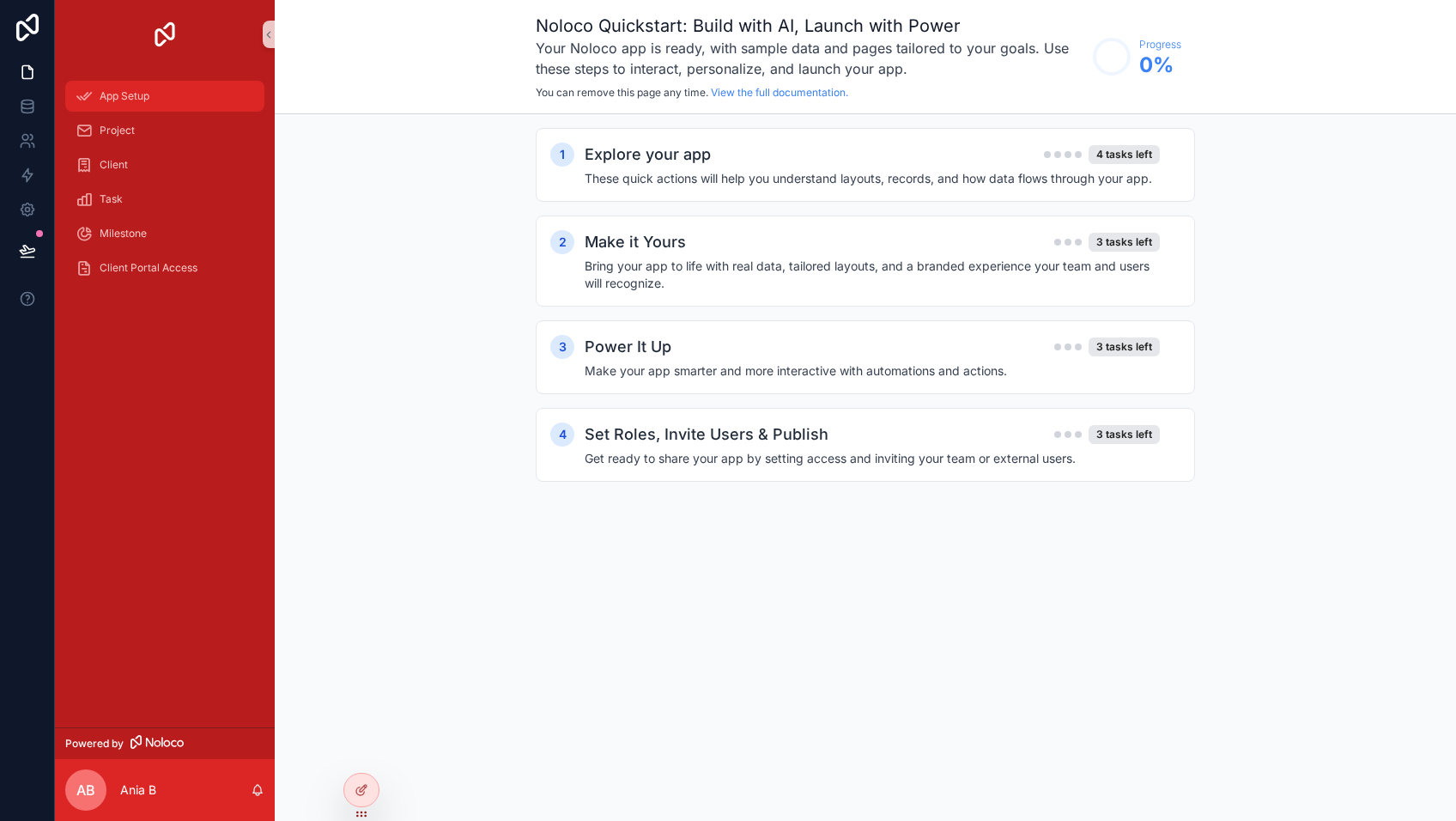
click at [119, 95] on span "App Setup" at bounding box center [125, 97] width 50 height 14
click at [126, 177] on div "Client" at bounding box center [165, 165] width 178 height 28
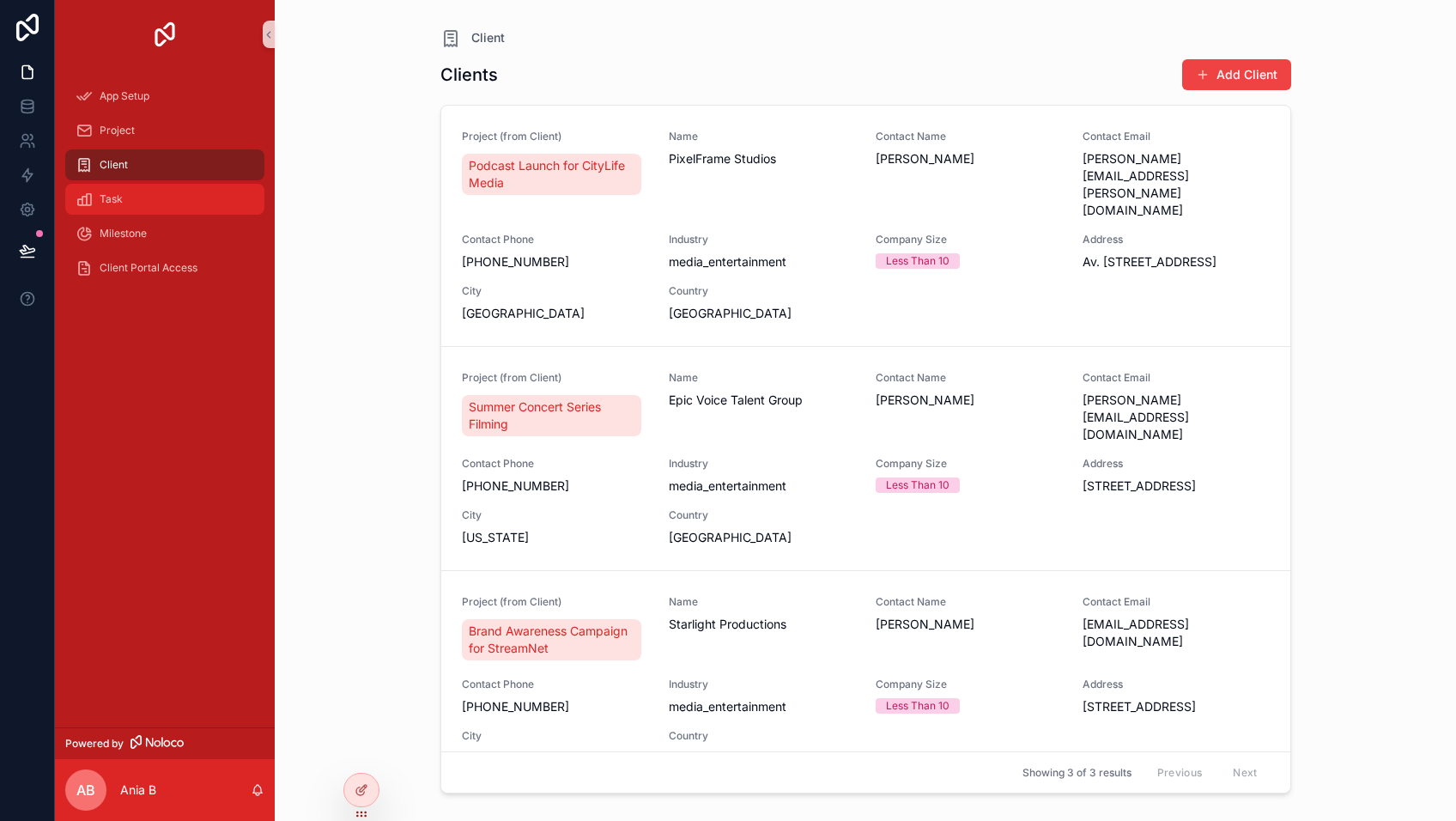
click at [124, 199] on div "Task" at bounding box center [165, 199] width 178 height 28
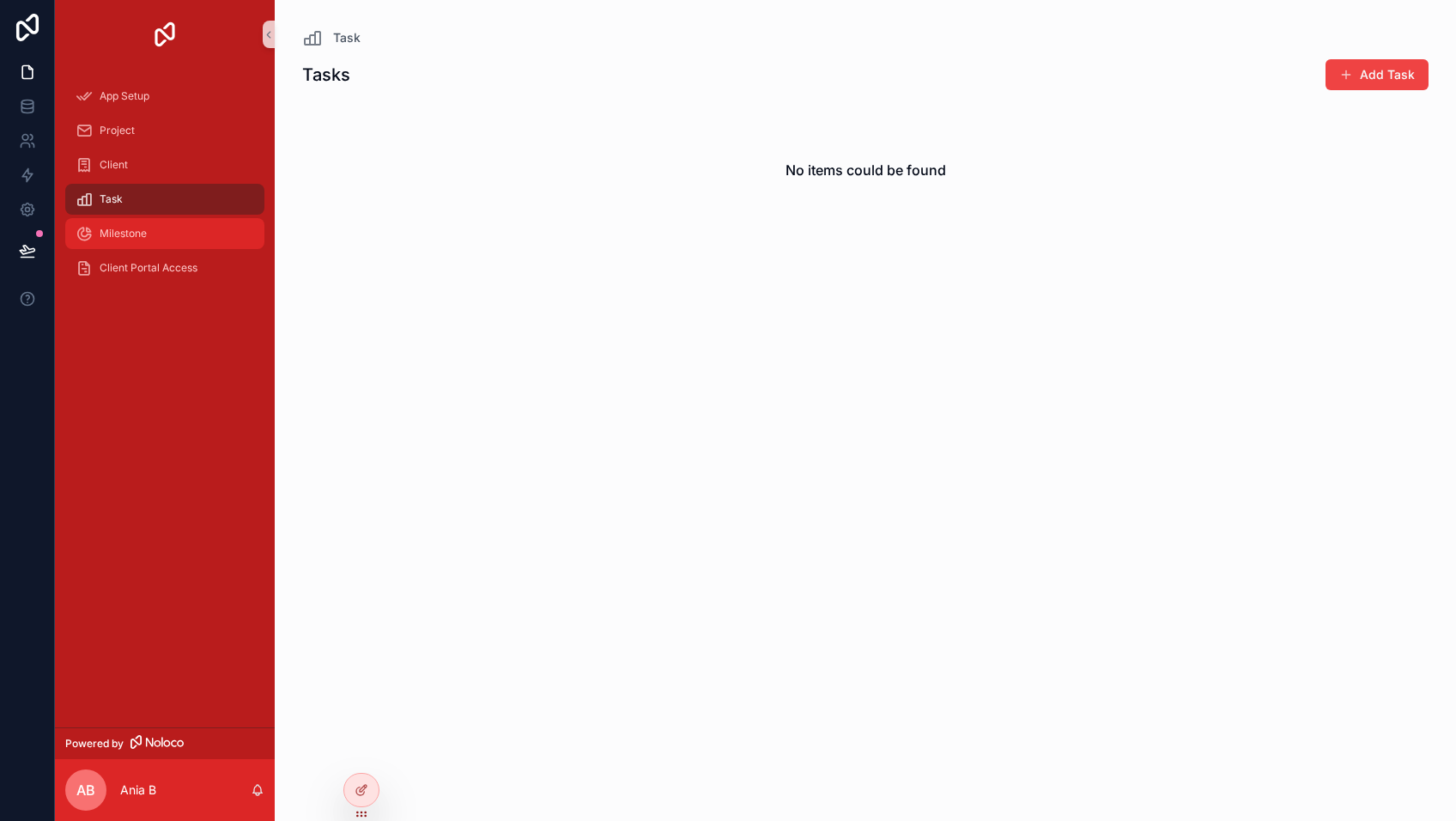
click at [147, 231] on span "Milestone" at bounding box center [123, 234] width 47 height 14
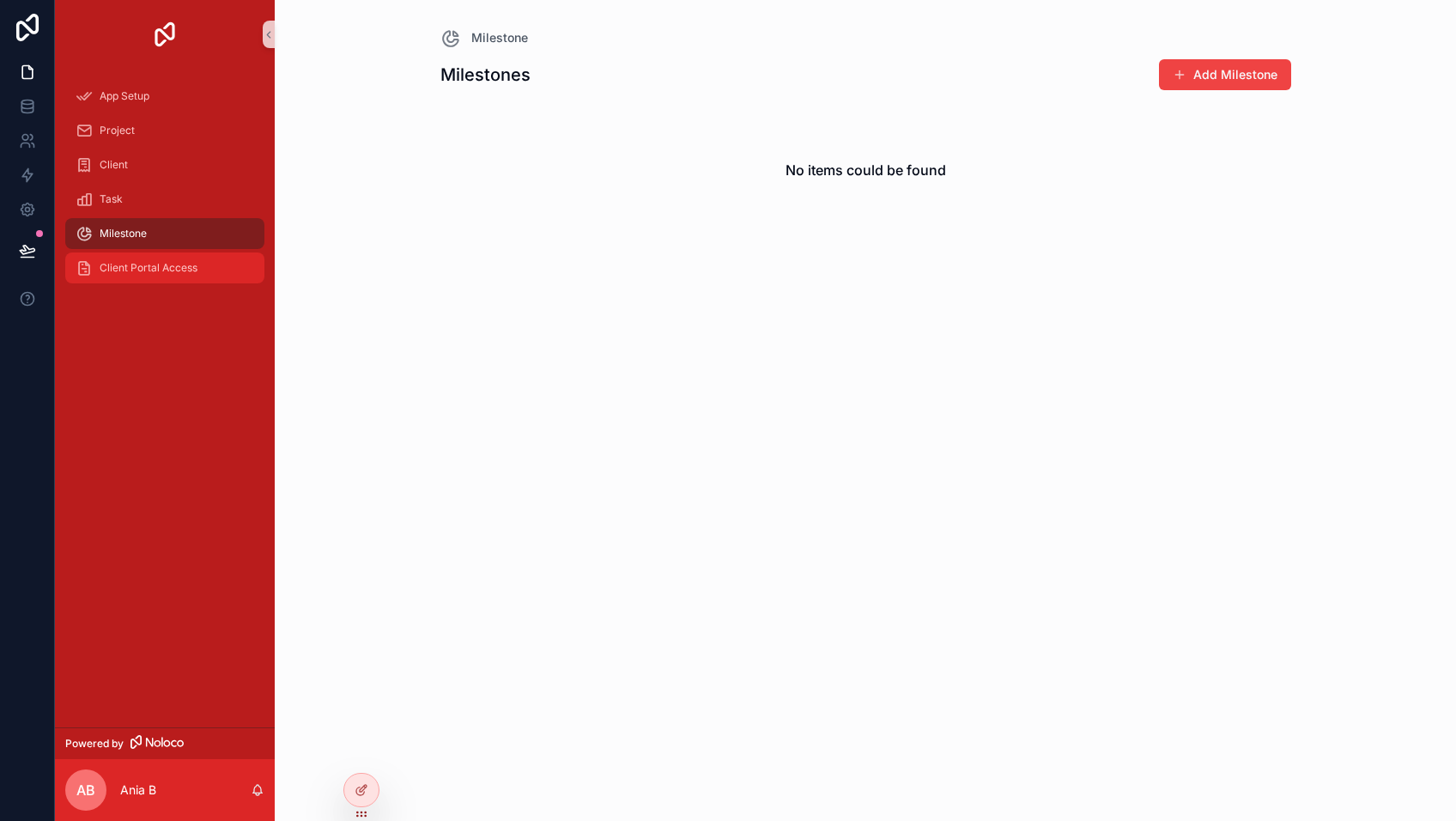
click at [192, 272] on span "Client Portal Access" at bounding box center [149, 268] width 98 height 14
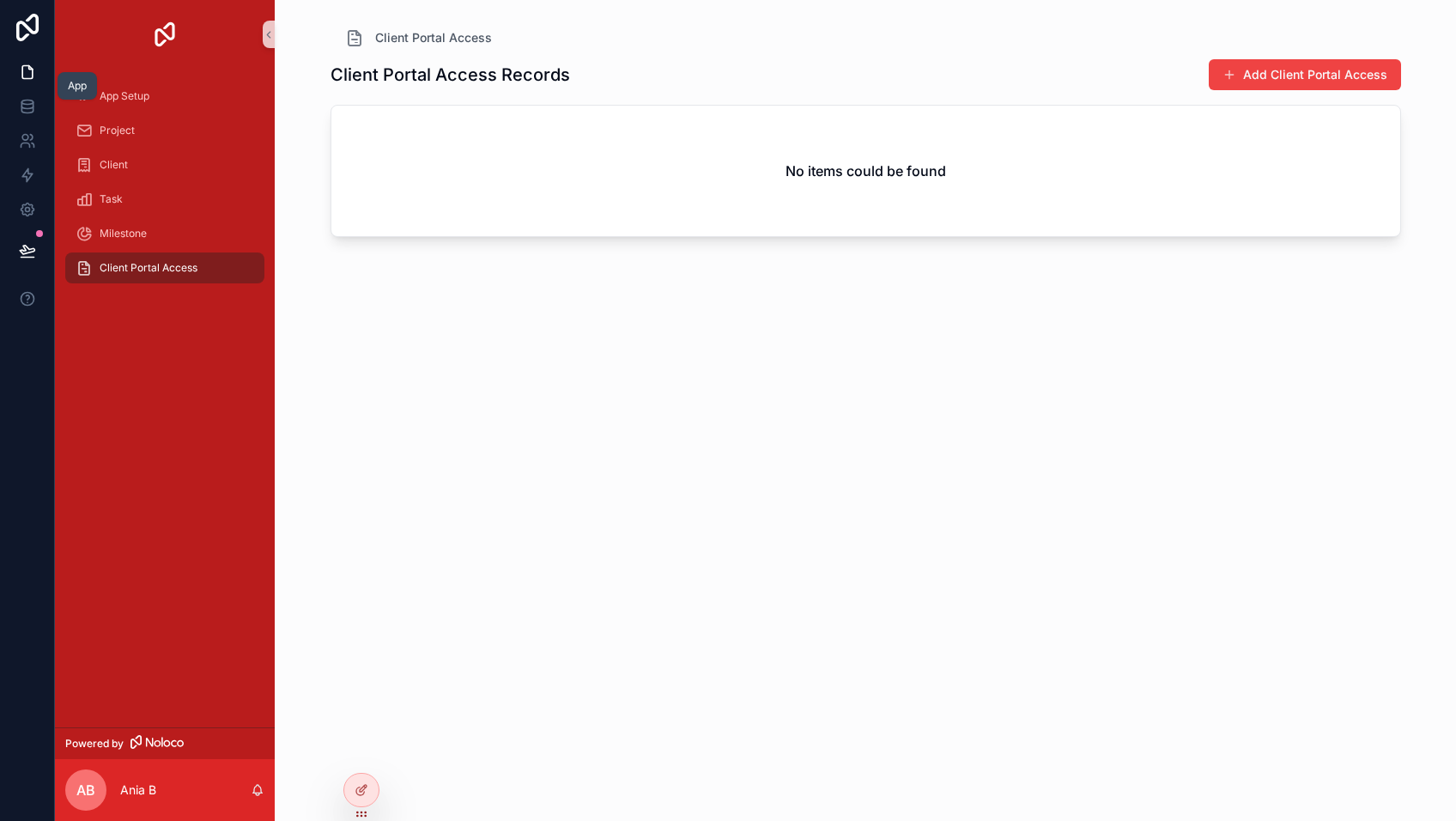
click at [28, 73] on icon at bounding box center [28, 72] width 17 height 17
click at [146, 97] on span "App Setup" at bounding box center [125, 97] width 50 height 14
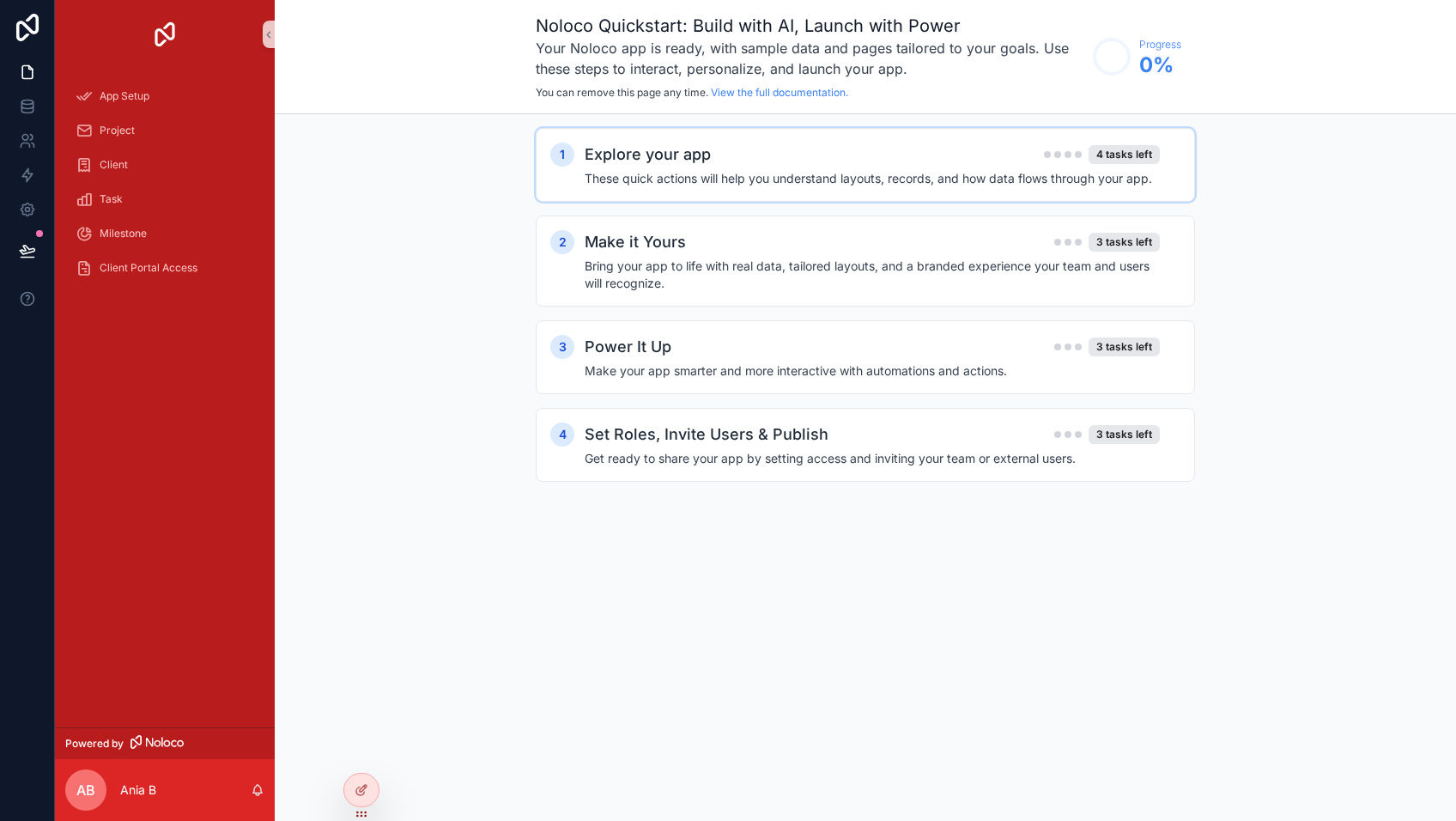
click at [879, 158] on div "Explore your app 4 tasks left" at bounding box center [872, 154] width 575 height 24
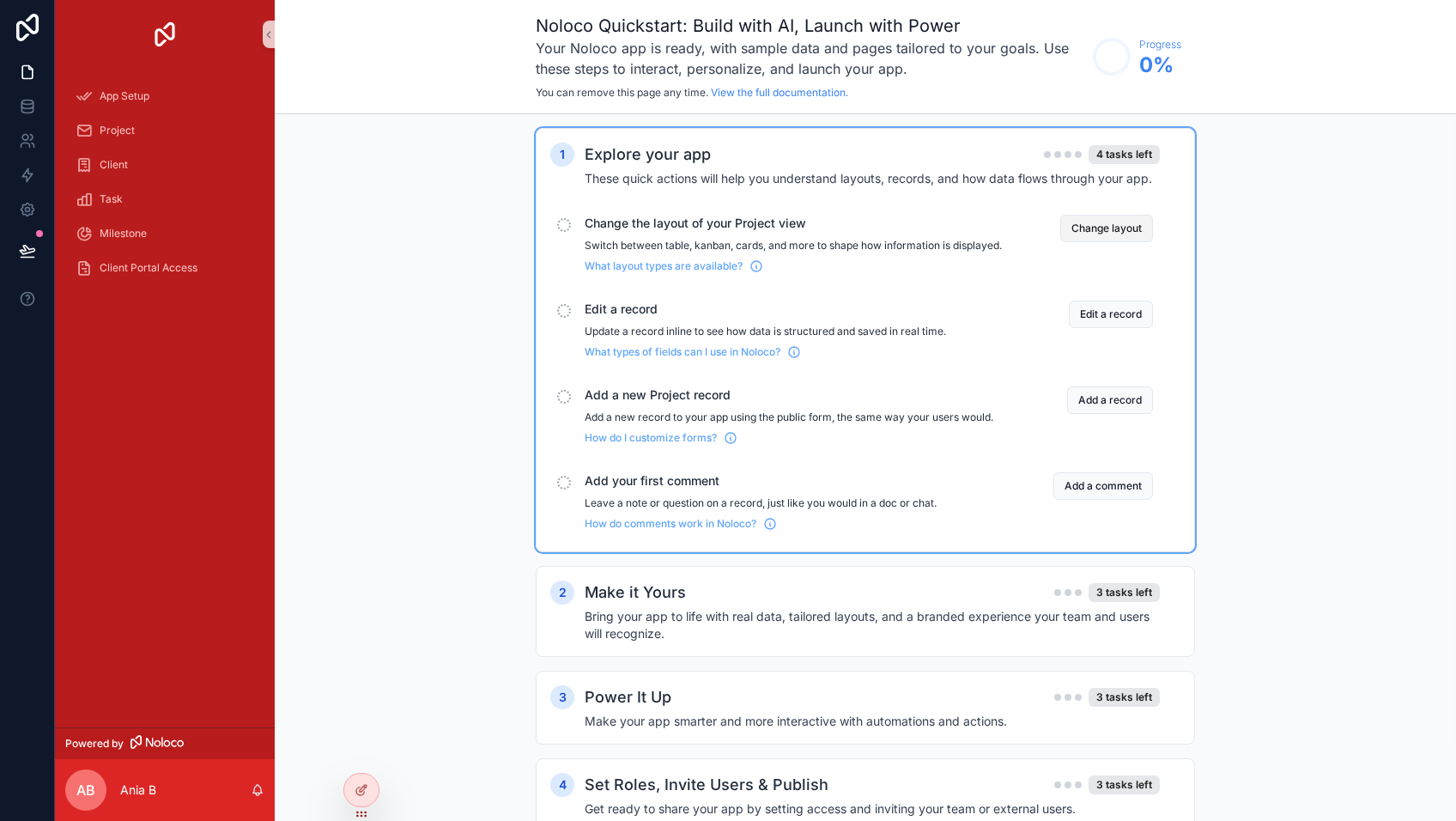
click at [1115, 227] on button "Change layout" at bounding box center [1107, 229] width 93 height 28
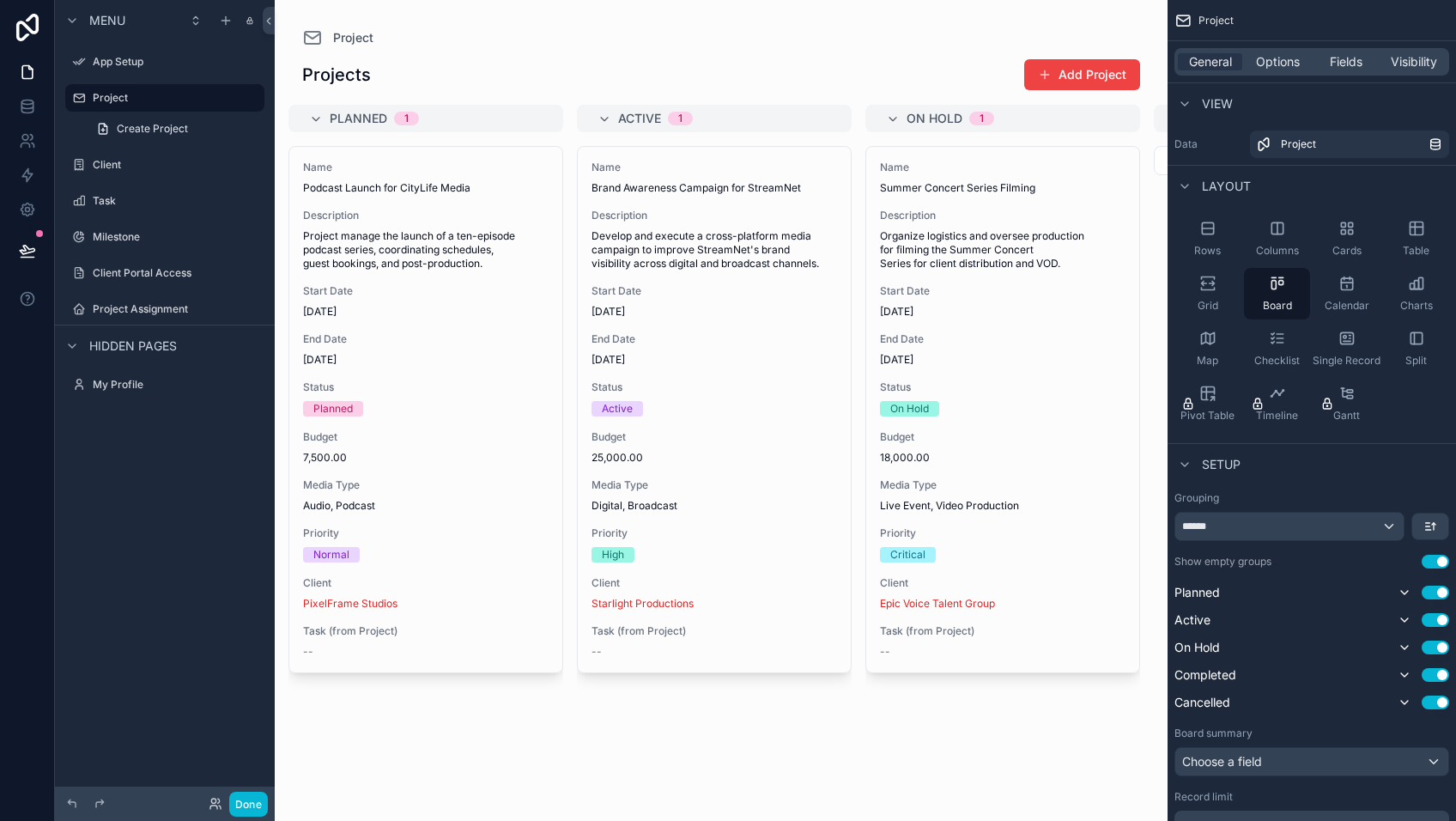
click at [425, 262] on div "scrollable content" at bounding box center [722, 410] width 893 height 821
click at [1340, 237] on div "Cards" at bounding box center [1346, 239] width 66 height 52
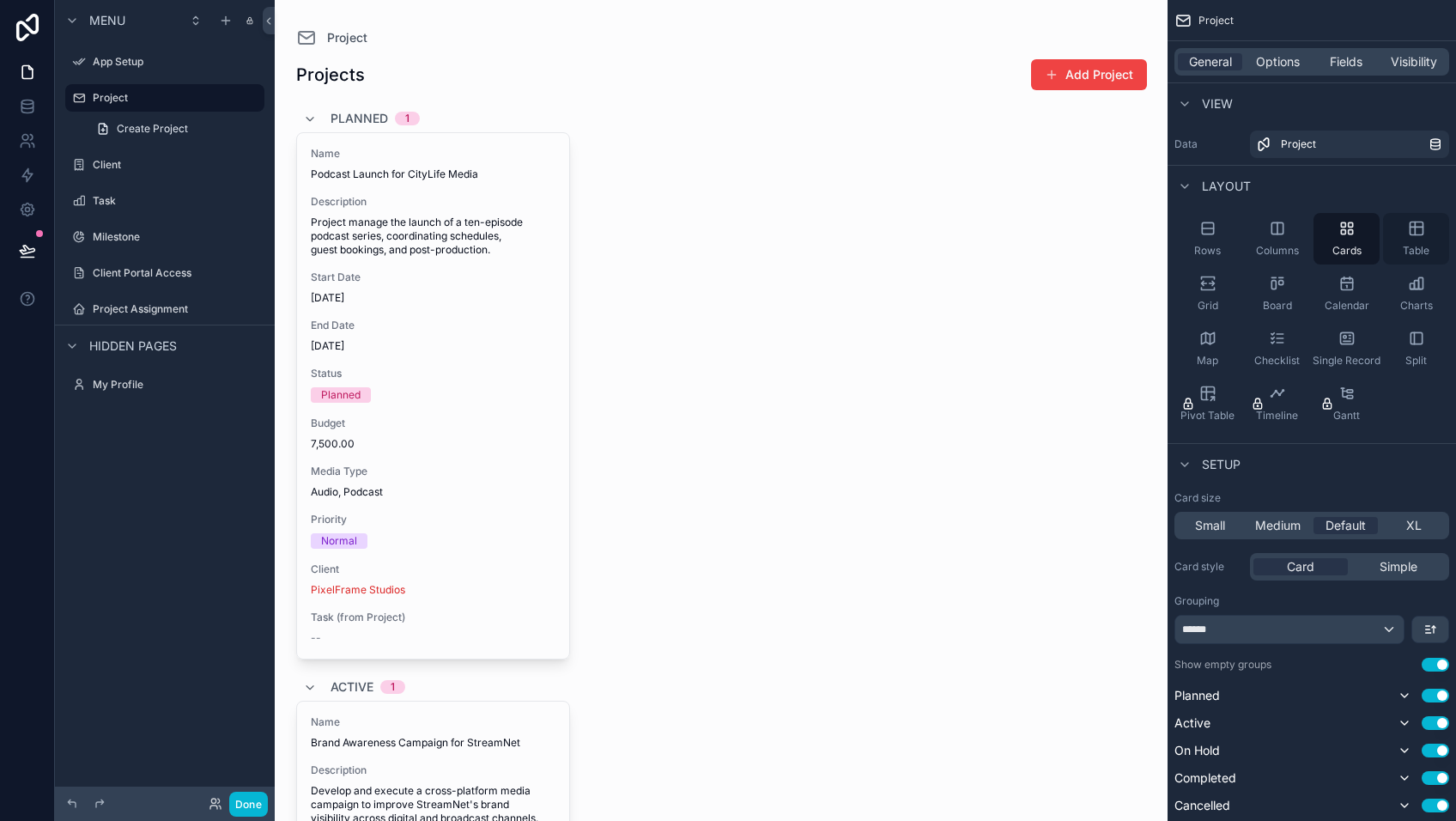
click at [1426, 226] on div "Table" at bounding box center [1415, 239] width 66 height 52
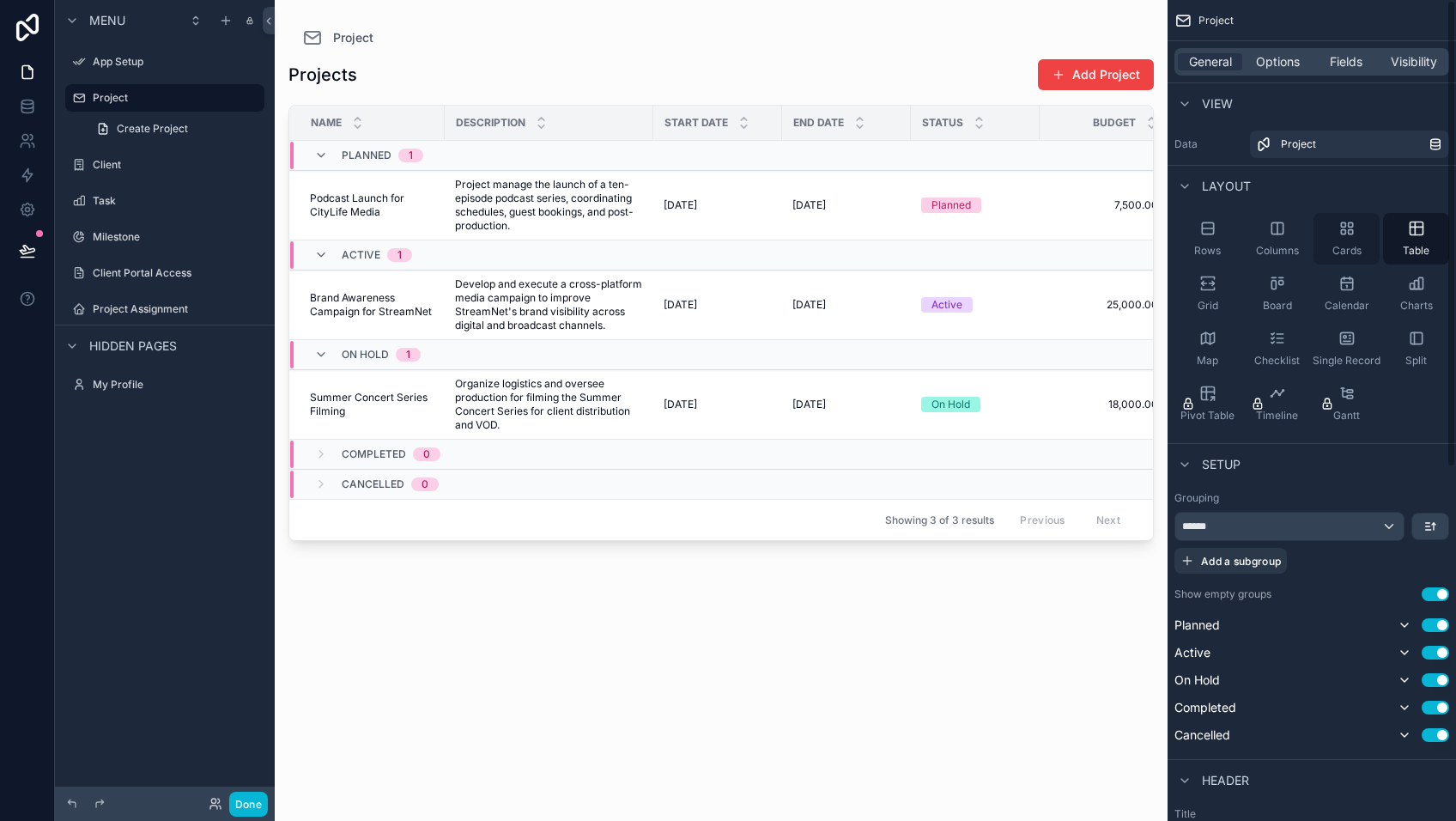
click at [1343, 229] on icon "scrollable content" at bounding box center [1347, 229] width 17 height 17
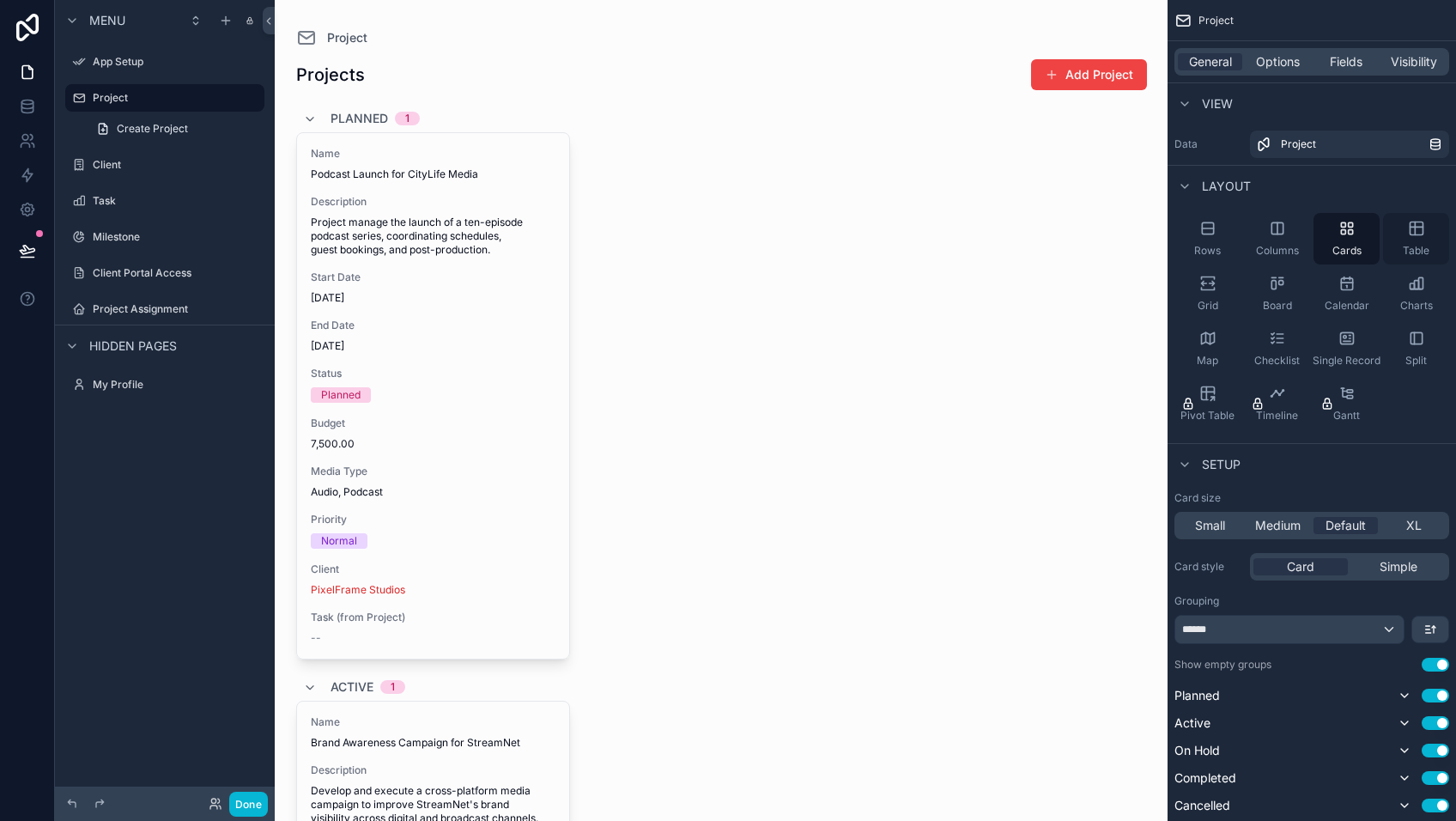
click at [1415, 227] on icon "scrollable content" at bounding box center [1415, 229] width 0 height 13
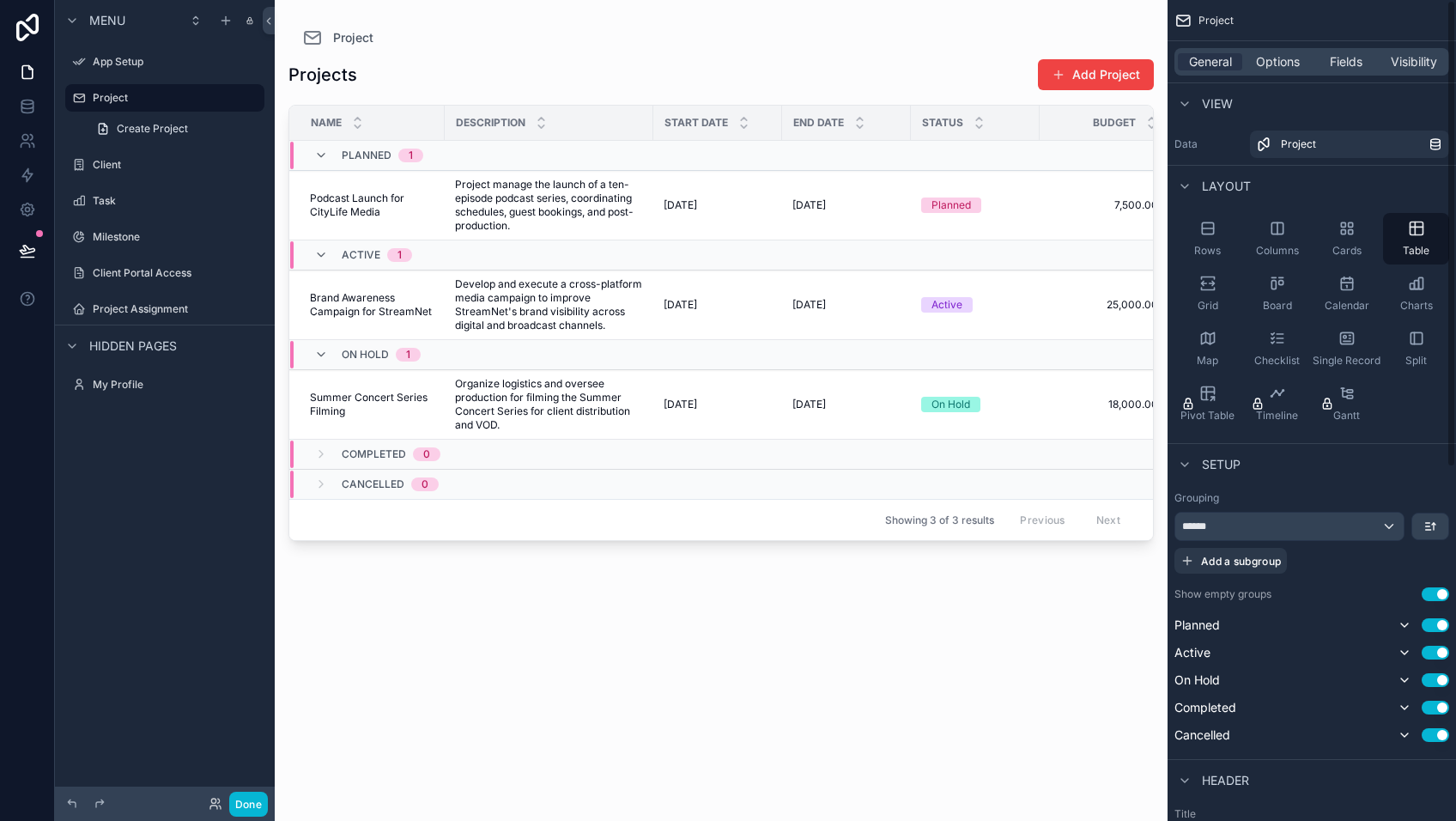
click at [843, 677] on div "Projects Add Project Name Description Start Date End Date Status Budget Media T…" at bounding box center [722, 424] width 865 height 752
click at [1287, 61] on span "Options" at bounding box center [1278, 62] width 44 height 17
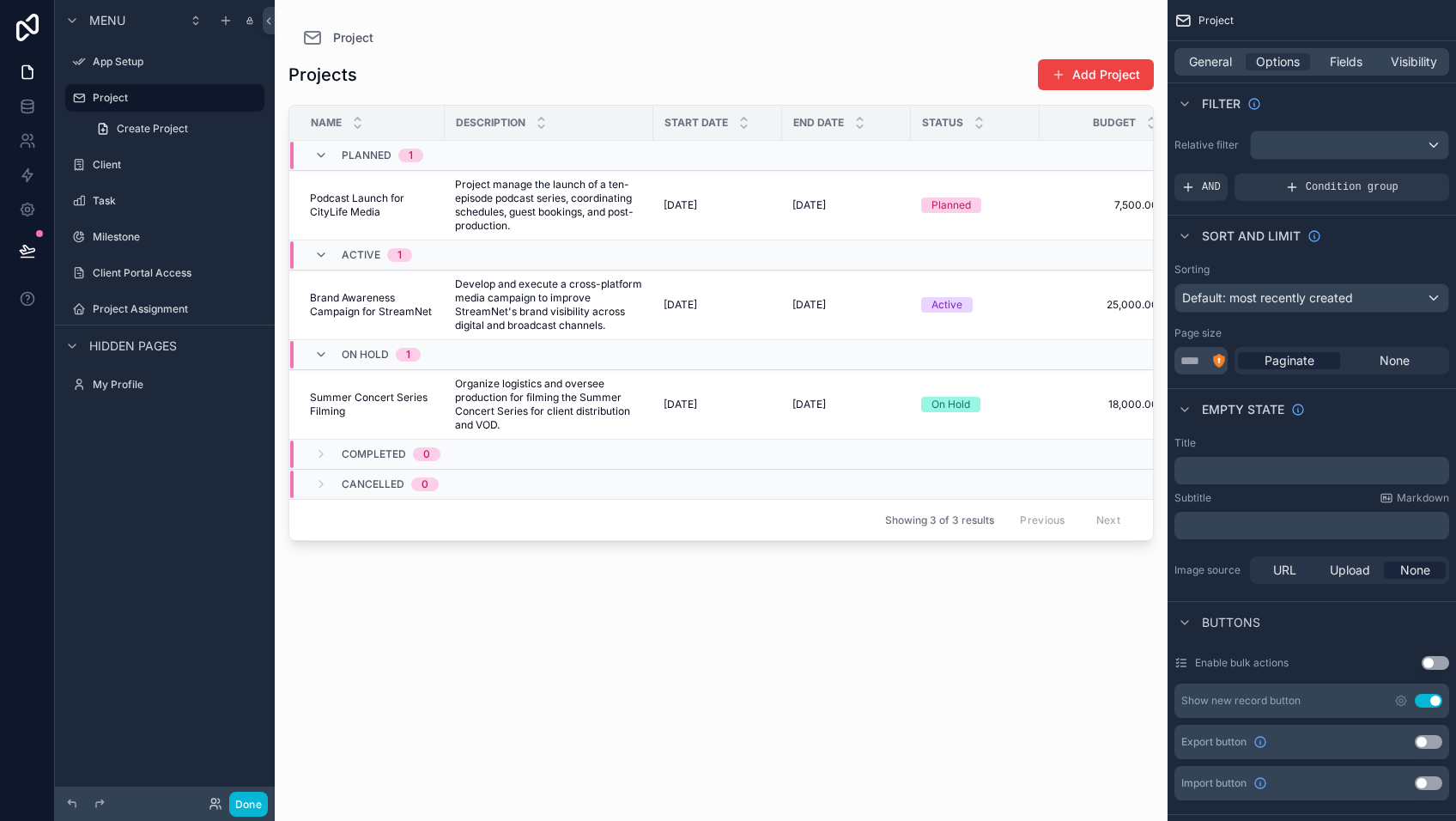
click at [797, 649] on div "Projects Add Project Name Description Start Date End Date Status Budget Media T…" at bounding box center [722, 424] width 865 height 752
click at [650, 60] on div "Projects Add Project" at bounding box center [722, 75] width 865 height 33
click at [125, 129] on span "Create Project" at bounding box center [152, 128] width 72 height 14
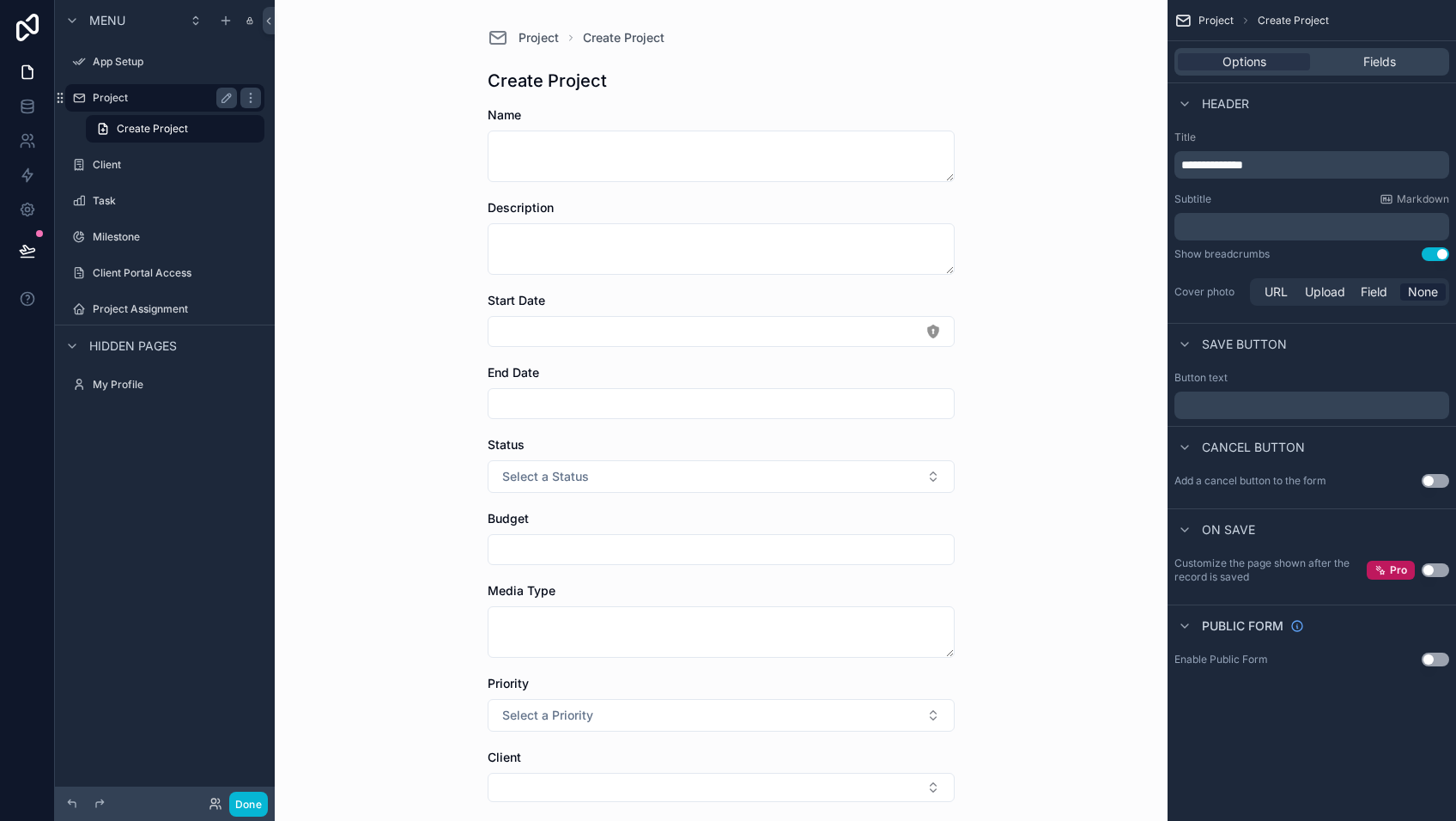
click at [125, 100] on label "Project" at bounding box center [161, 98] width 137 height 14
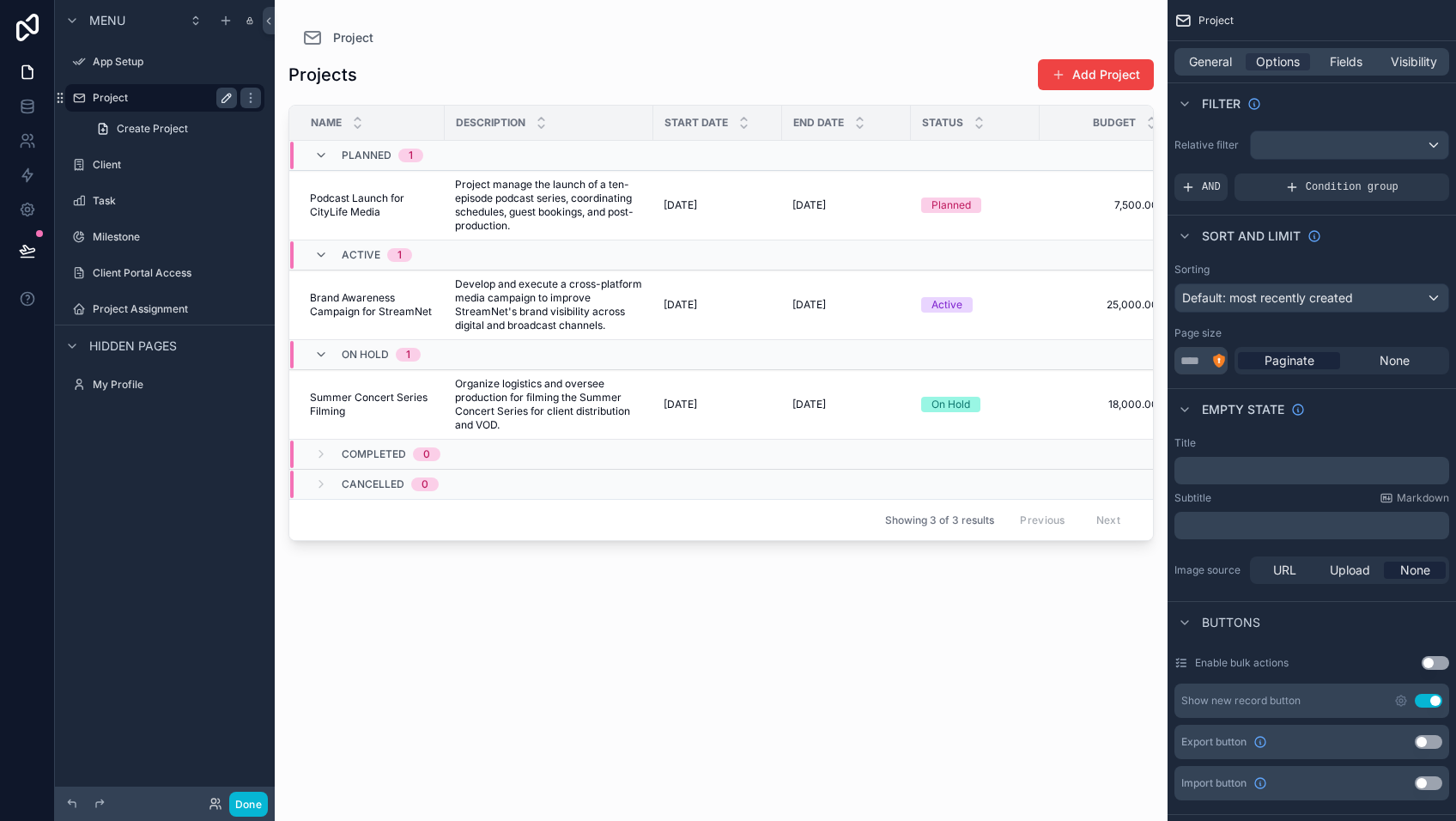
click at [227, 95] on icon "scrollable content" at bounding box center [227, 98] width 14 height 14
click at [1023, 18] on div "Project Projects Add Project Name Description Start Date End Date Status Budget…" at bounding box center [722, 400] width 893 height 800
click at [944, 72] on div "Projects Add Project" at bounding box center [722, 75] width 865 height 33
click at [1211, 64] on span "General" at bounding box center [1210, 62] width 43 height 17
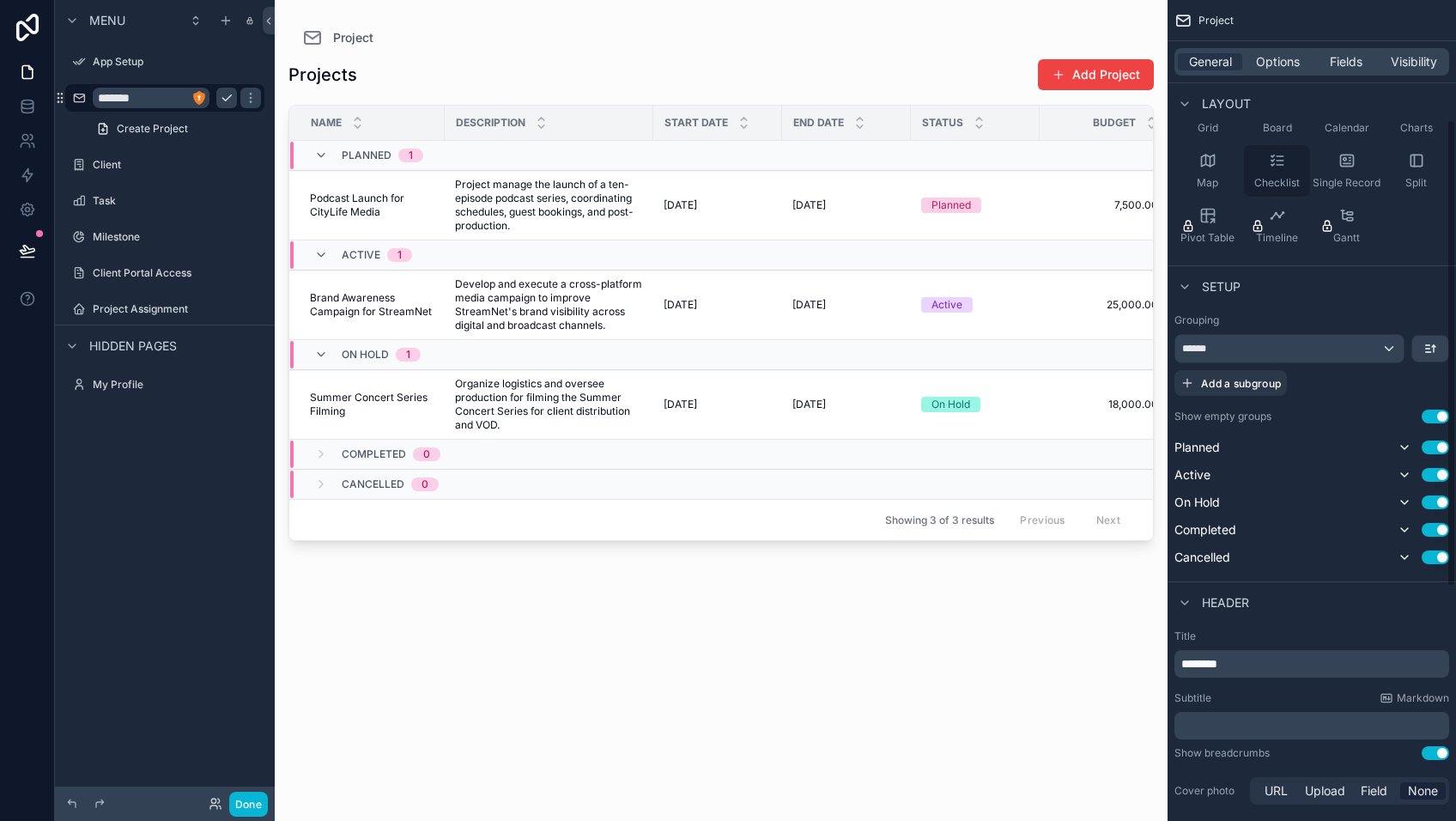
scroll to position [158, 0]
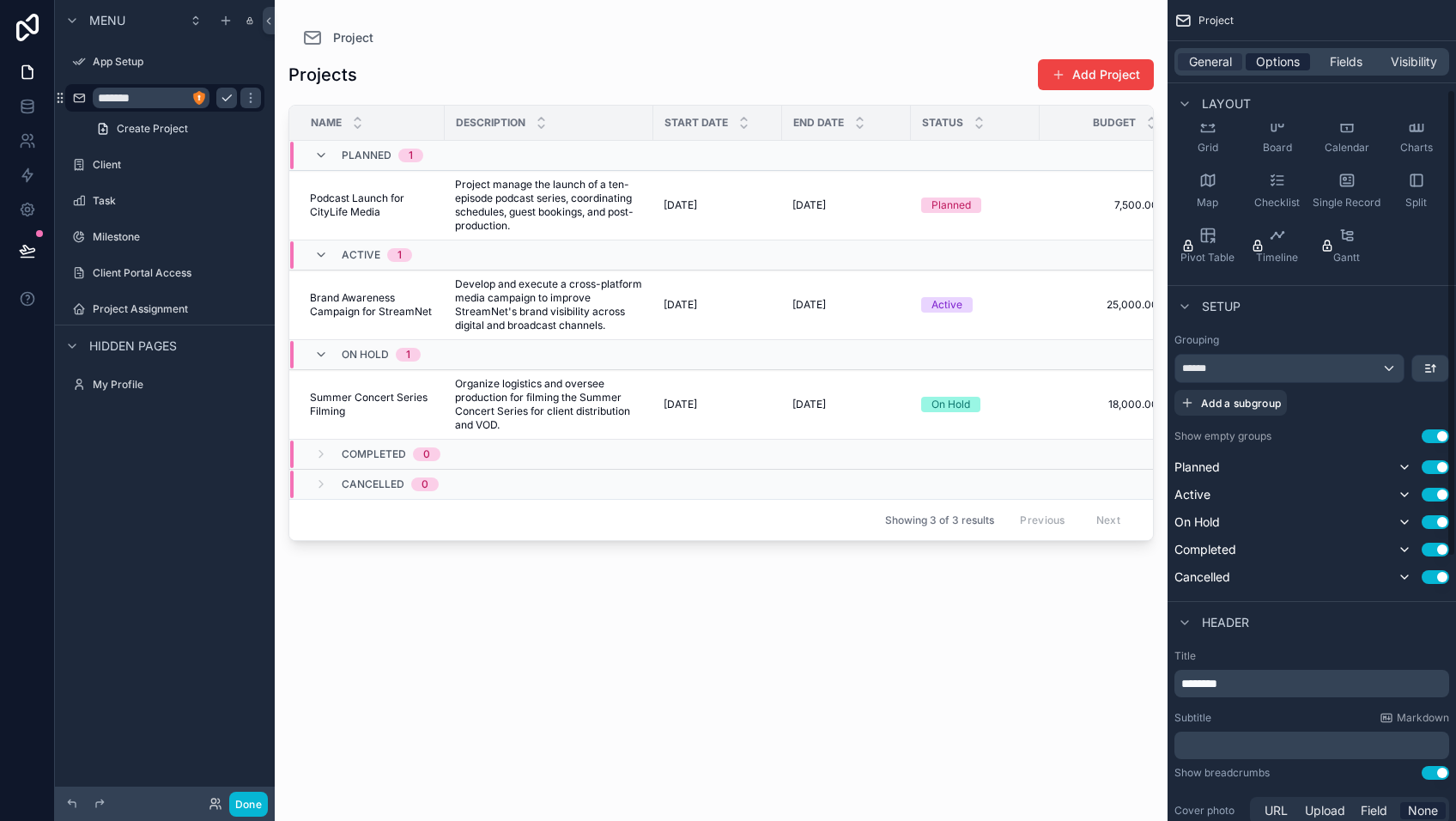
click at [1287, 66] on span "Options" at bounding box center [1278, 62] width 44 height 17
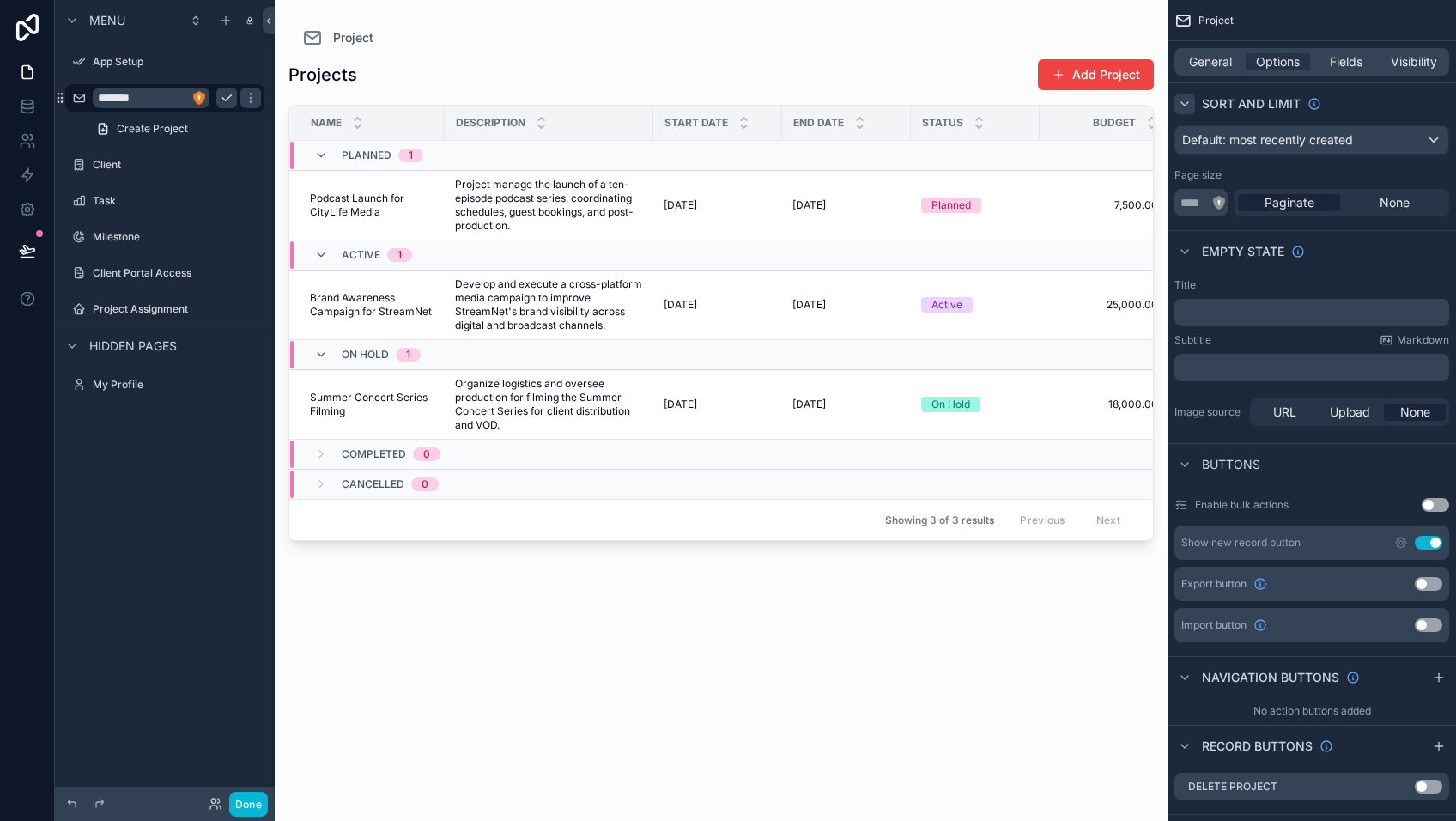
click at [1188, 106] on icon "scrollable content" at bounding box center [1184, 104] width 14 height 14
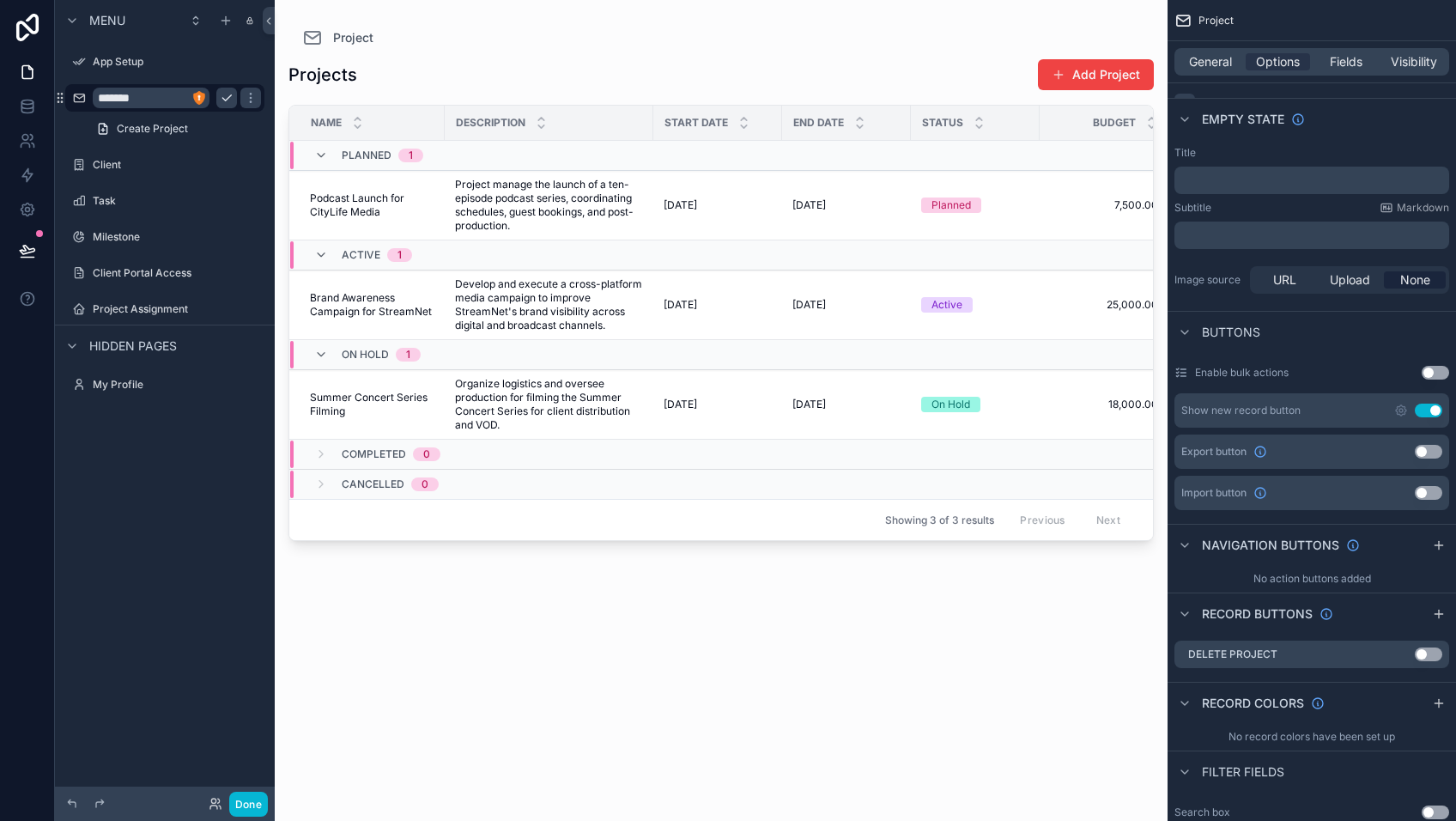
click at [1422, 410] on button "Use setting" at bounding box center [1428, 410] width 28 height 14
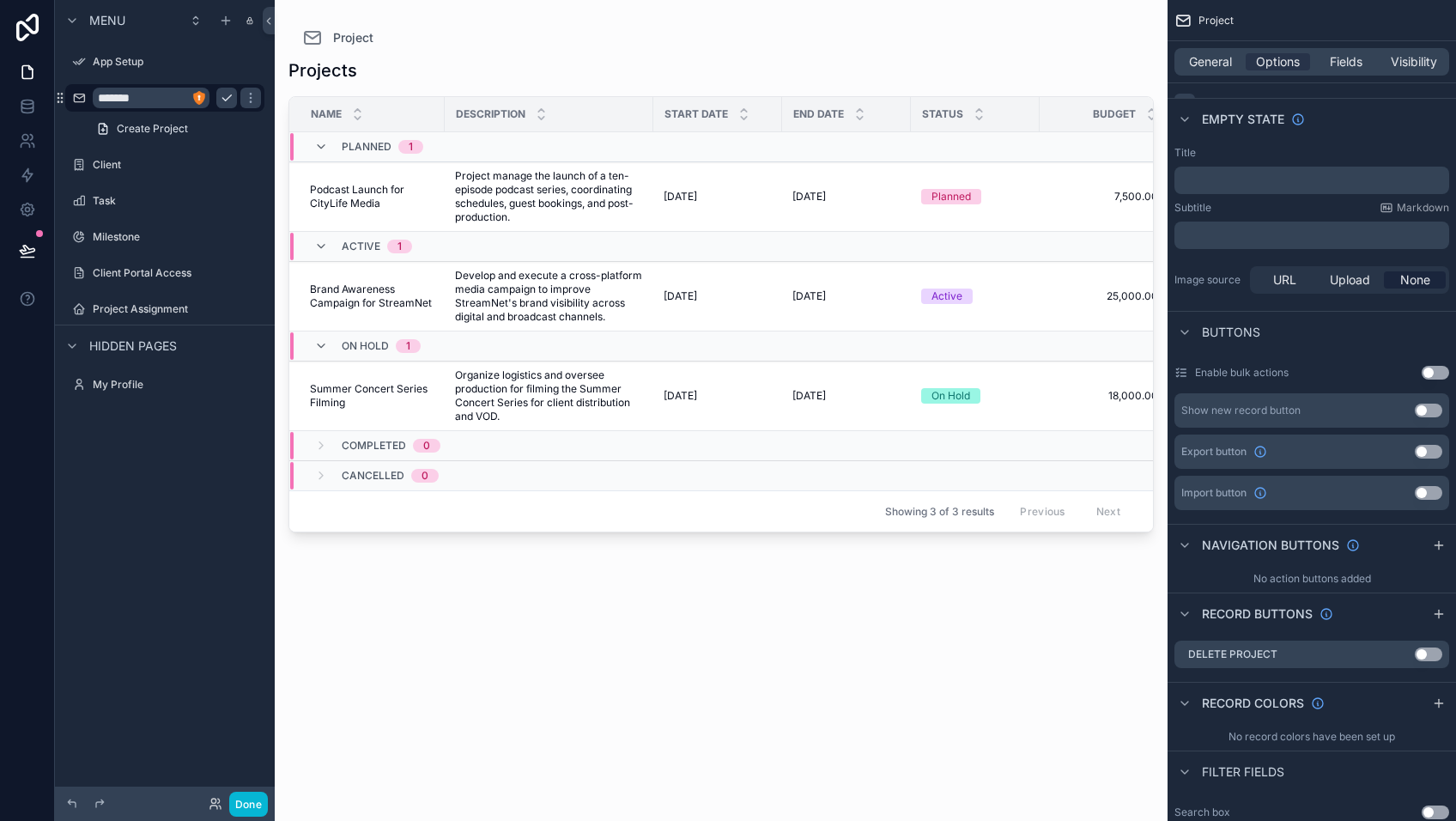
click at [755, 651] on div "Projects Name Description Start Date End Date Status Budget Media Type Priority…" at bounding box center [722, 424] width 865 height 752
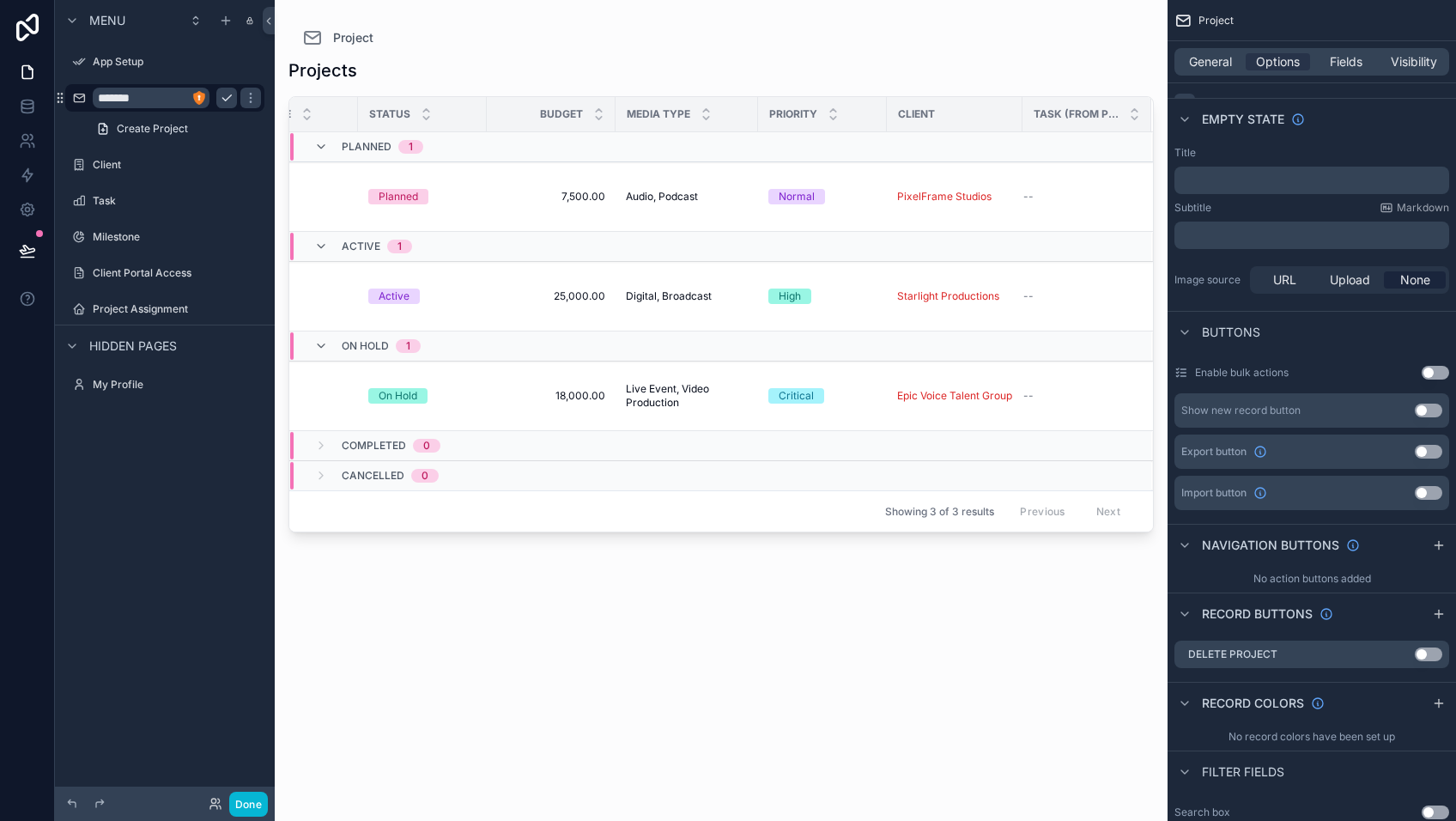
scroll to position [0, 554]
click at [617, 603] on div "Projects Name Description Start Date End Date Status Budget Media Type Priority…" at bounding box center [722, 424] width 865 height 752
click at [128, 168] on label "Client" at bounding box center [161, 165] width 137 height 14
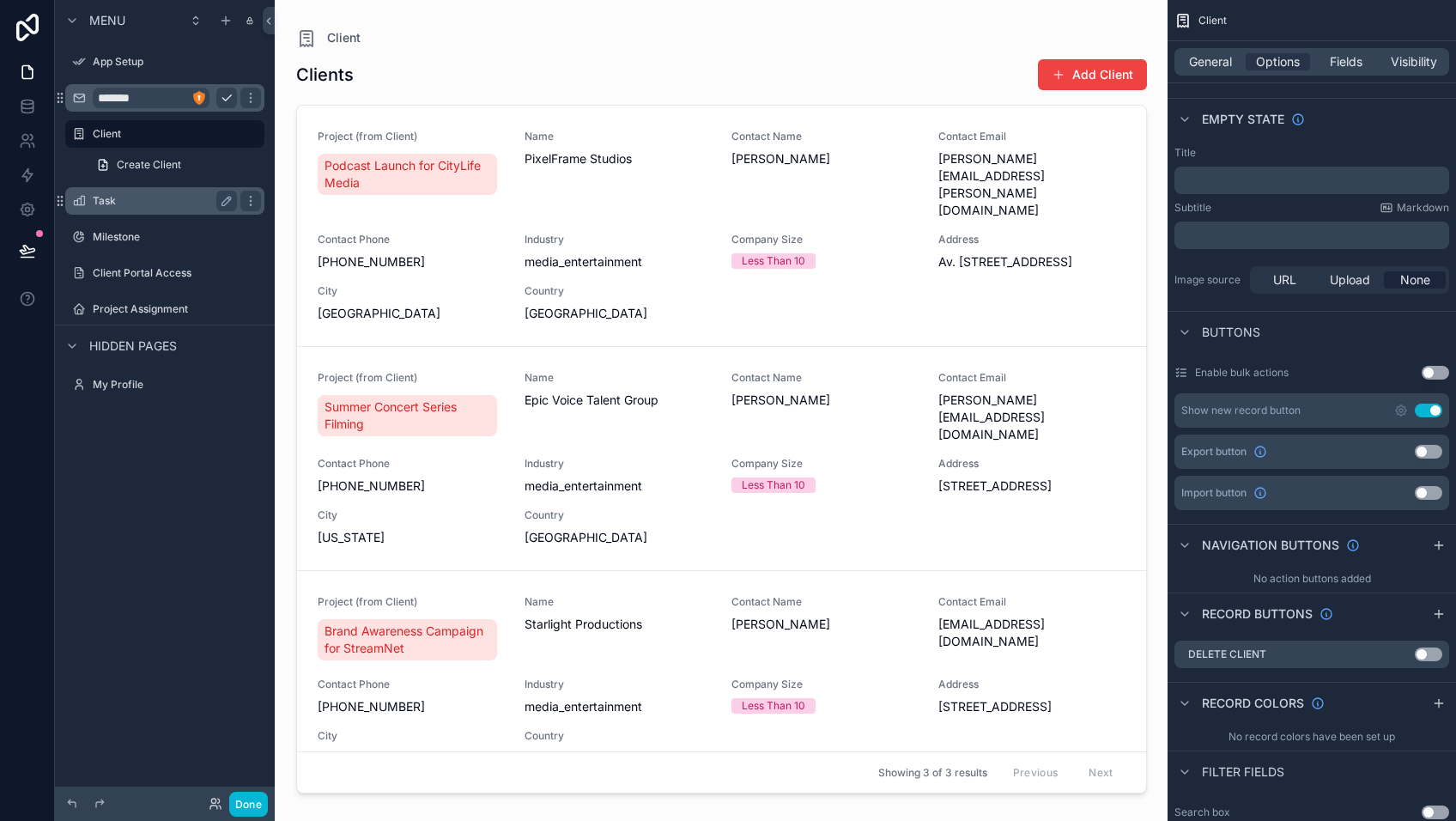
click at [128, 207] on label "Task" at bounding box center [161, 201] width 137 height 14
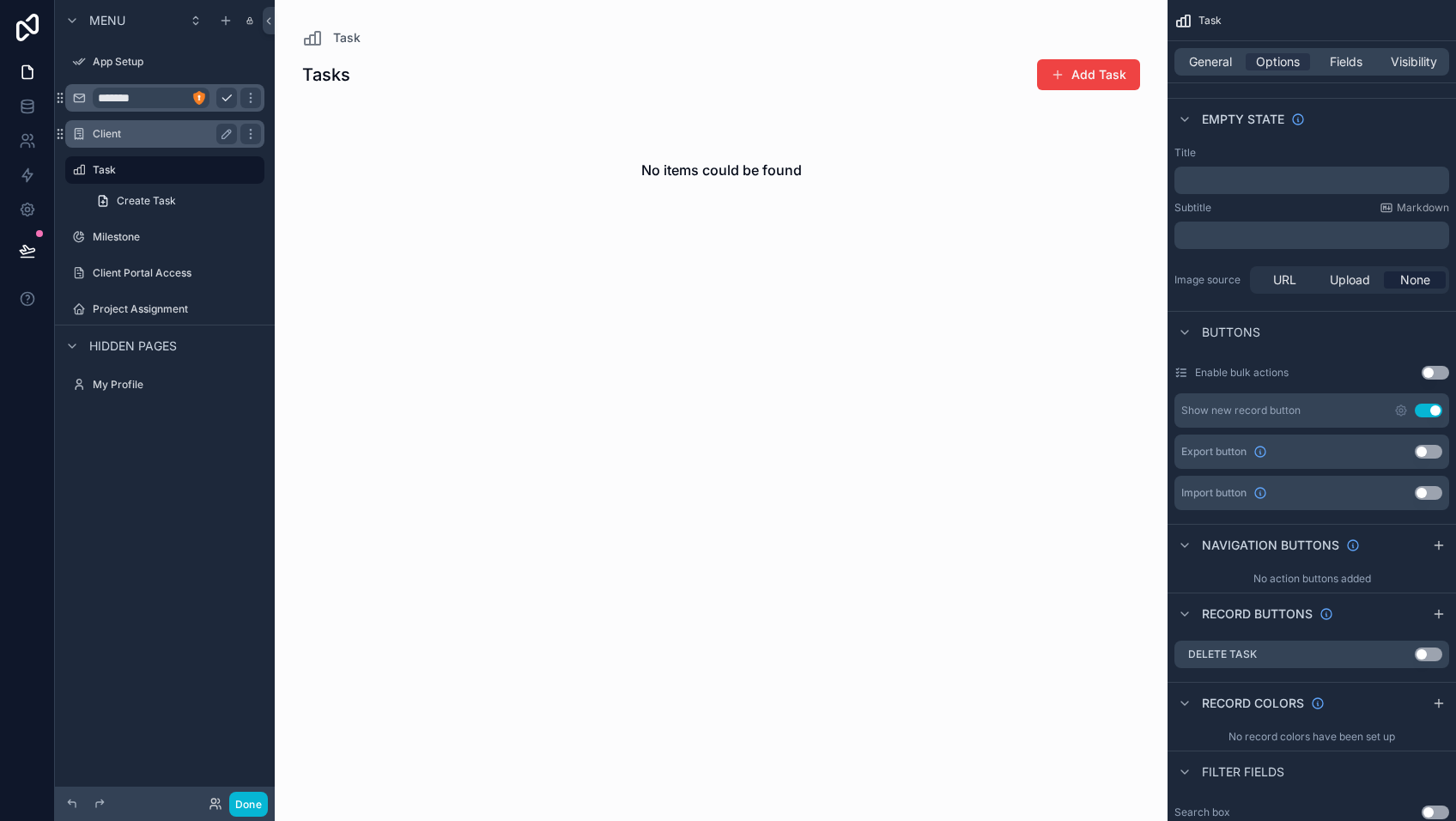
click at [120, 146] on div "Client" at bounding box center [165, 134] width 192 height 28
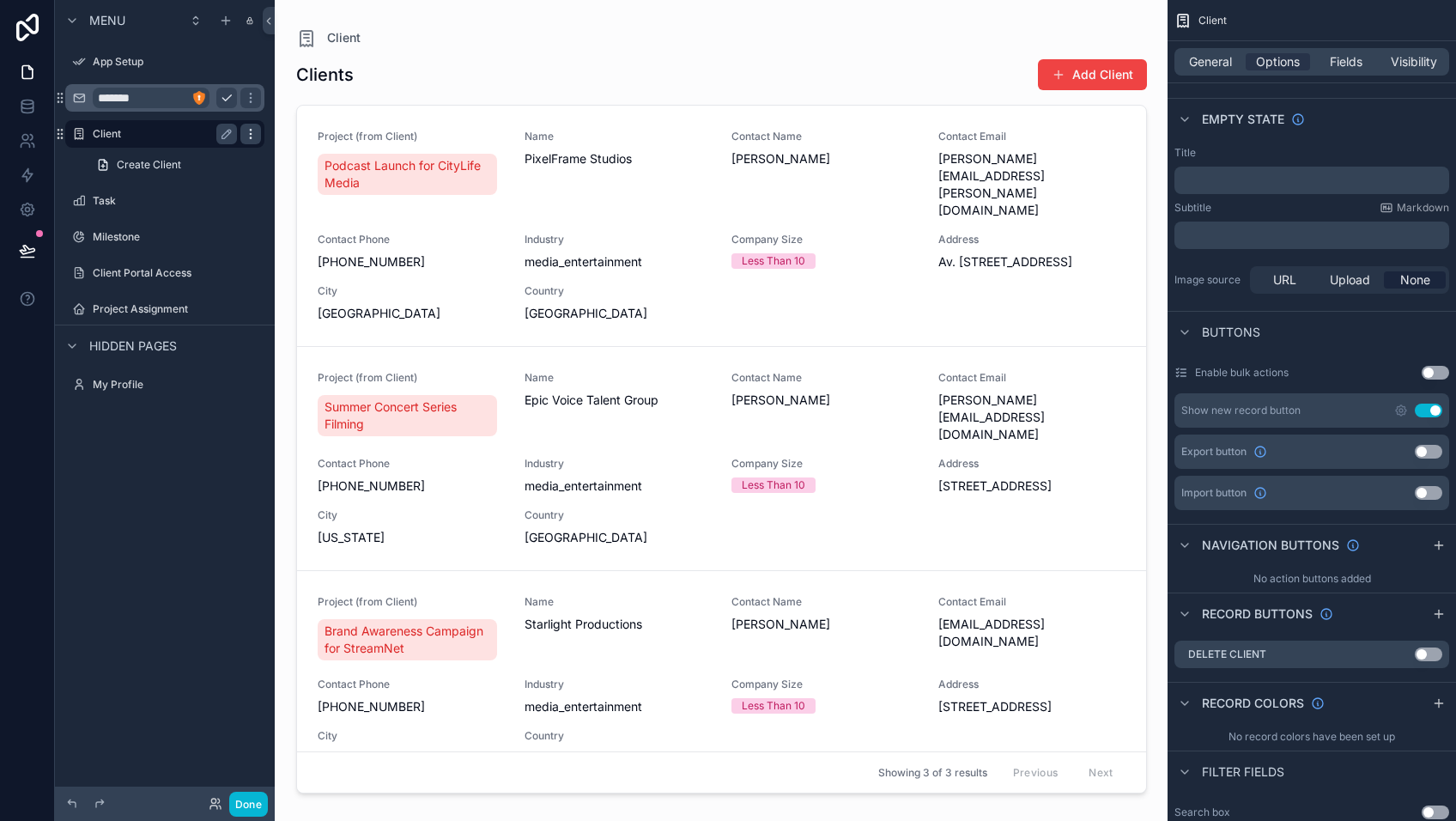
click at [249, 140] on icon "scrollable content" at bounding box center [251, 134] width 14 height 14
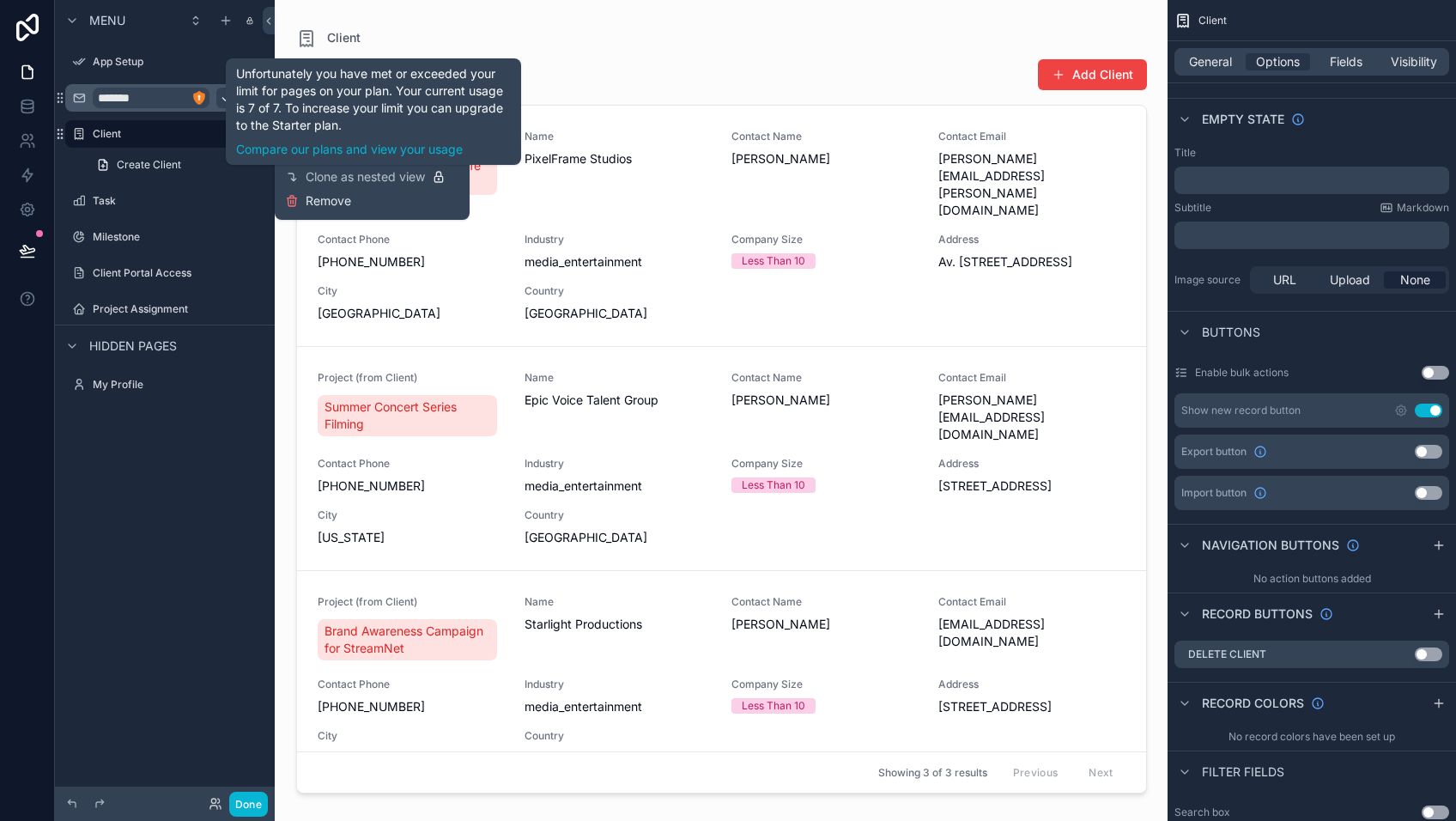
click at [349, 197] on span "Remove" at bounding box center [328, 201] width 46 height 17
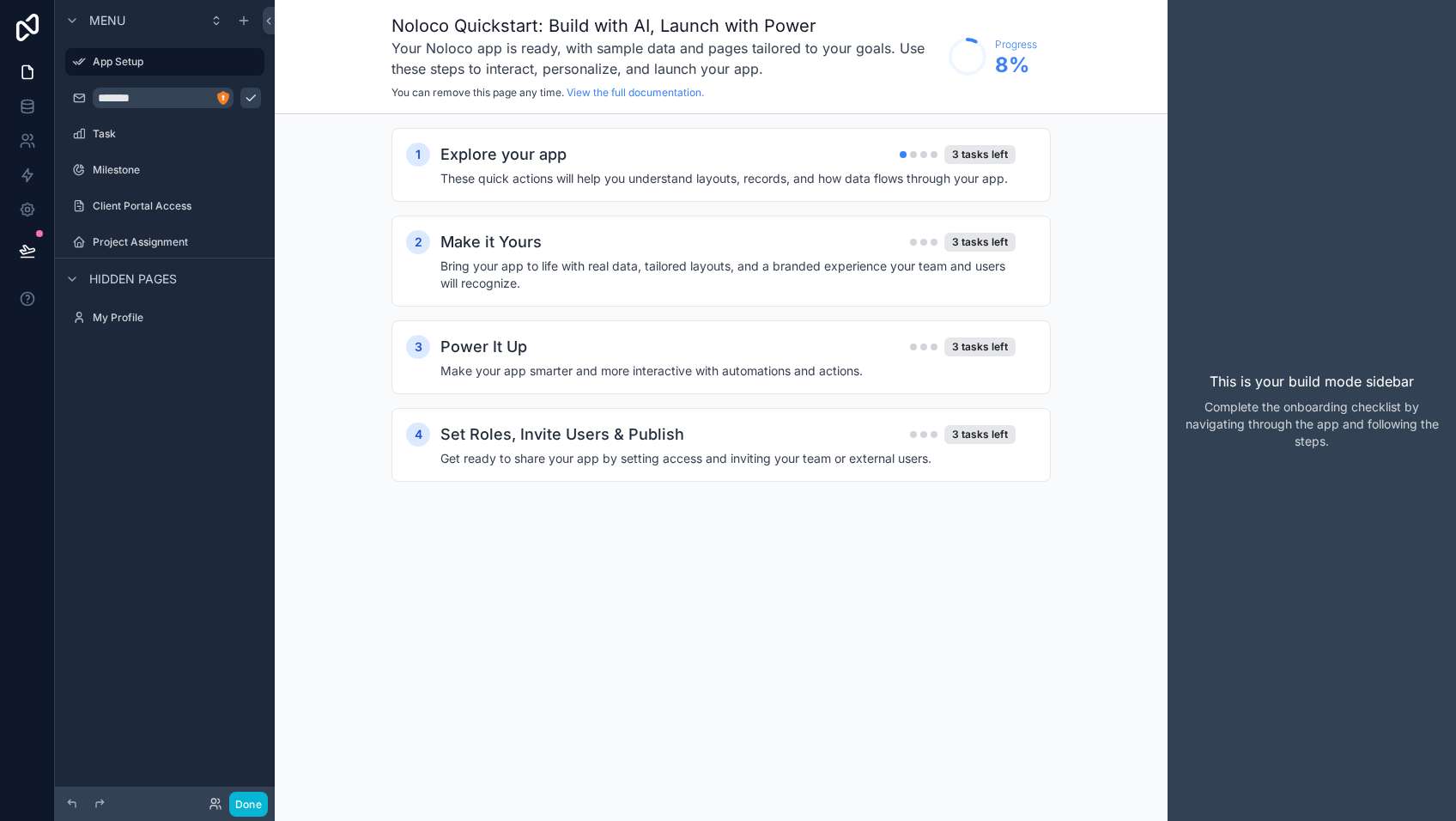
drag, startPoint x: 83, startPoint y: 100, endPoint x: 126, endPoint y: 89, distance: 44.4
click at [82, 100] on icon "scrollable content" at bounding box center [79, 98] width 14 height 14
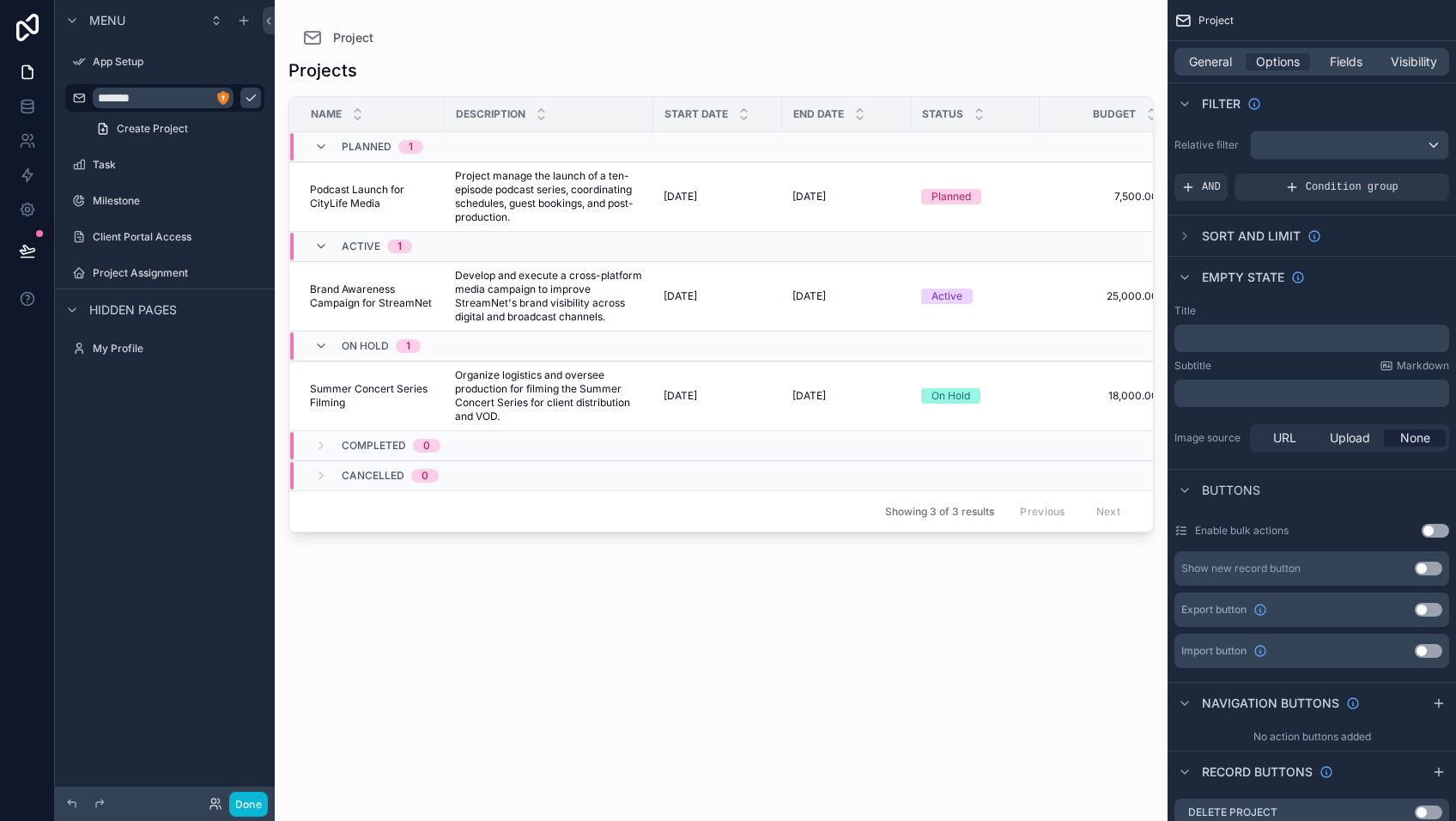
click at [176, 536] on div "Menu App Setup ******* Create Project Task Milestone Client Portal Access Proje…" at bounding box center [165, 400] width 220 height 800
click at [147, 237] on label "Client Portal Access" at bounding box center [161, 237] width 137 height 14
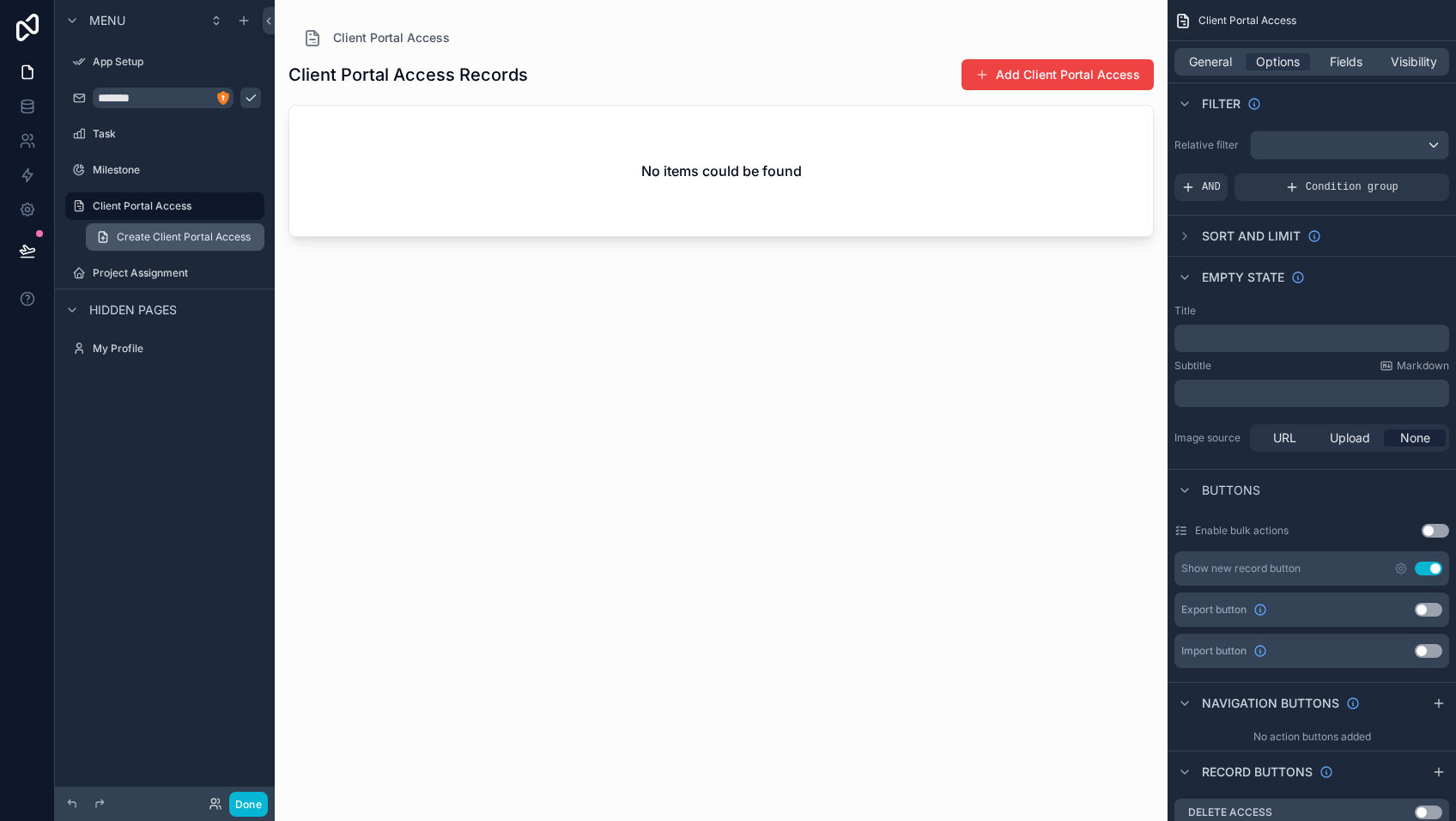
click at [156, 236] on span "Create Client Portal Access" at bounding box center [183, 237] width 134 height 14
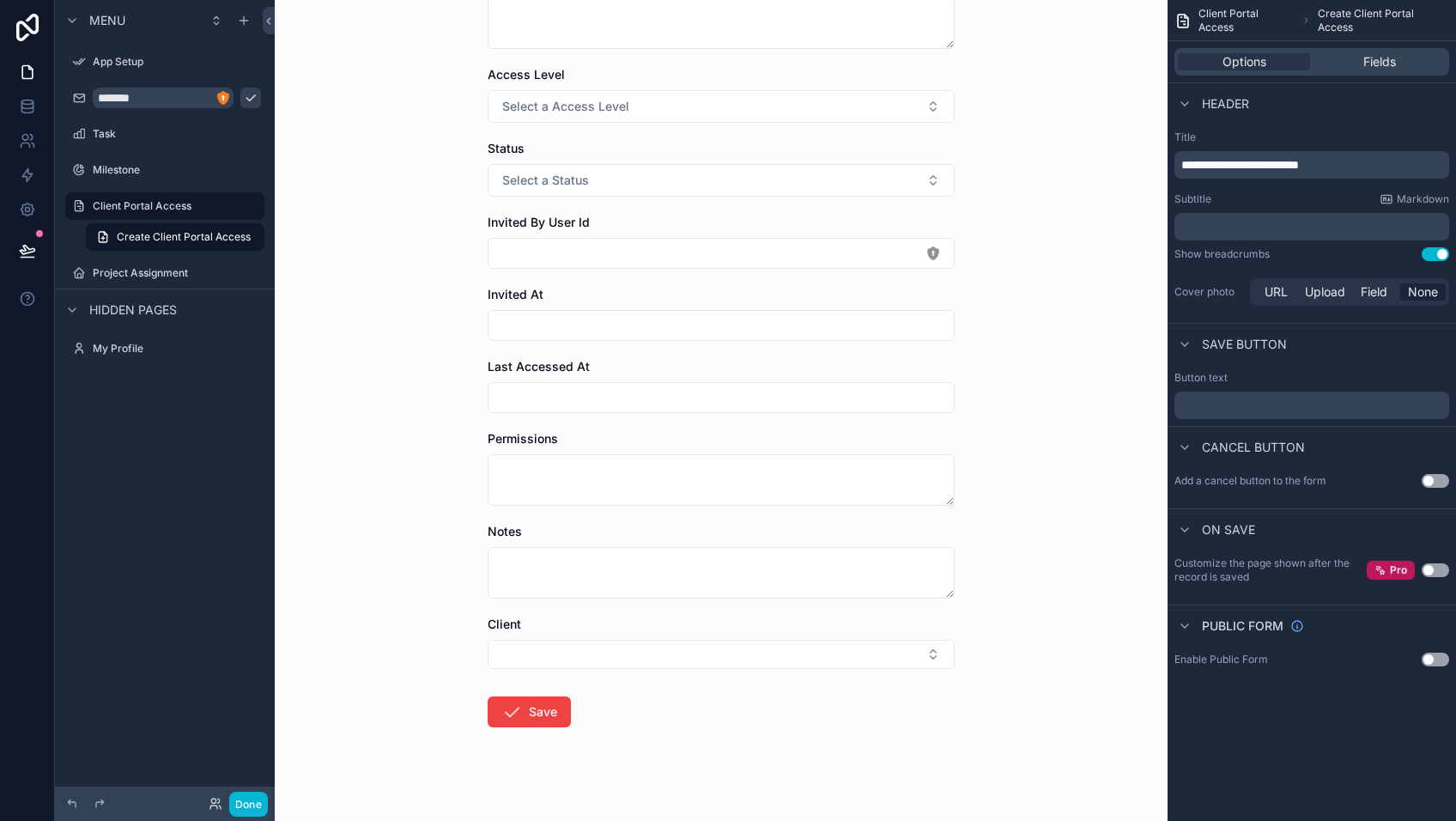
scroll to position [149, 0]
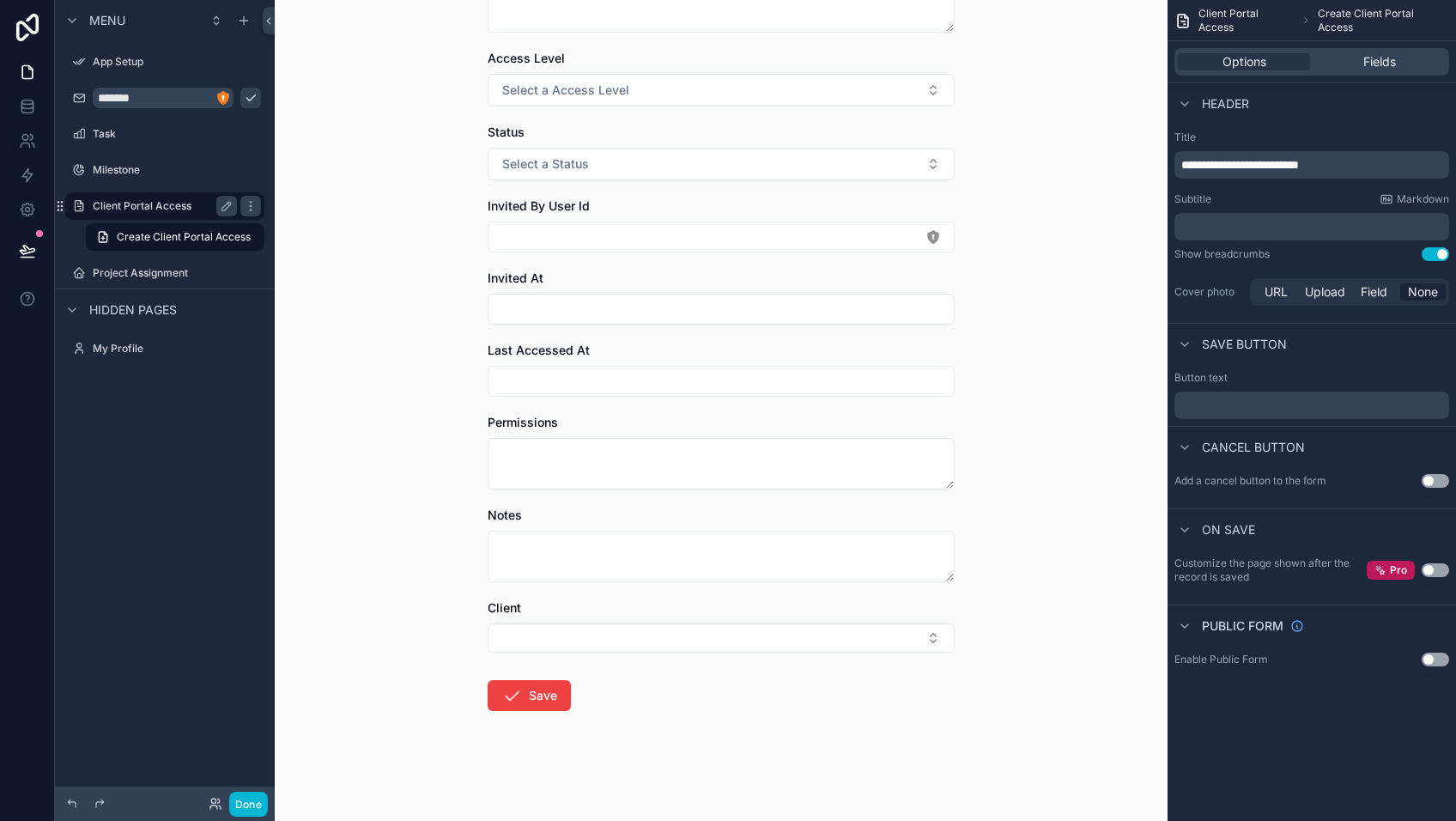
click at [132, 203] on label "Client Portal Access" at bounding box center [161, 206] width 137 height 14
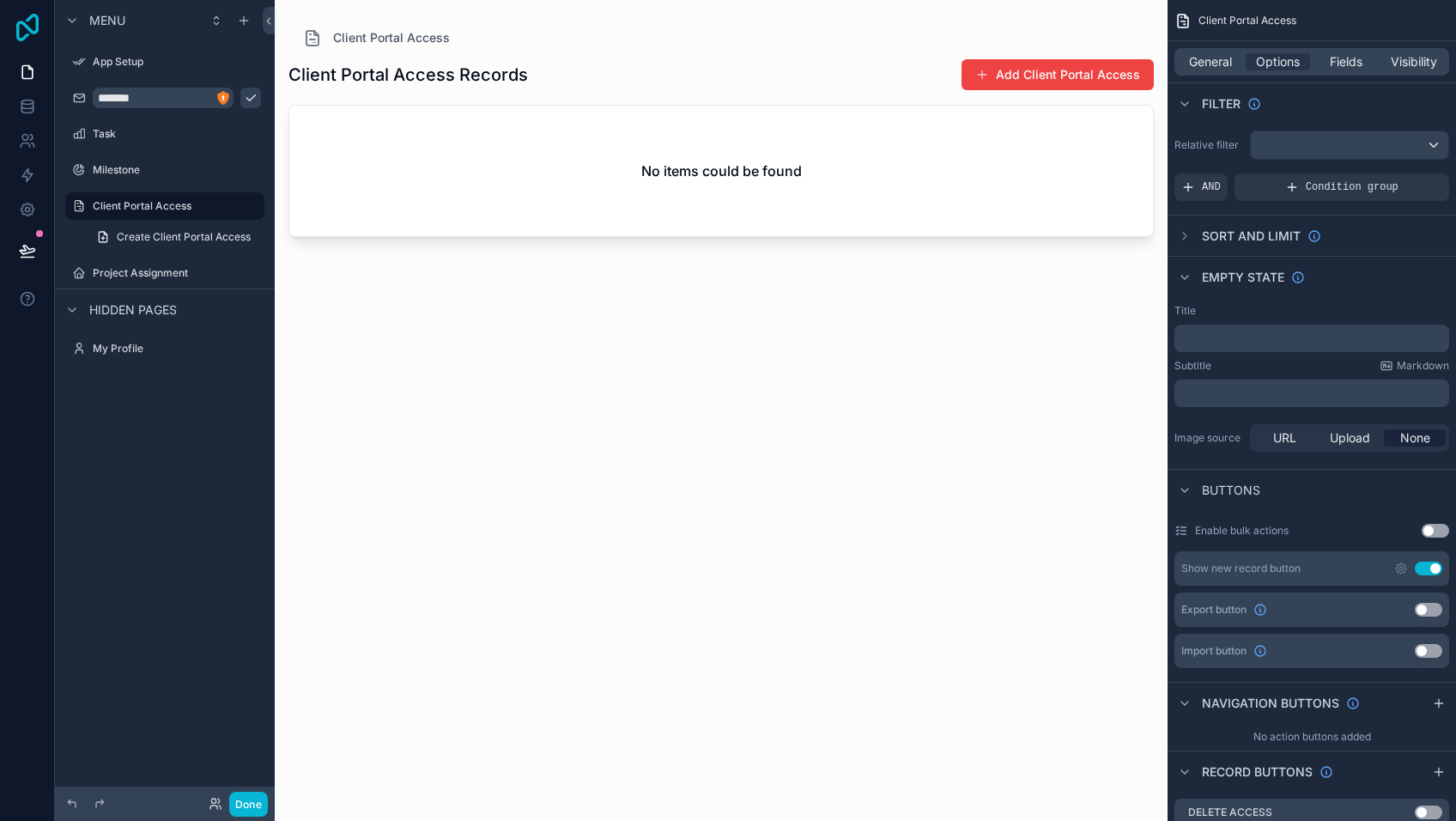
click at [30, 24] on icon at bounding box center [28, 28] width 34 height 28
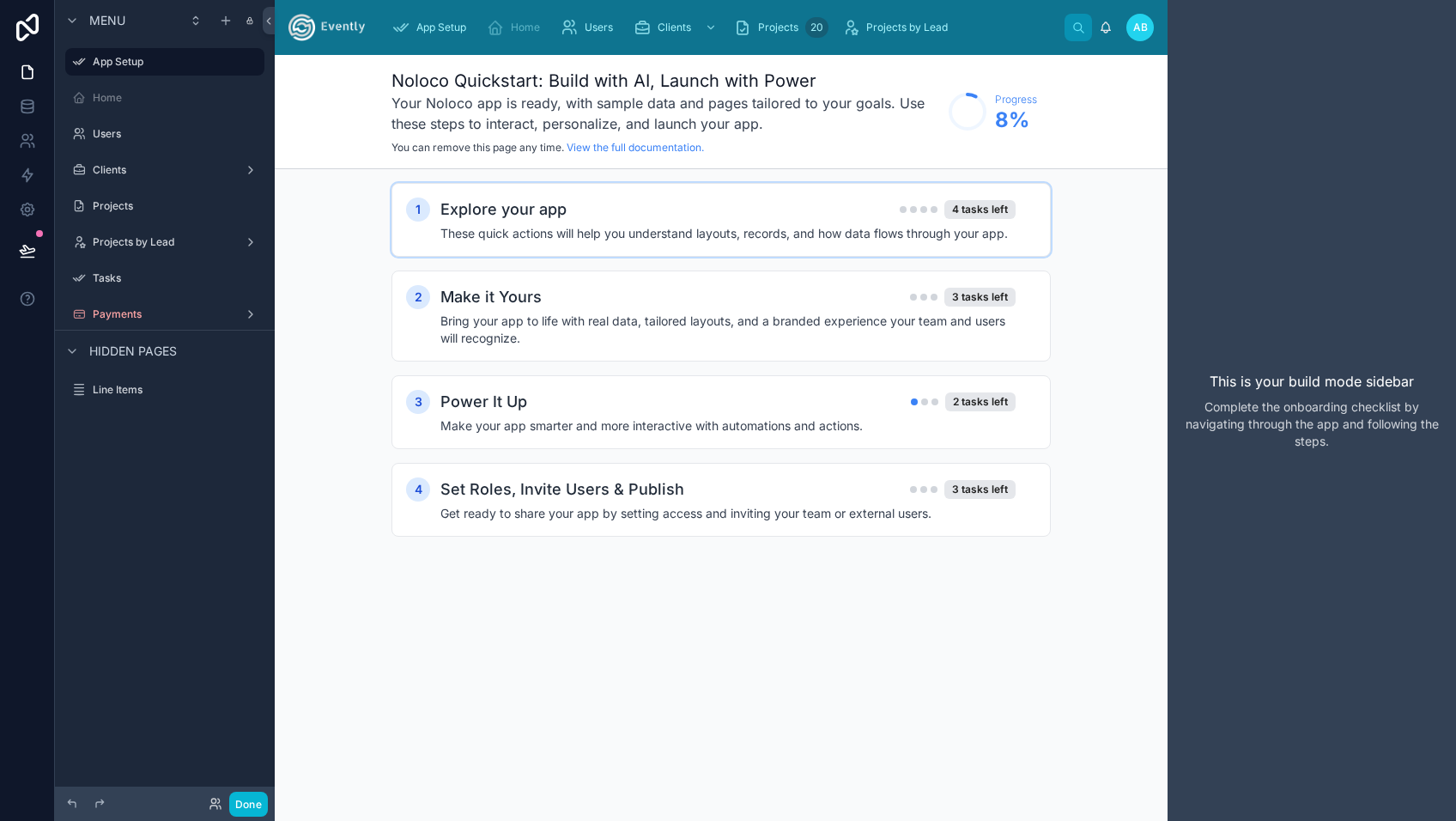
click at [664, 227] on h4 "These quick actions will help you understand layouts, records, and how data flo…" at bounding box center [728, 234] width 575 height 17
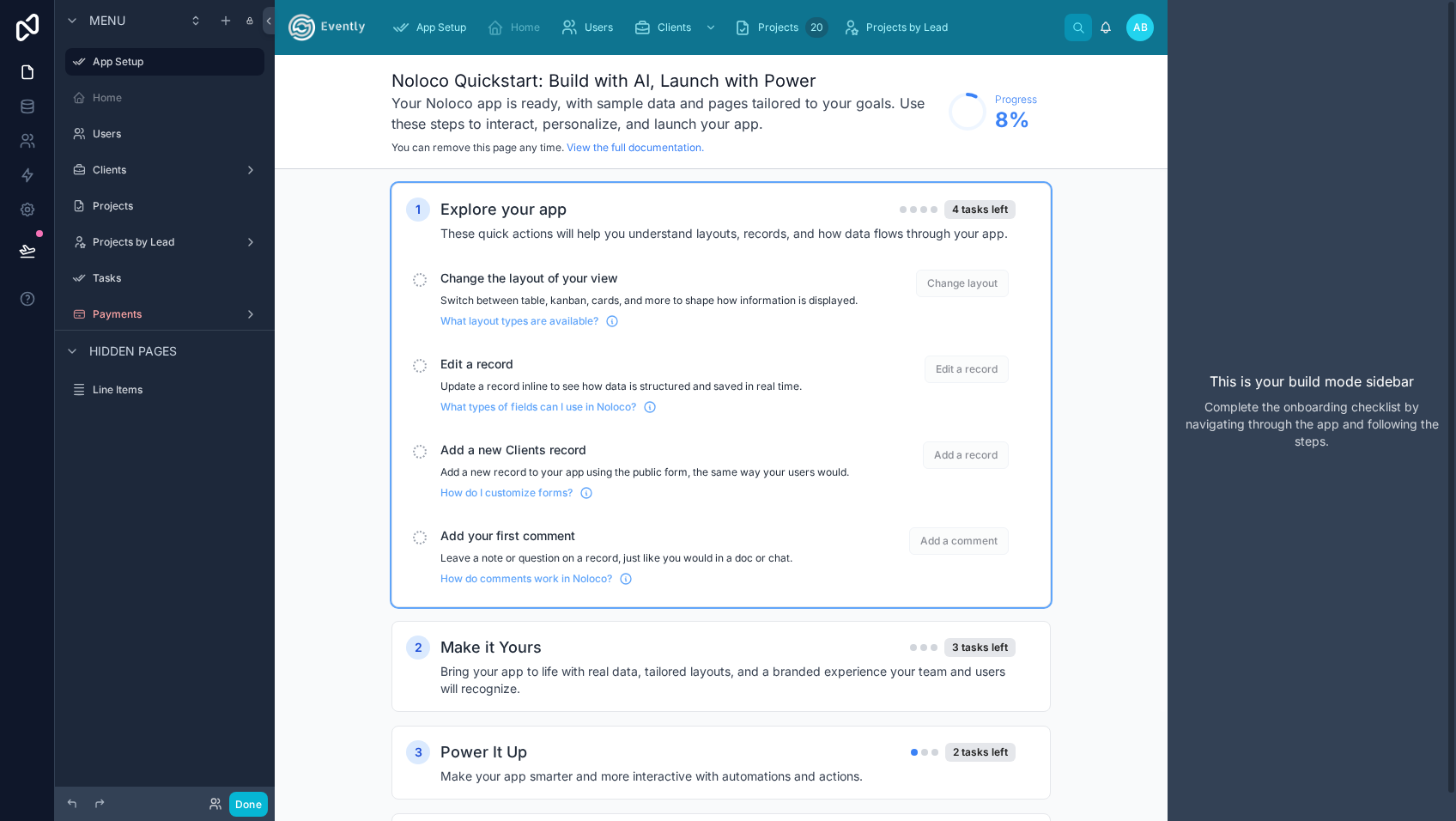
click at [1248, 122] on div "This is your build mode sidebar Complete the onboarding checklist by navigating…" at bounding box center [1311, 410] width 289 height 821
click at [532, 22] on span "Home" at bounding box center [525, 28] width 29 height 14
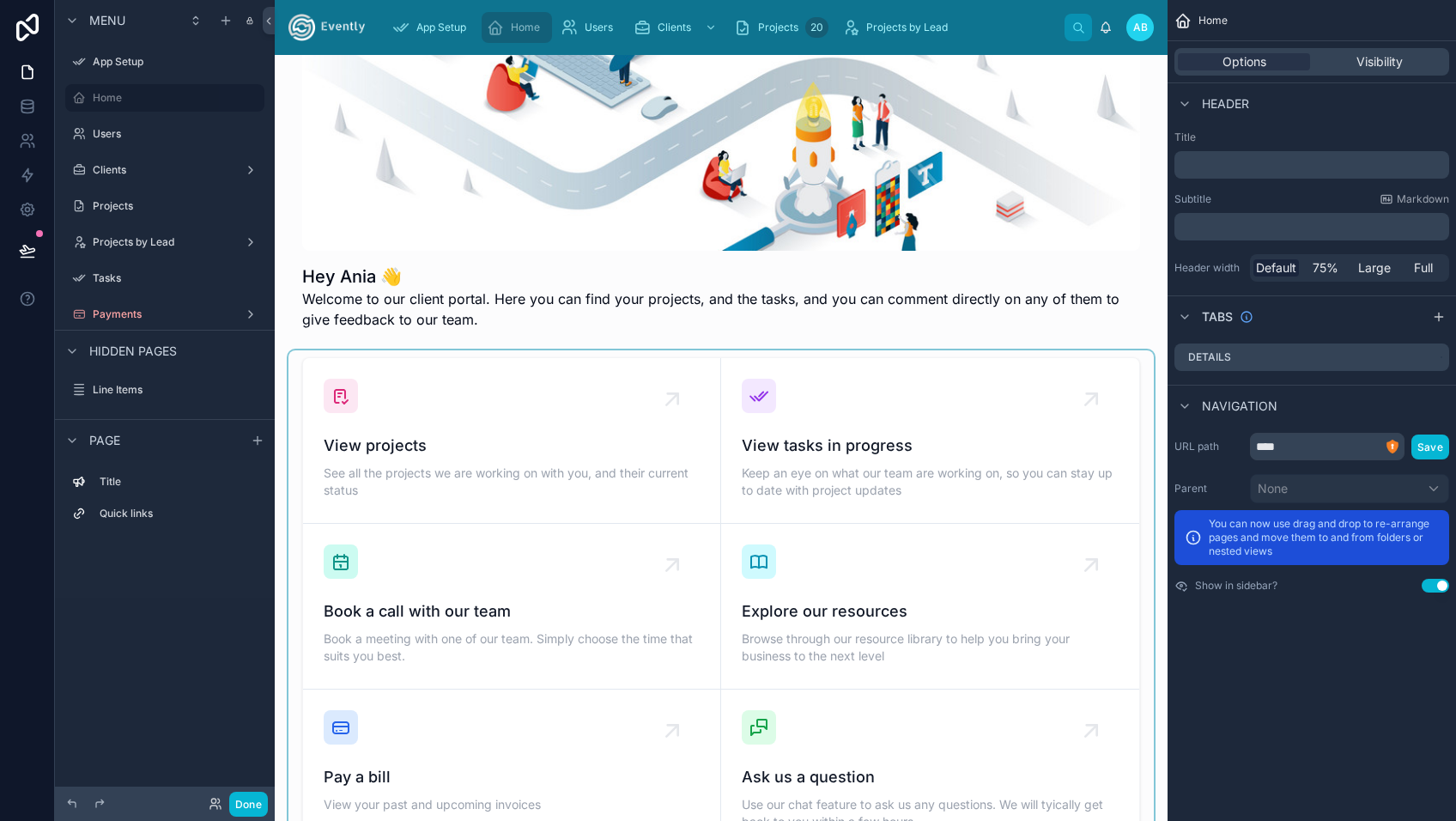
scroll to position [103, 0]
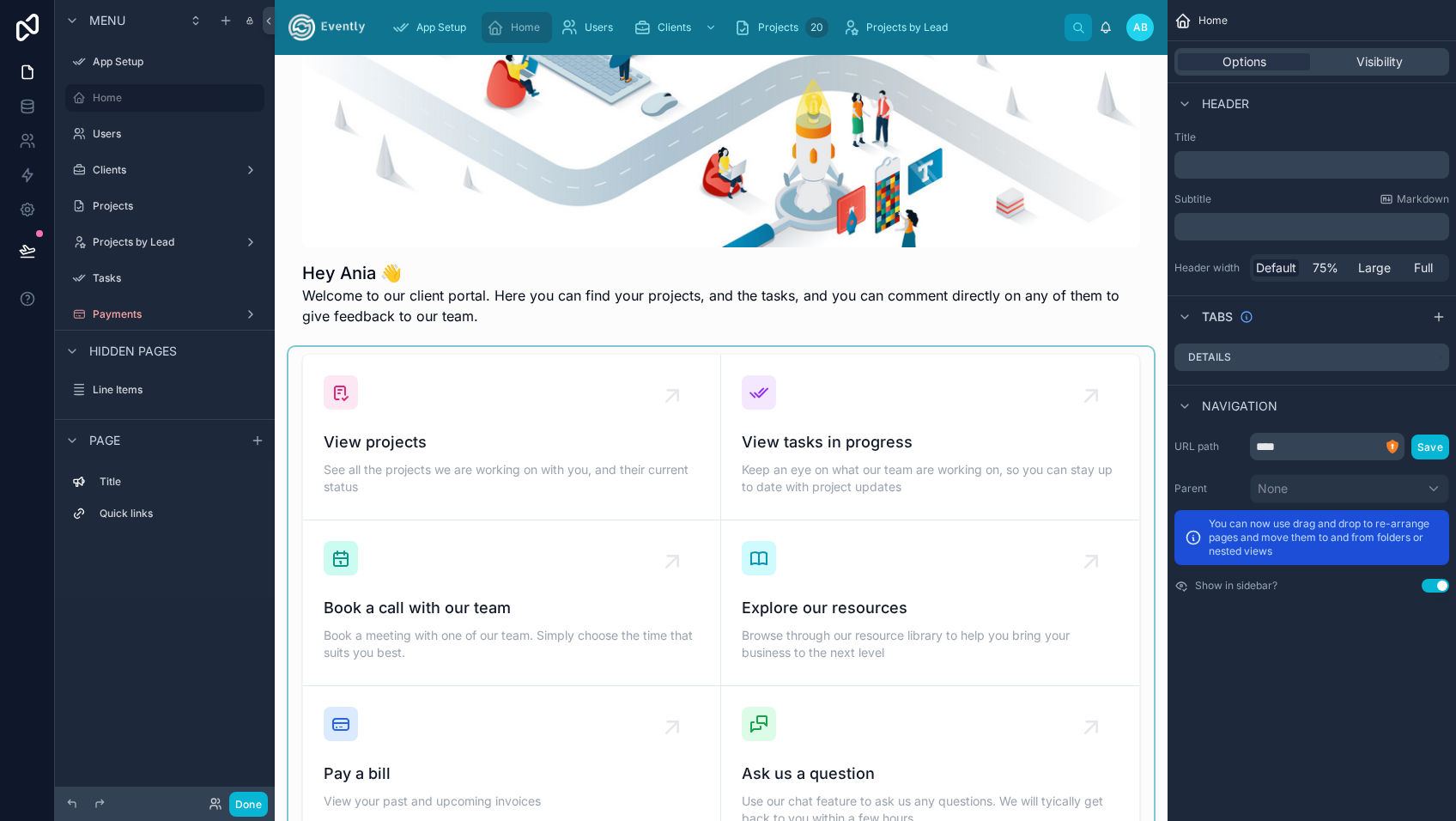
click at [813, 462] on div at bounding box center [722, 602] width 865 height 511
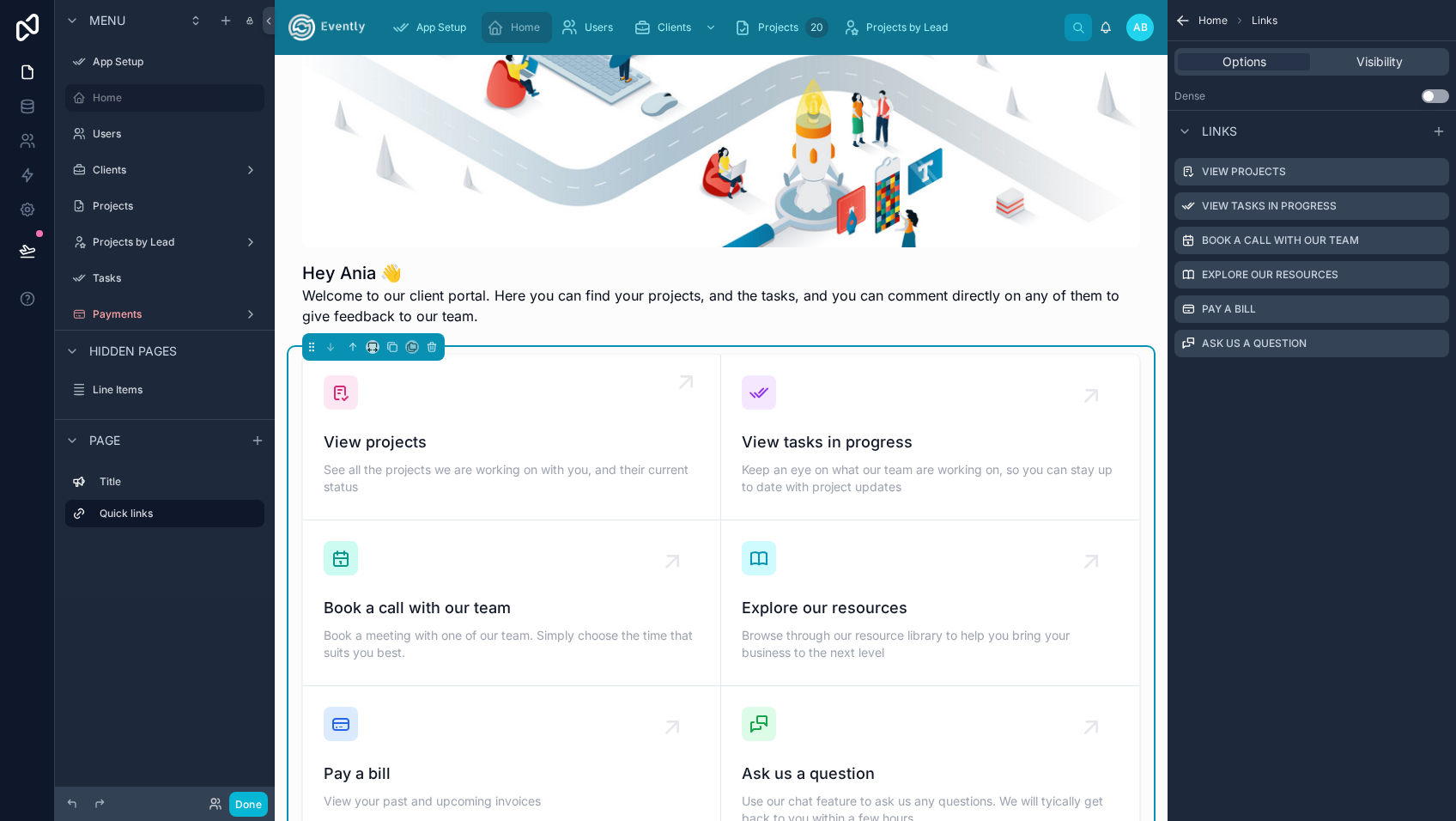
click at [508, 456] on div "View projects See all the projects we are working on with you, and their curren…" at bounding box center [511, 465] width 376 height 69
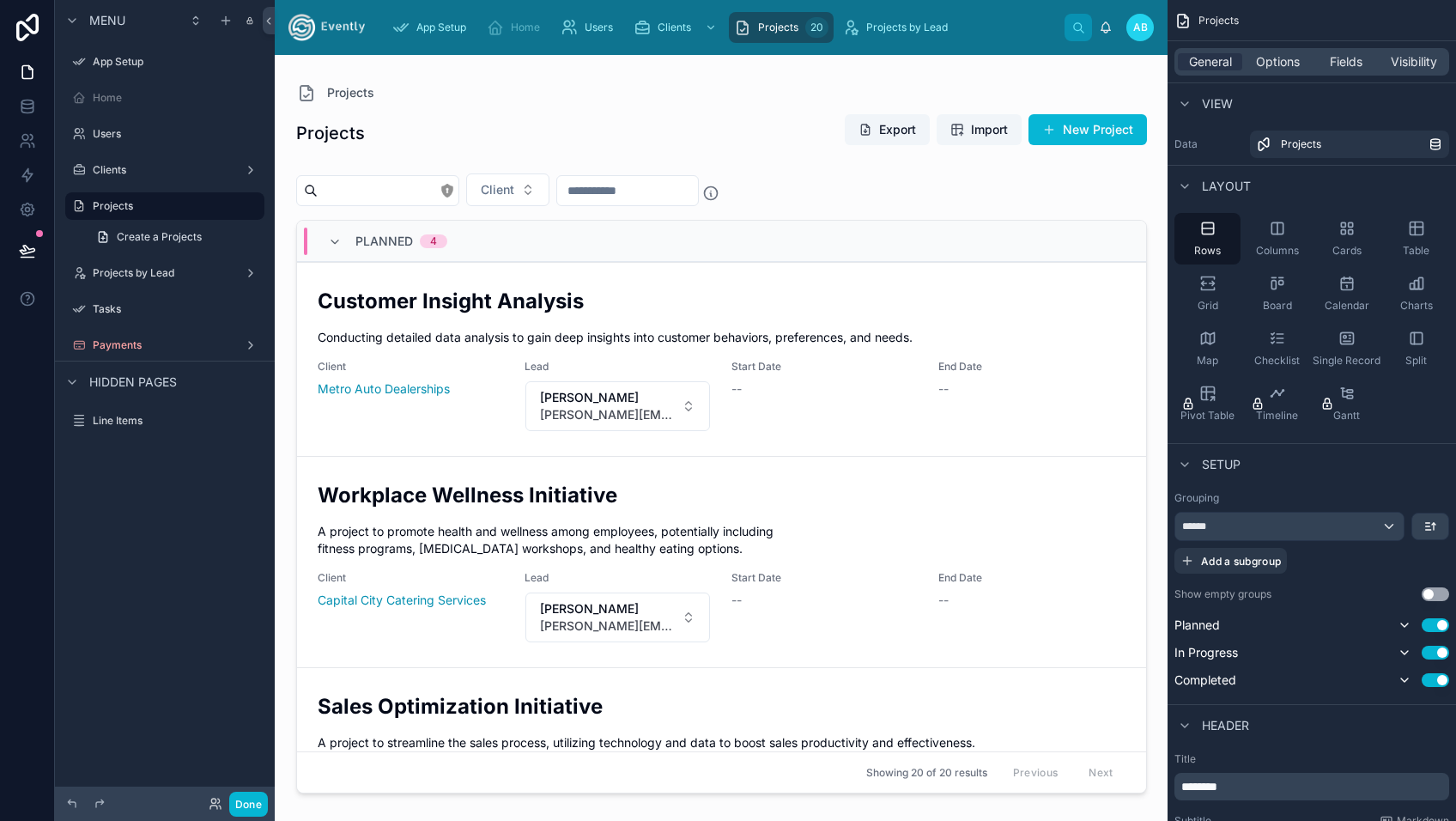
click at [528, 378] on div at bounding box center [722, 428] width 878 height 745
click at [666, 29] on span "Clients" at bounding box center [674, 28] width 34 height 14
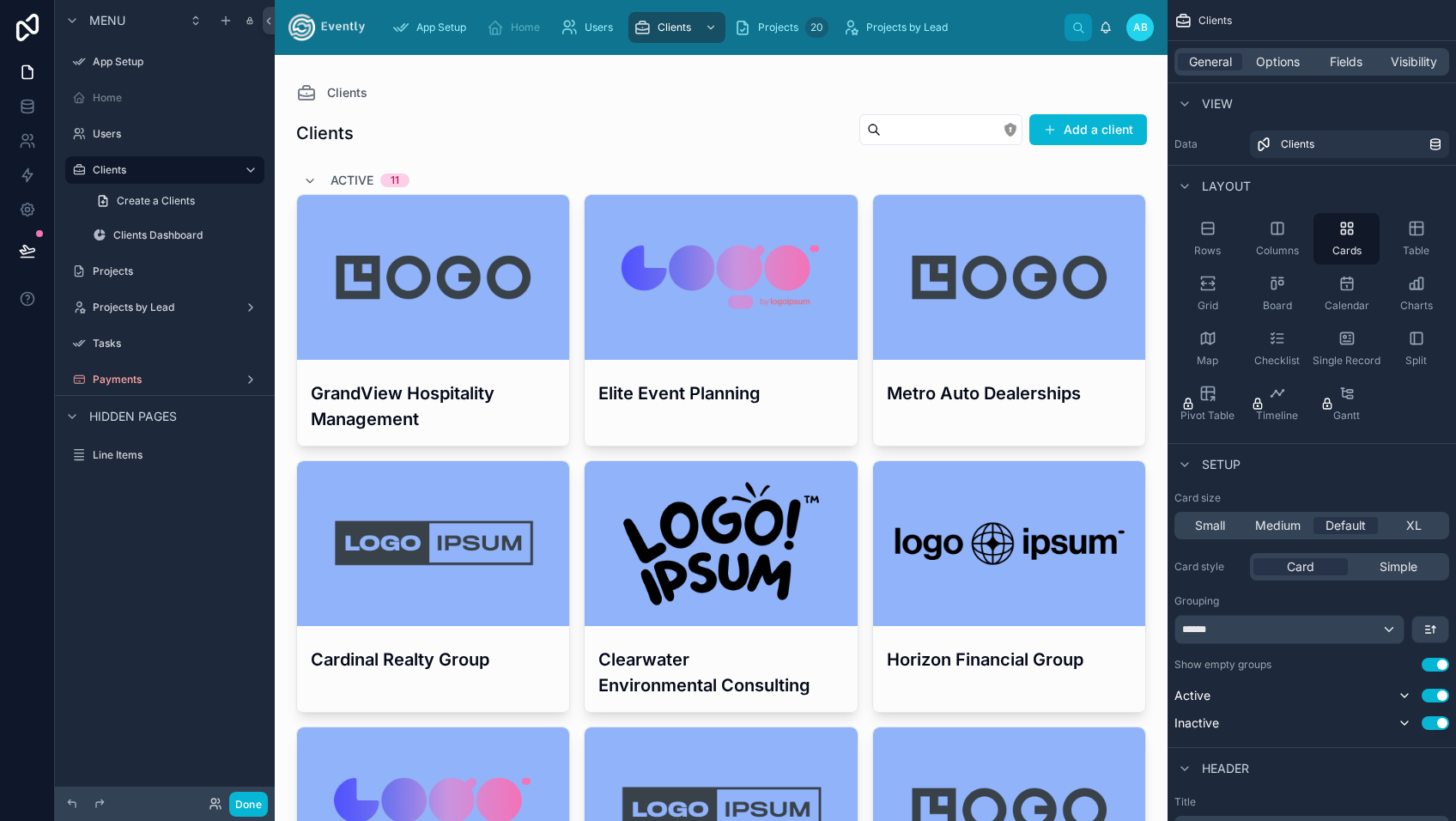
click at [594, 19] on div "Users" at bounding box center [598, 28] width 77 height 28
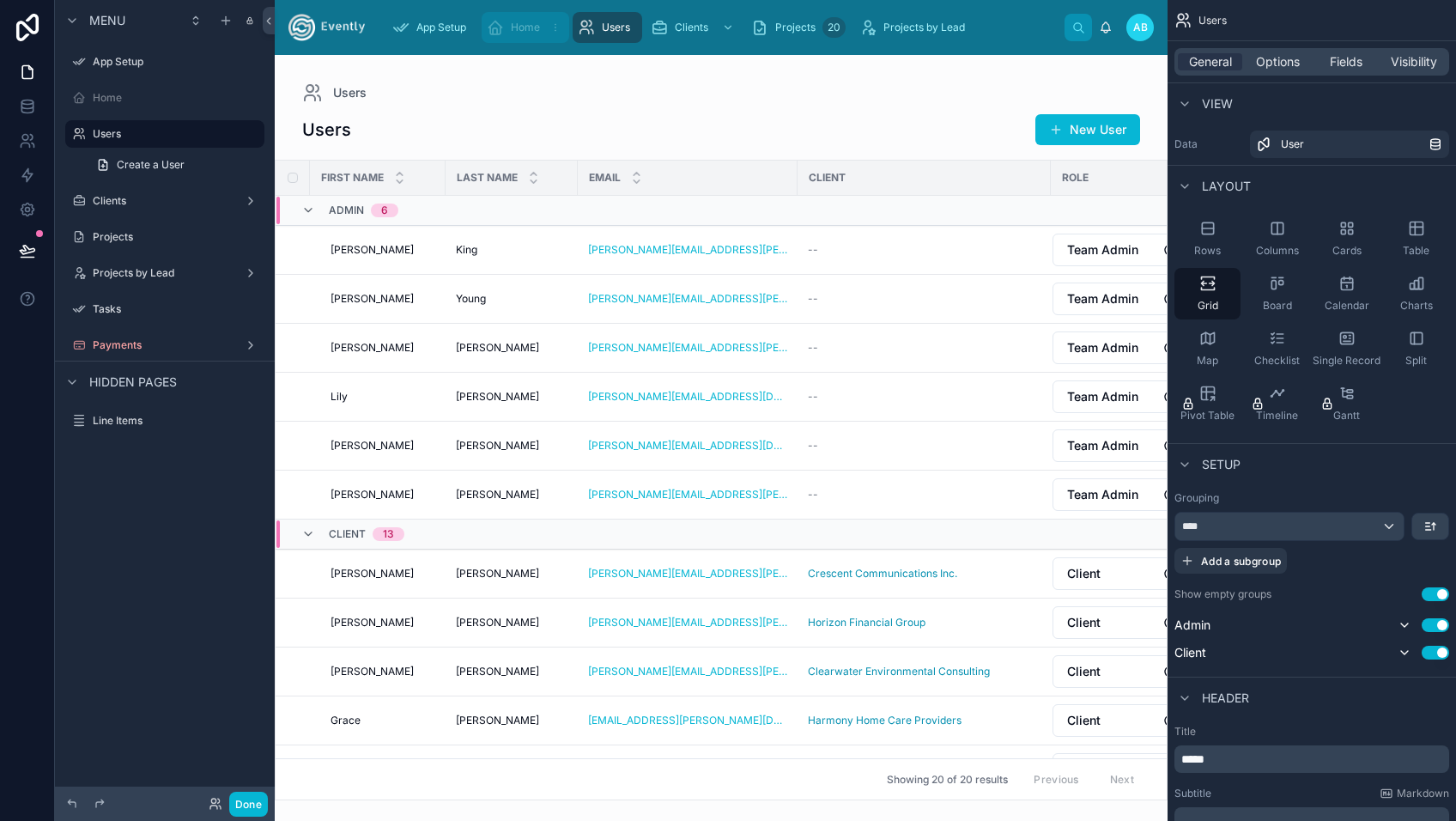
click at [509, 32] on div "Home" at bounding box center [526, 28] width 78 height 28
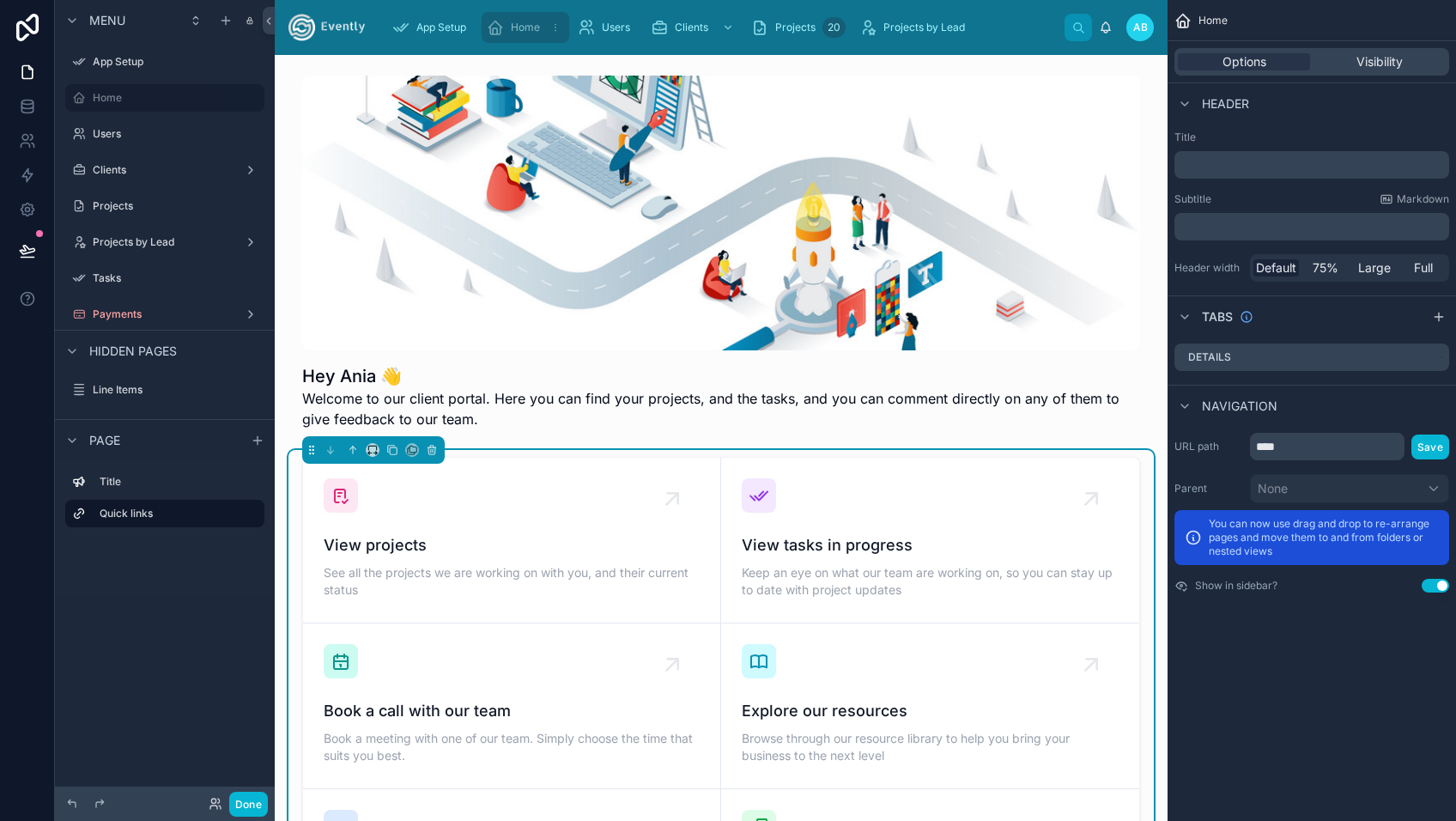
click at [509, 32] on div "Home" at bounding box center [526, 28] width 78 height 28
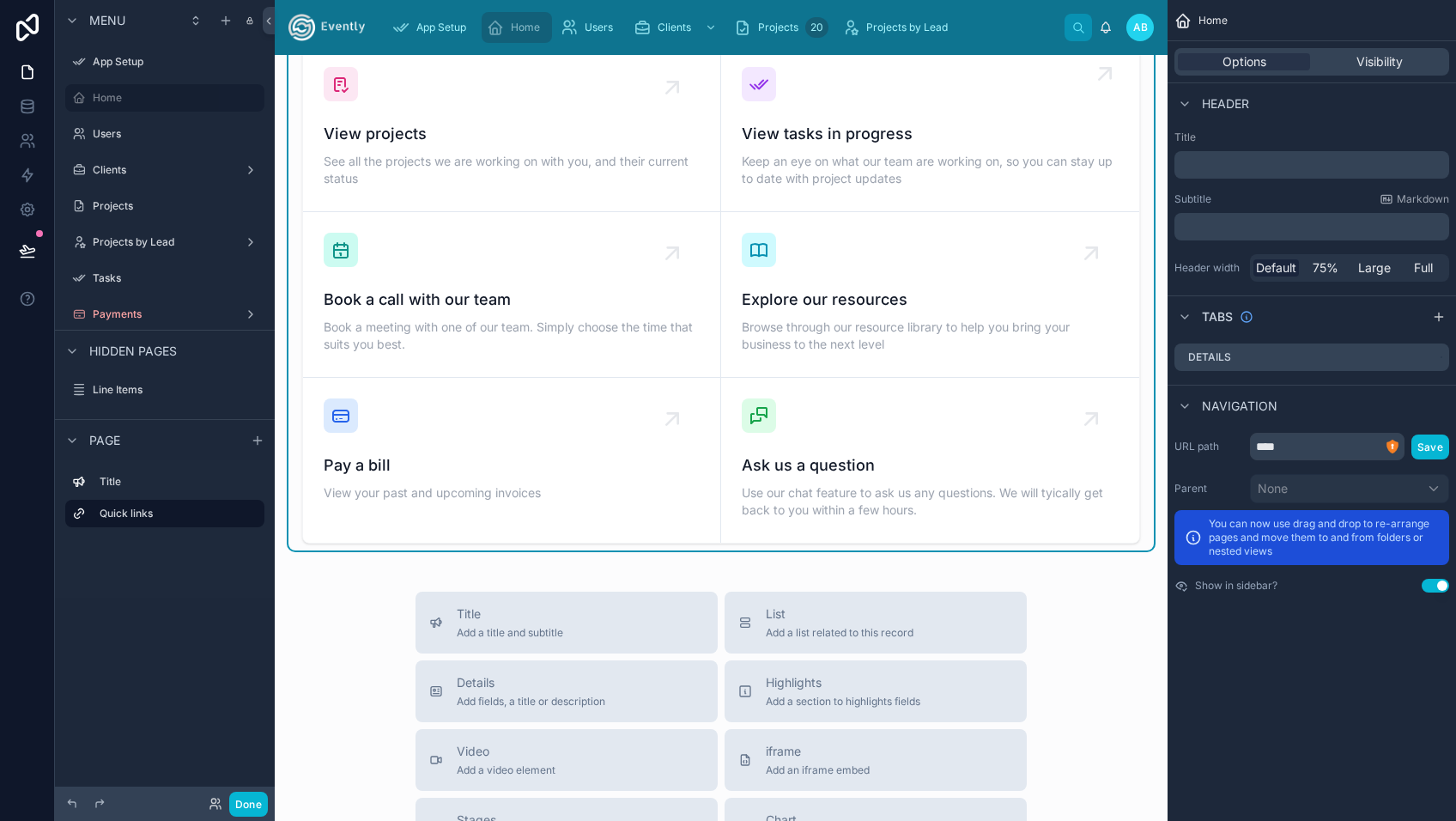
scroll to position [412, 0]
click at [840, 142] on span "View tasks in progress" at bounding box center [929, 133] width 377 height 24
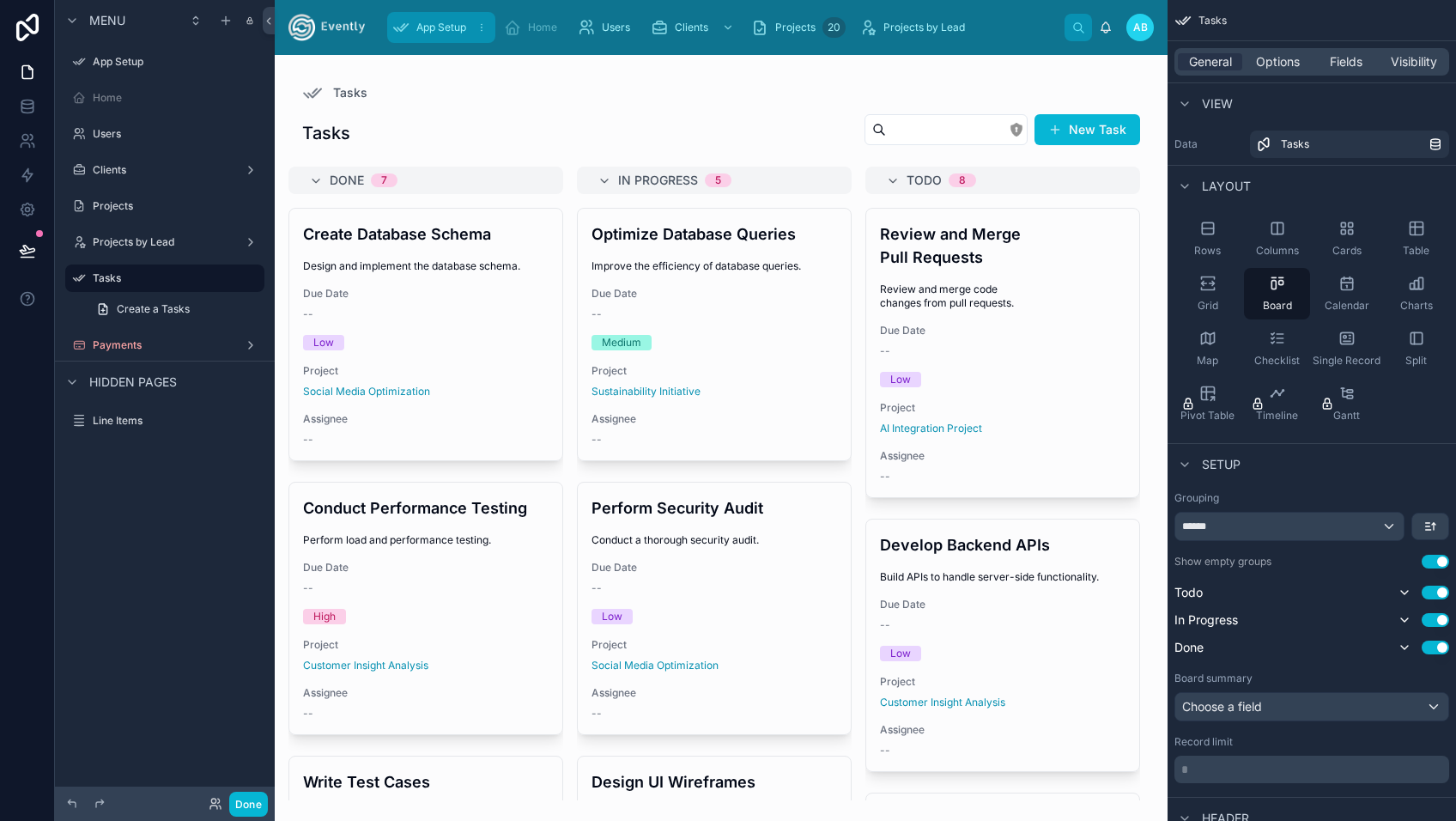
click at [442, 22] on span "App Setup" at bounding box center [441, 28] width 50 height 14
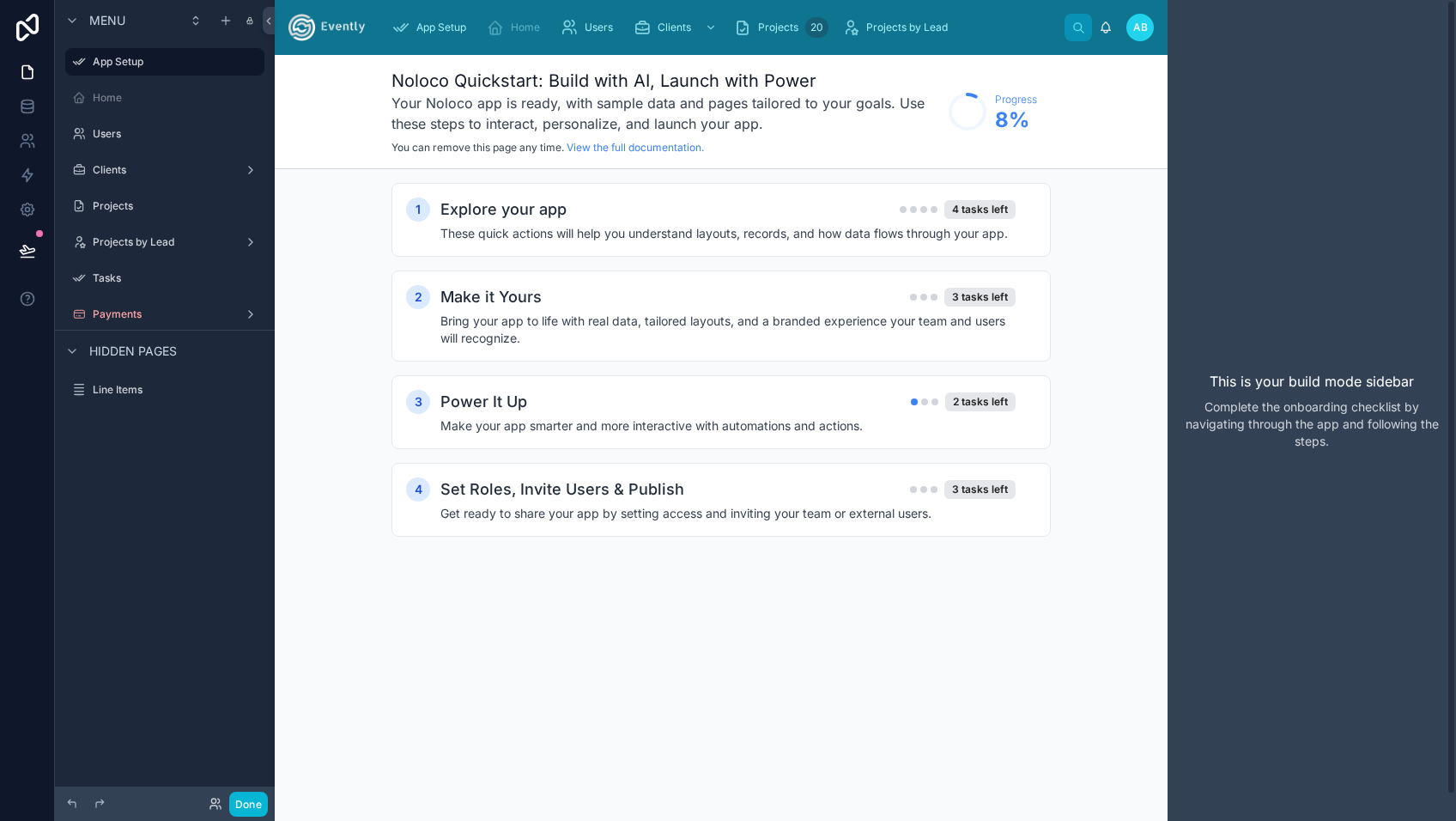
click at [1306, 182] on div "This is your build mode sidebar Complete the onboarding checklist by navigating…" at bounding box center [1311, 410] width 289 height 821
click at [108, 60] on label "App Setup" at bounding box center [161, 62] width 137 height 14
click at [108, 94] on label "Home" at bounding box center [161, 98] width 137 height 14
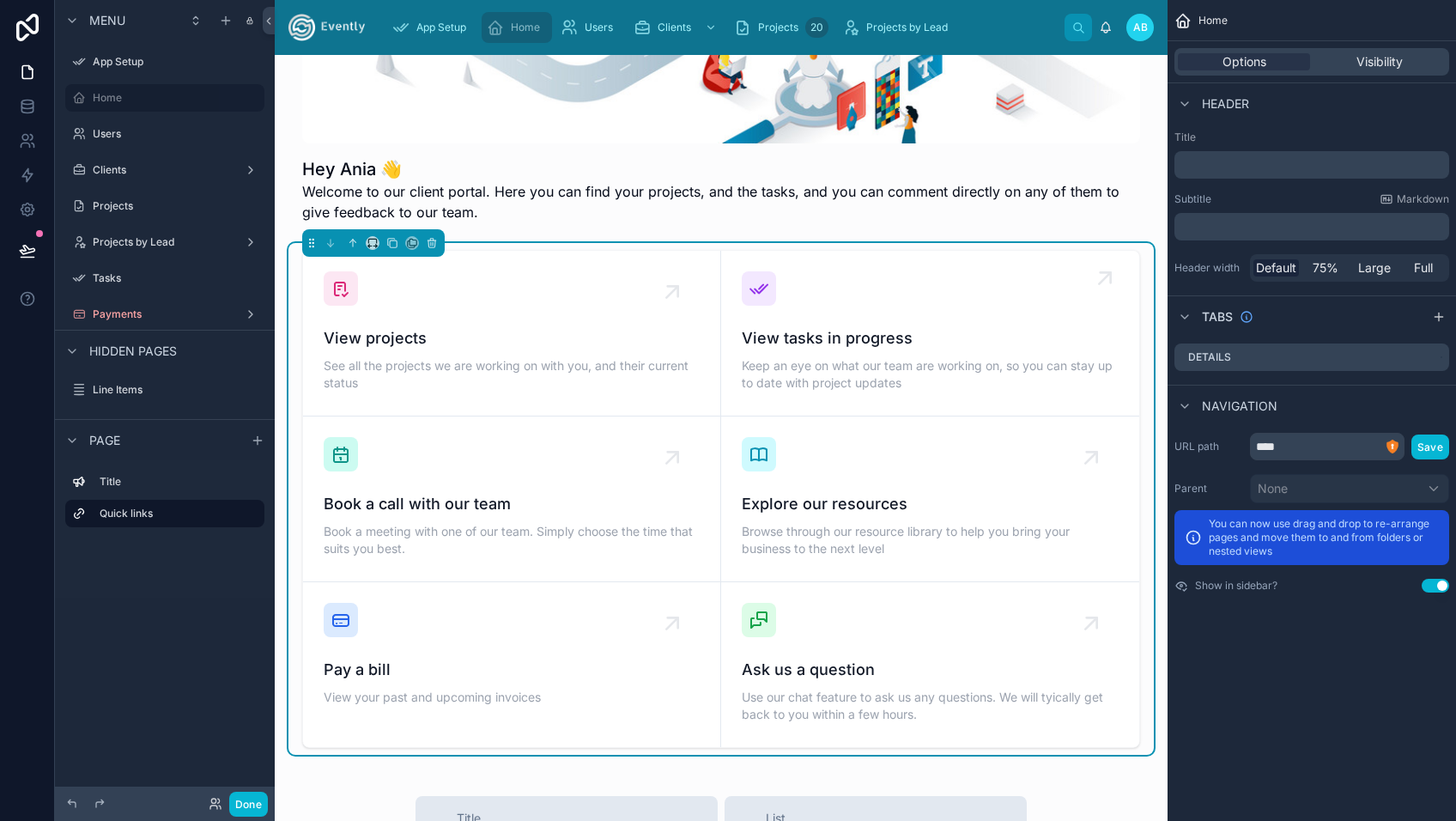
scroll to position [206, 0]
click at [466, 346] on span "View projects" at bounding box center [511, 339] width 376 height 24
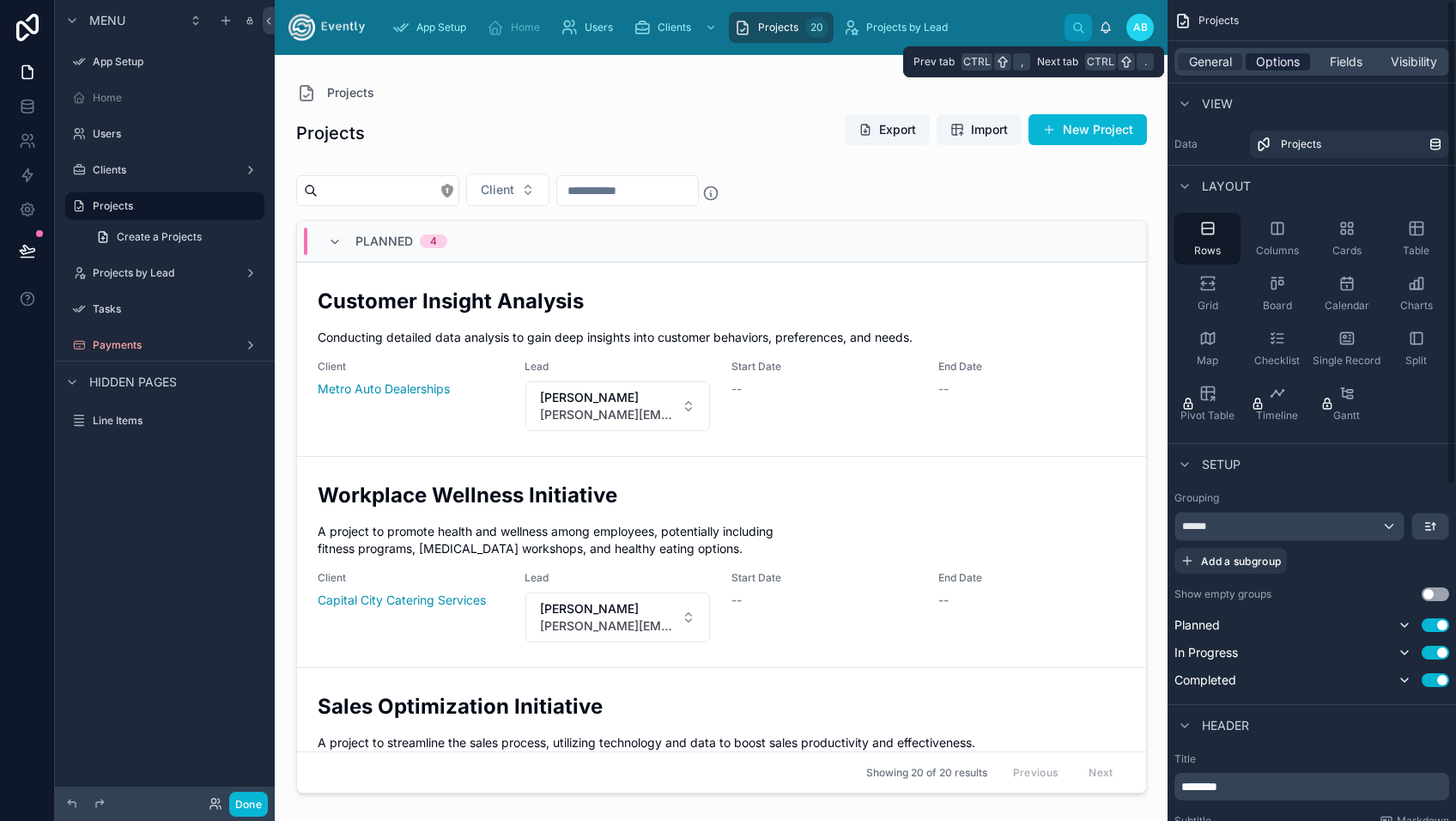
click at [1281, 66] on span "Options" at bounding box center [1278, 62] width 44 height 17
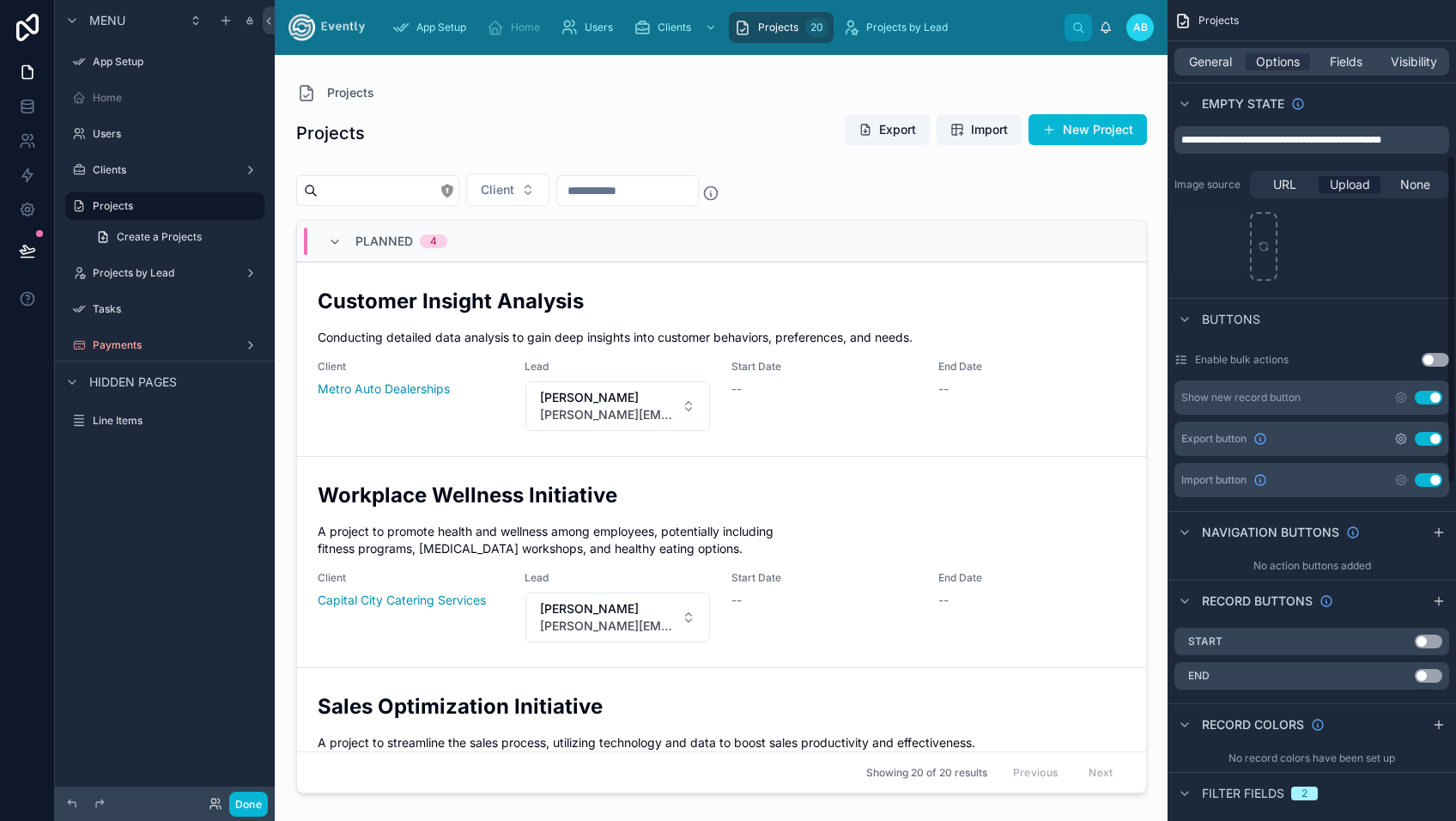
scroll to position [386, 0]
click at [1423, 396] on button "Use setting" at bounding box center [1428, 397] width 28 height 14
click at [1422, 437] on button "Use setting" at bounding box center [1428, 438] width 28 height 14
click at [1423, 476] on button "Use setting" at bounding box center [1428, 479] width 28 height 14
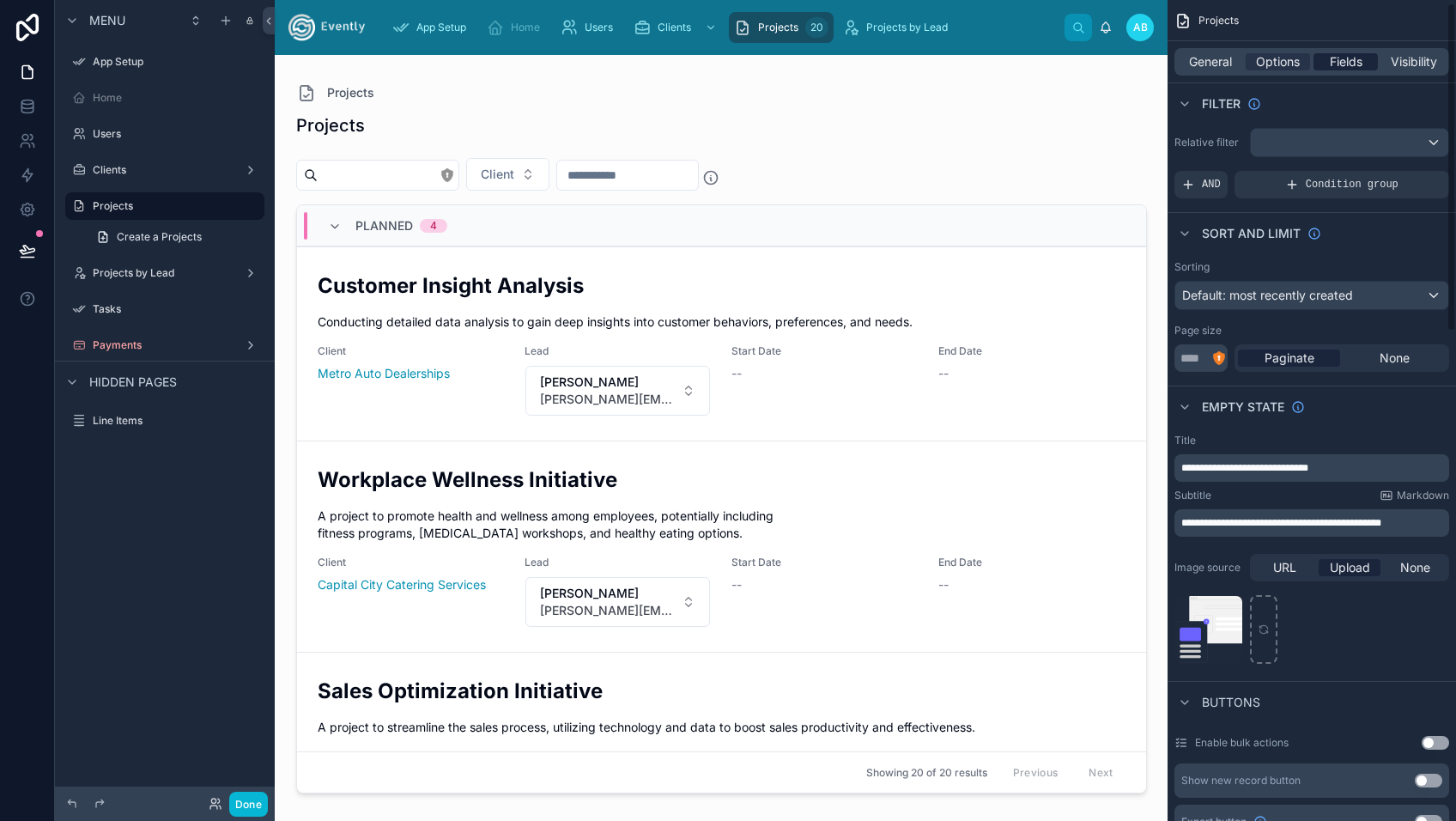
scroll to position [0, 0]
click at [1332, 65] on span "Fields" at bounding box center [1346, 62] width 33 height 17
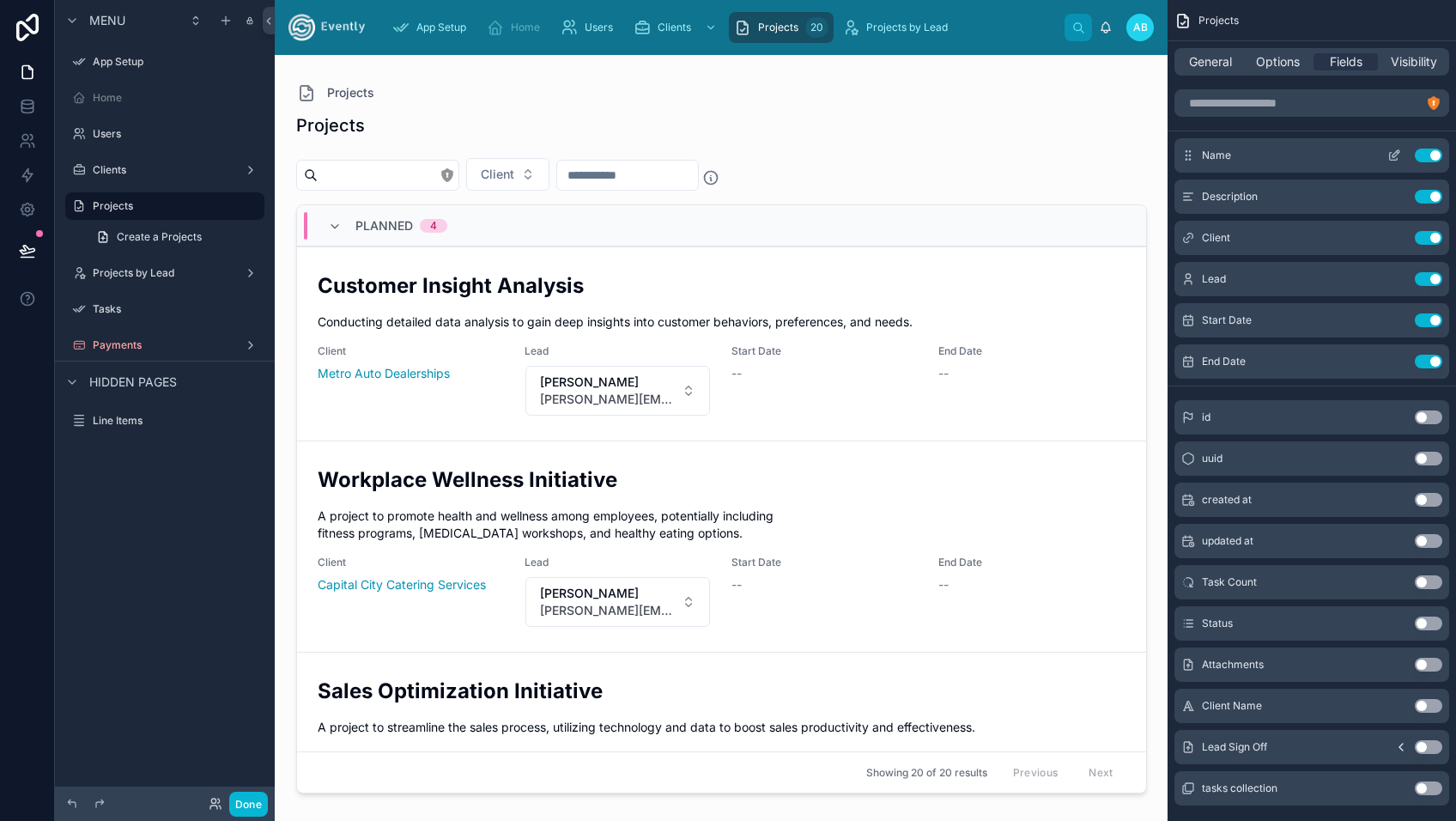
click at [1427, 154] on button "Use setting" at bounding box center [1428, 155] width 28 height 14
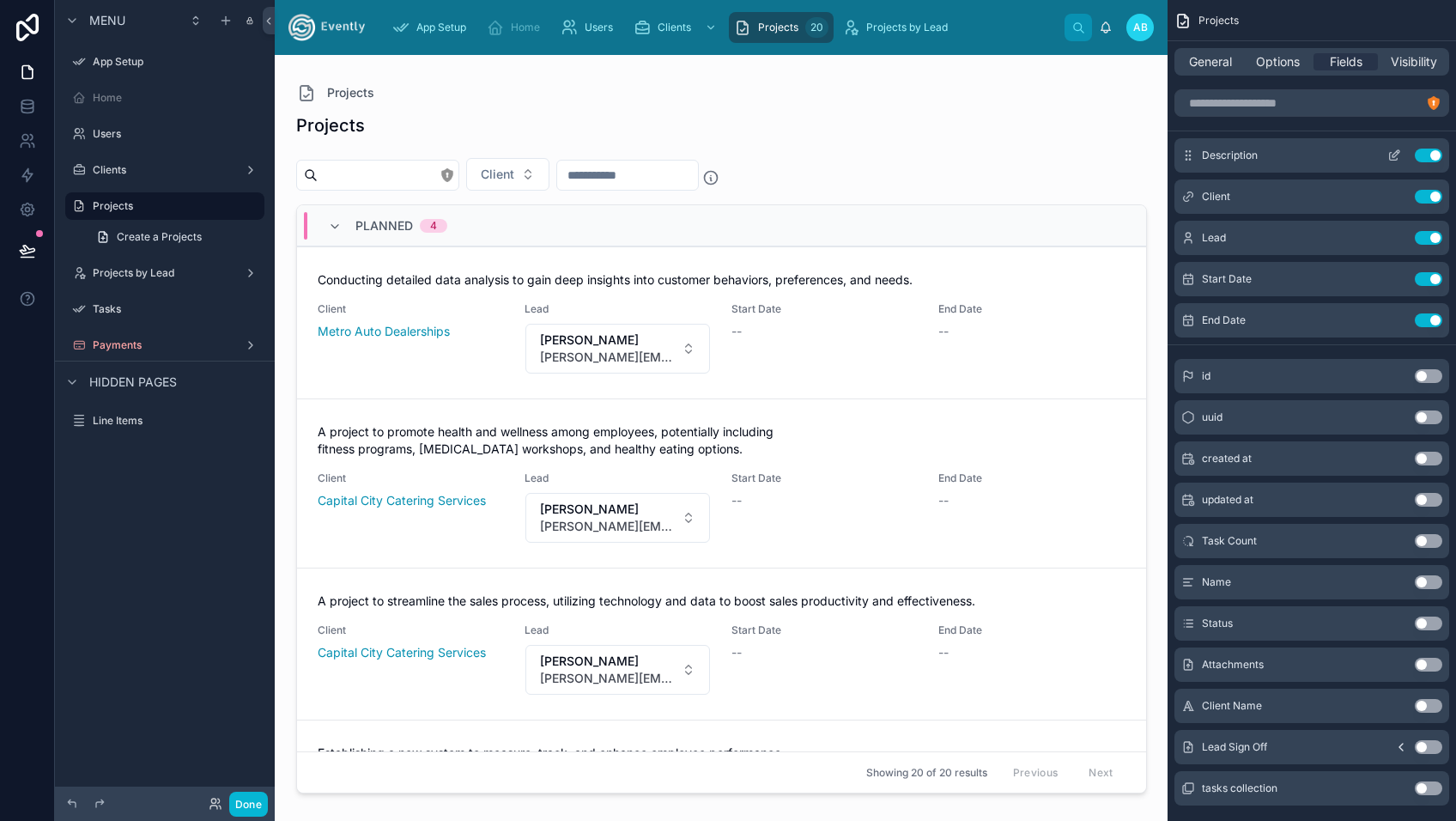
click at [1417, 155] on button "Use setting" at bounding box center [1428, 155] width 28 height 14
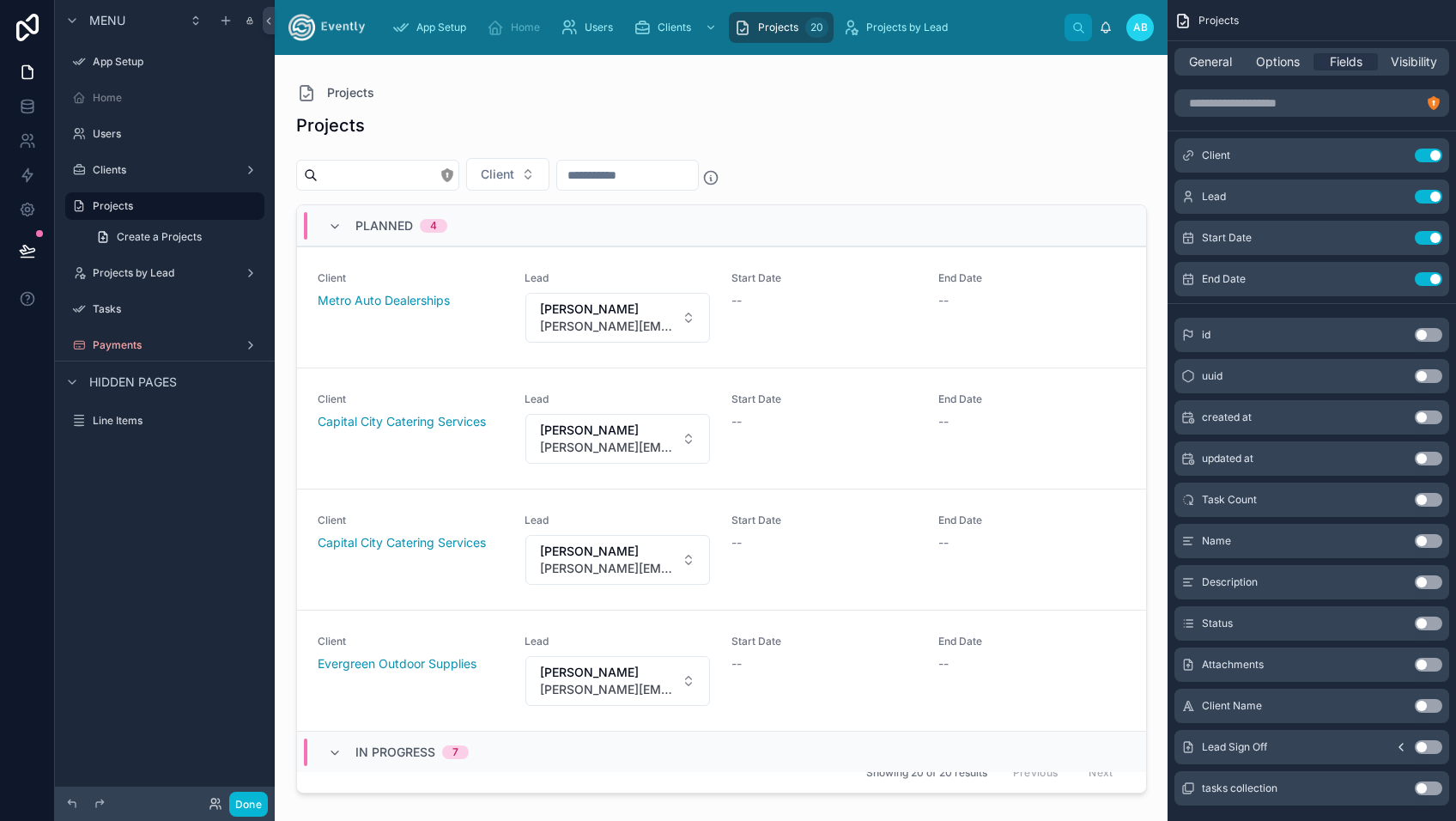
click at [1439, 539] on button "Use setting" at bounding box center [1428, 541] width 28 height 14
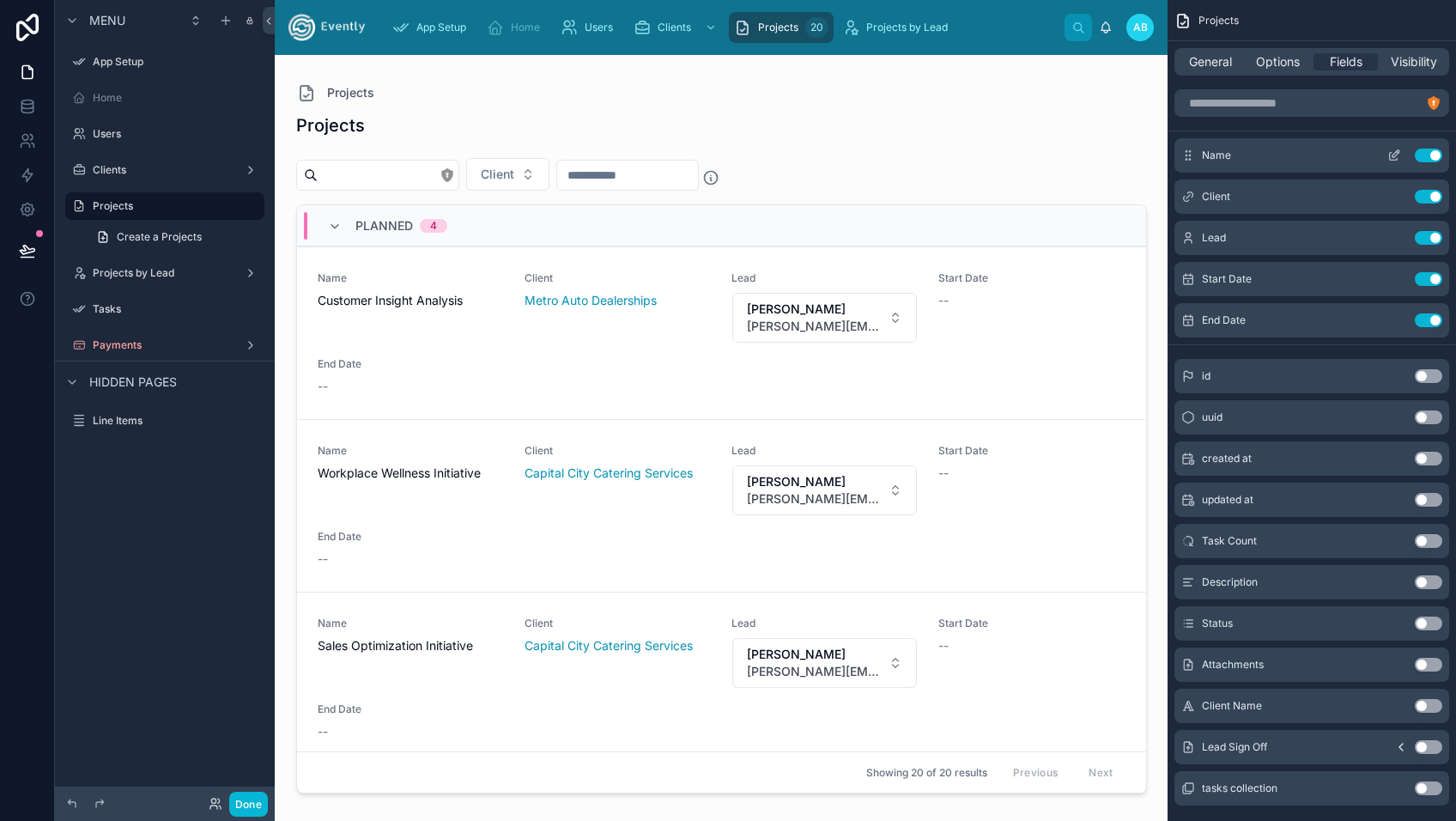
click at [1247, 154] on div "Name Use setting" at bounding box center [1311, 155] width 275 height 34
click at [1390, 153] on icon "scrollable content" at bounding box center [1393, 156] width 8 height 8
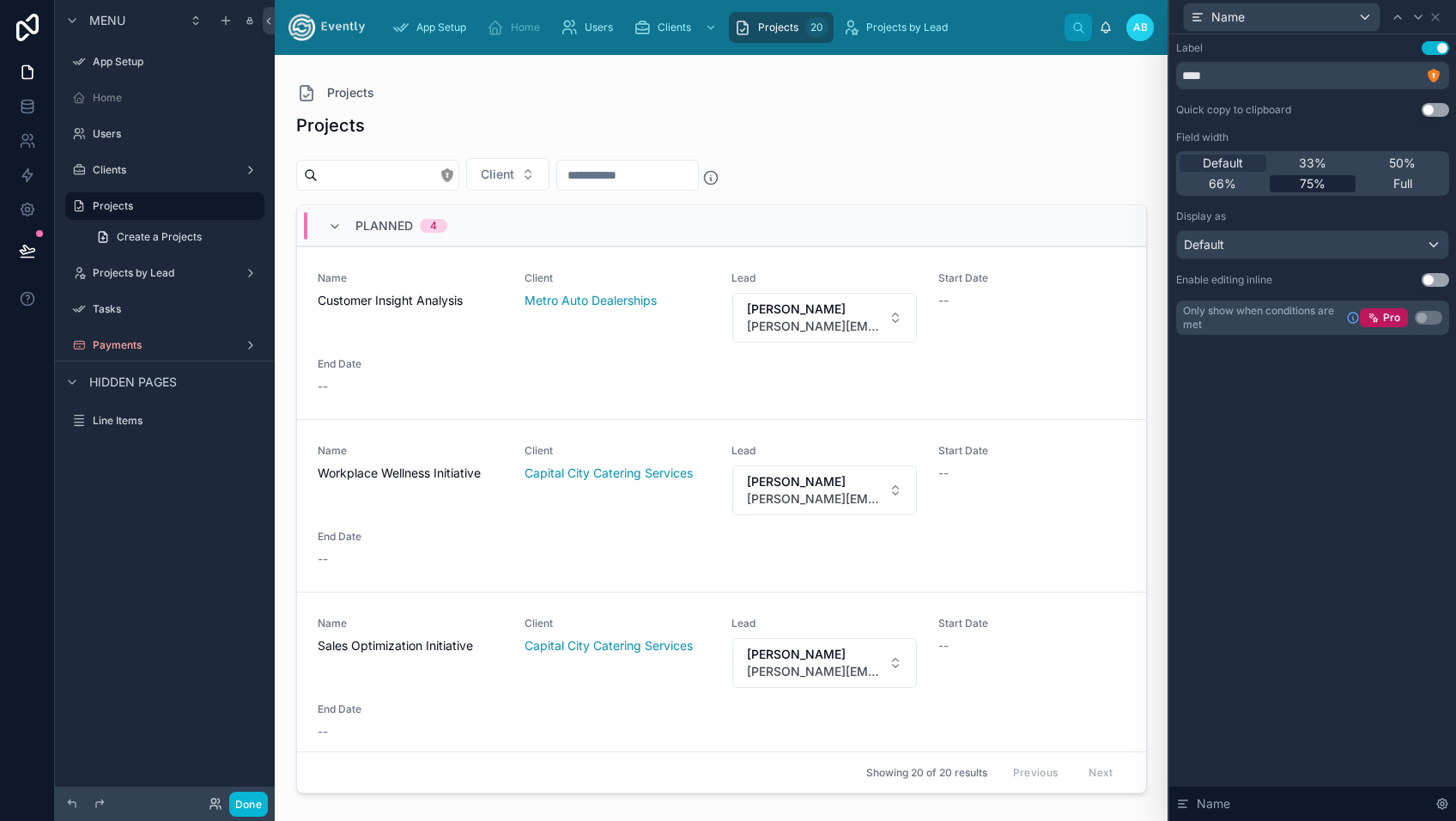
click at [1316, 183] on span "75%" at bounding box center [1312, 184] width 26 height 17
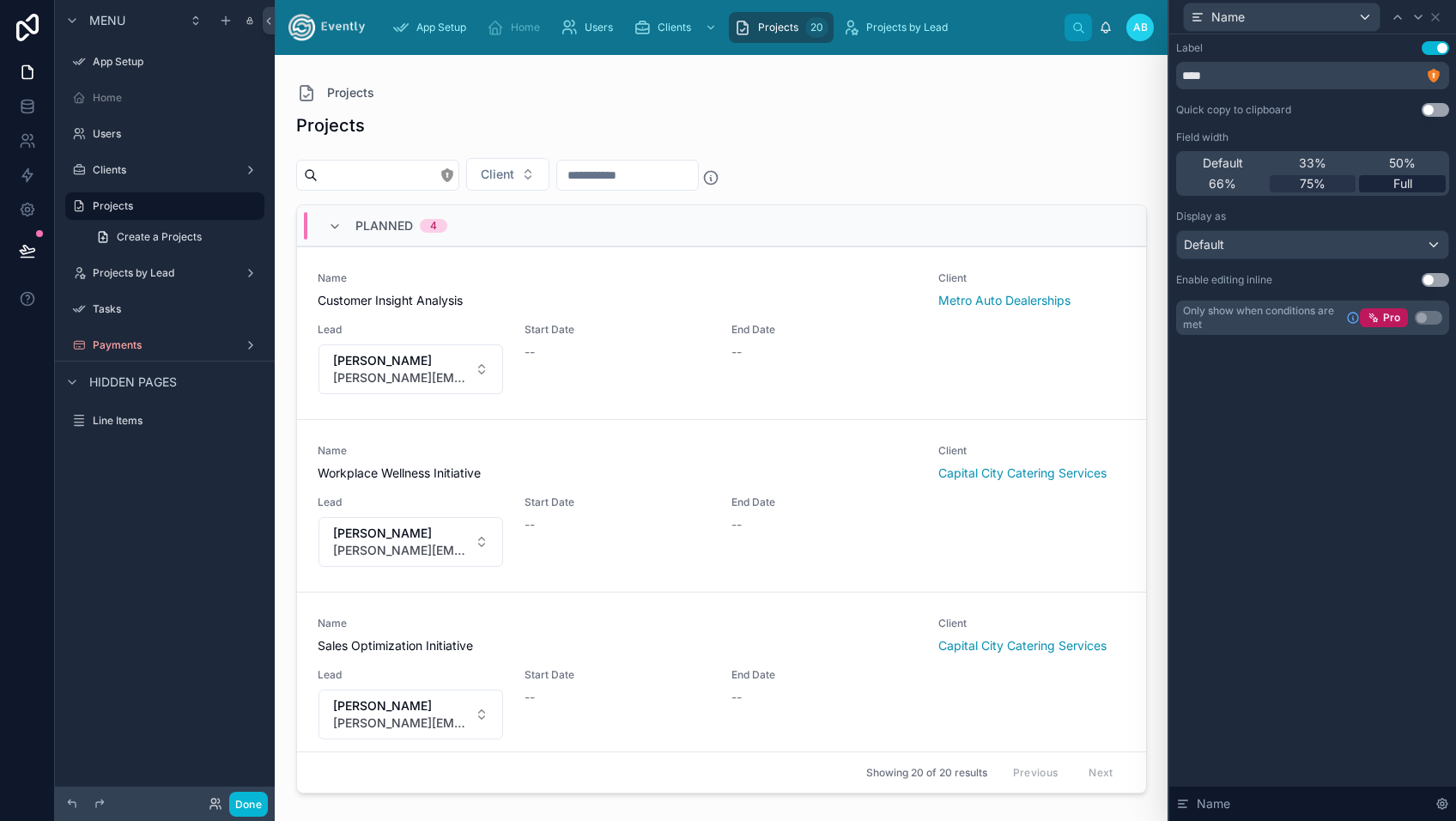
click at [1392, 181] on div "Full" at bounding box center [1402, 184] width 87 height 17
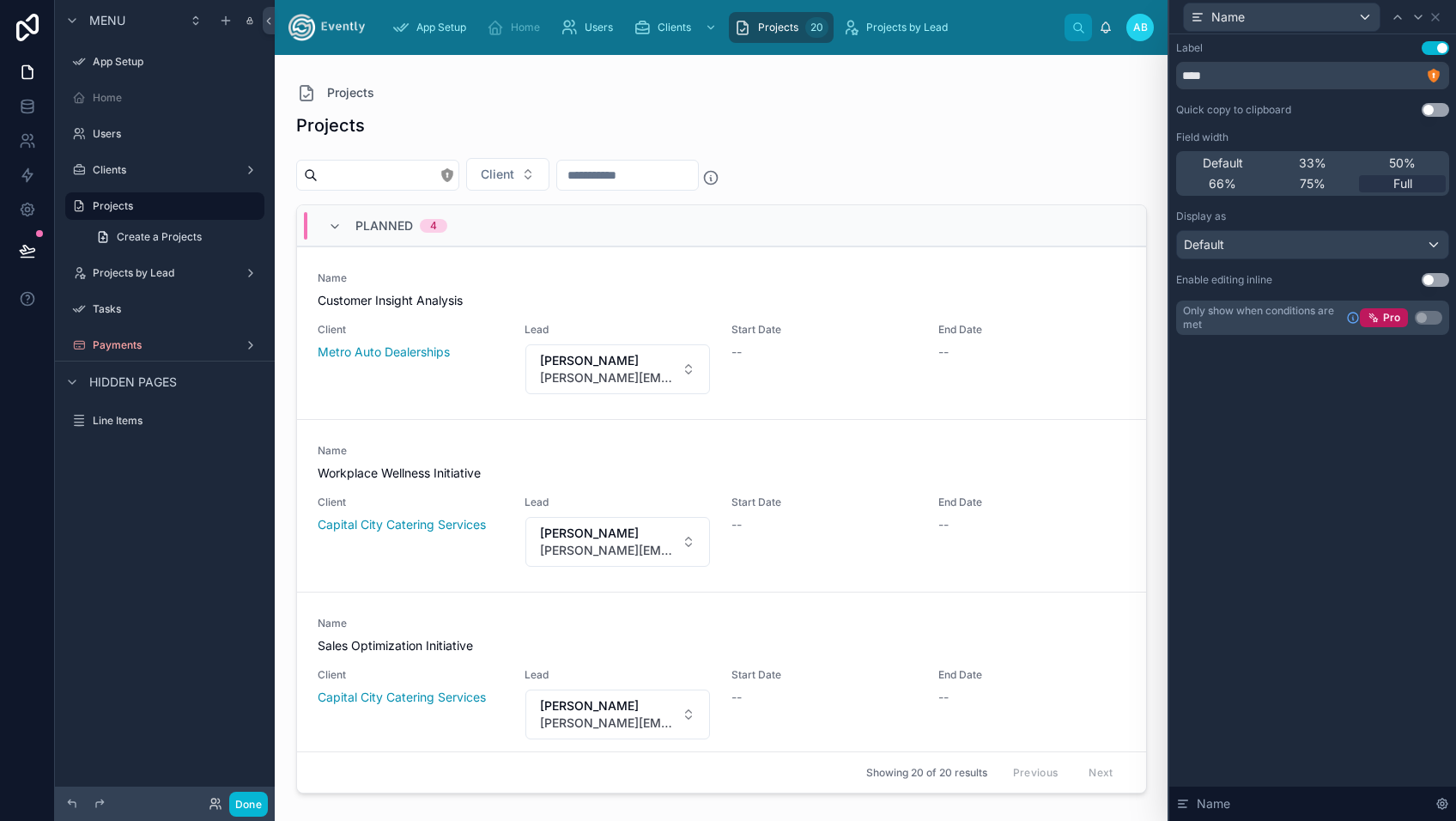
click at [1190, 50] on div "Label" at bounding box center [1189, 48] width 27 height 14
click at [1353, 16] on div "Name" at bounding box center [1281, 17] width 196 height 28
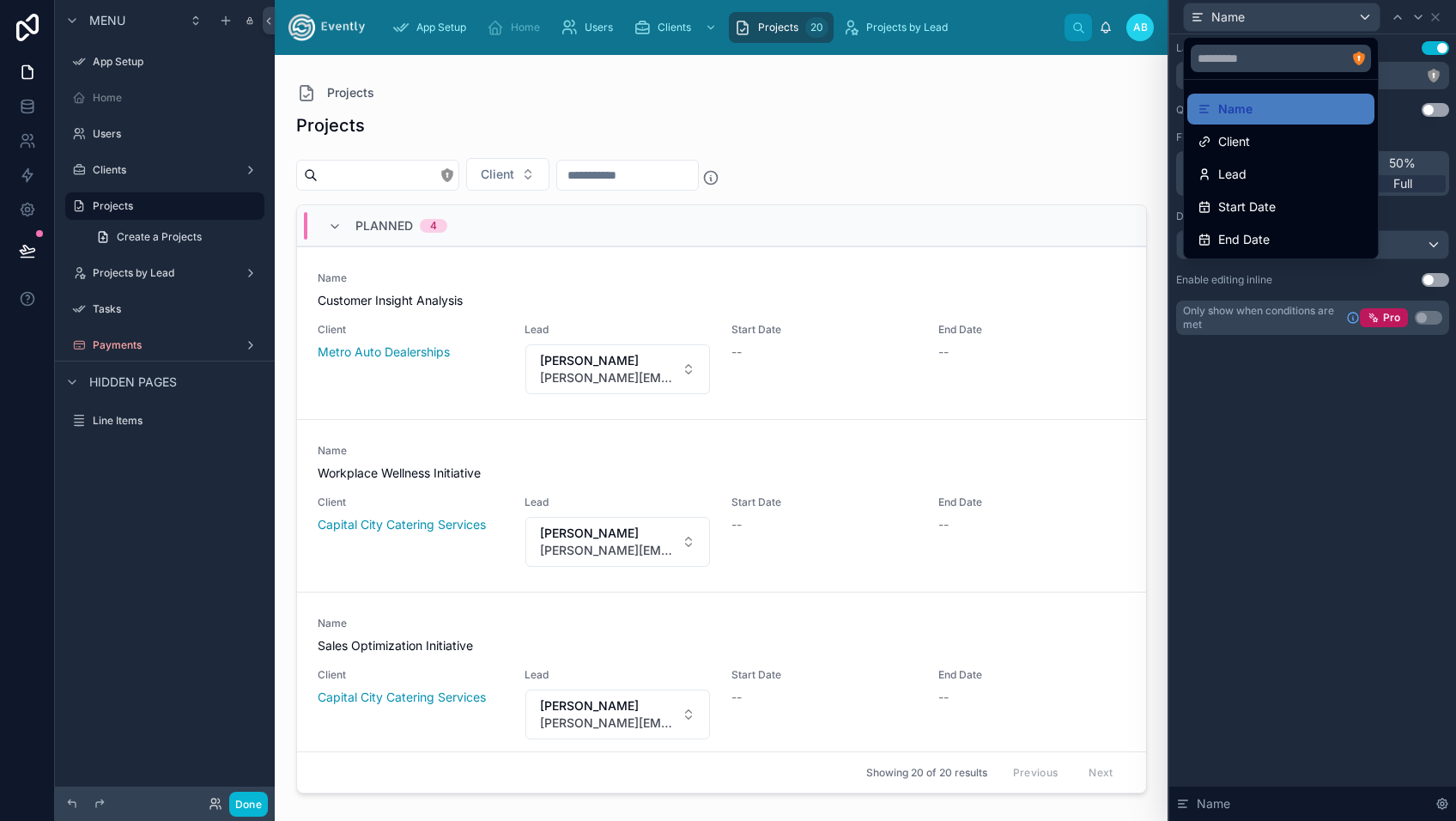
click at [1272, 407] on div at bounding box center [1312, 410] width 287 height 821
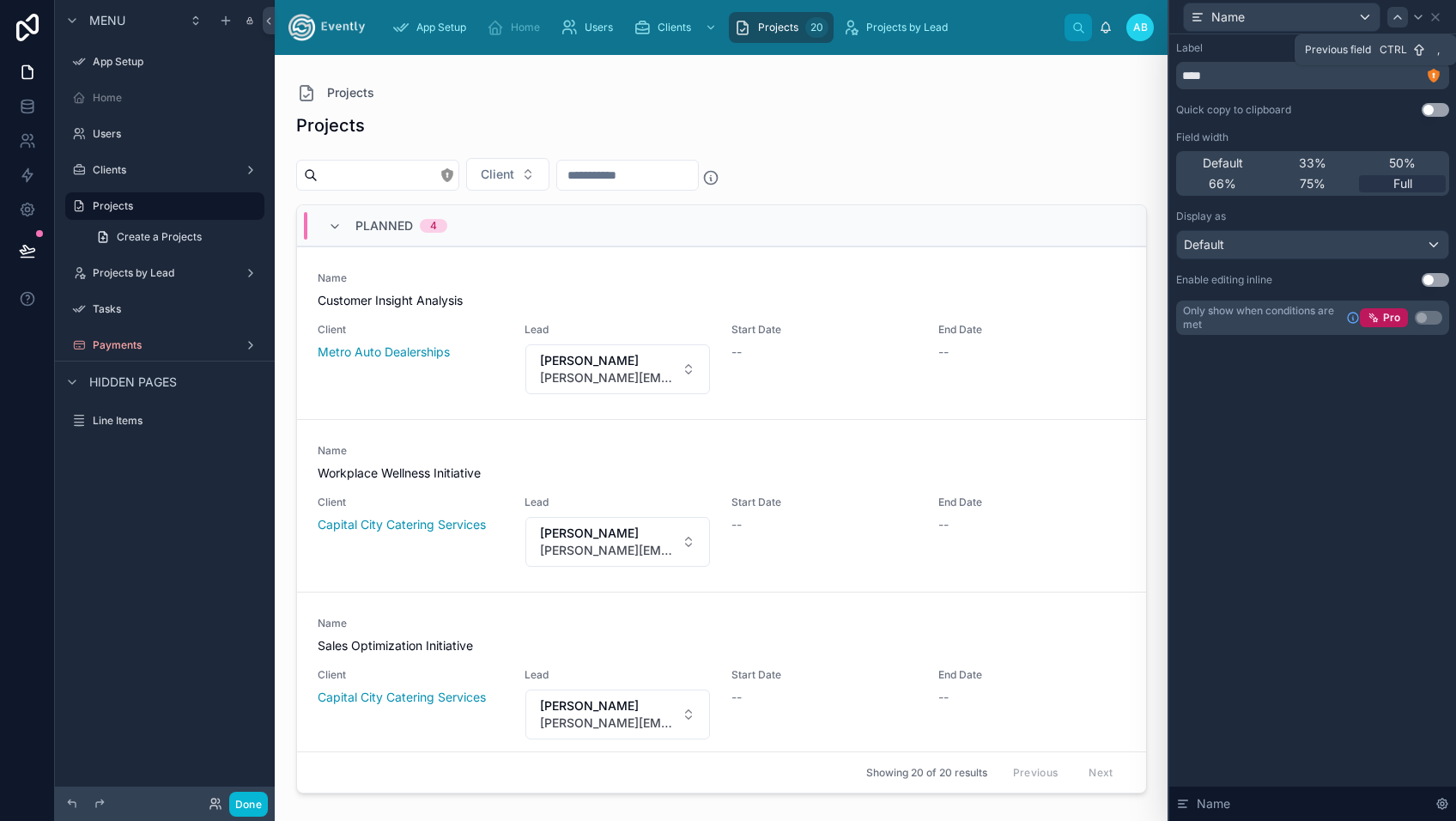
click at [1399, 19] on icon at bounding box center [1397, 17] width 14 height 14
click at [1398, 18] on icon at bounding box center [1397, 17] width 14 height 14
click at [1274, 522] on div "**********" at bounding box center [1312, 428] width 287 height 787
click at [525, 101] on div at bounding box center [722, 428] width 878 height 745
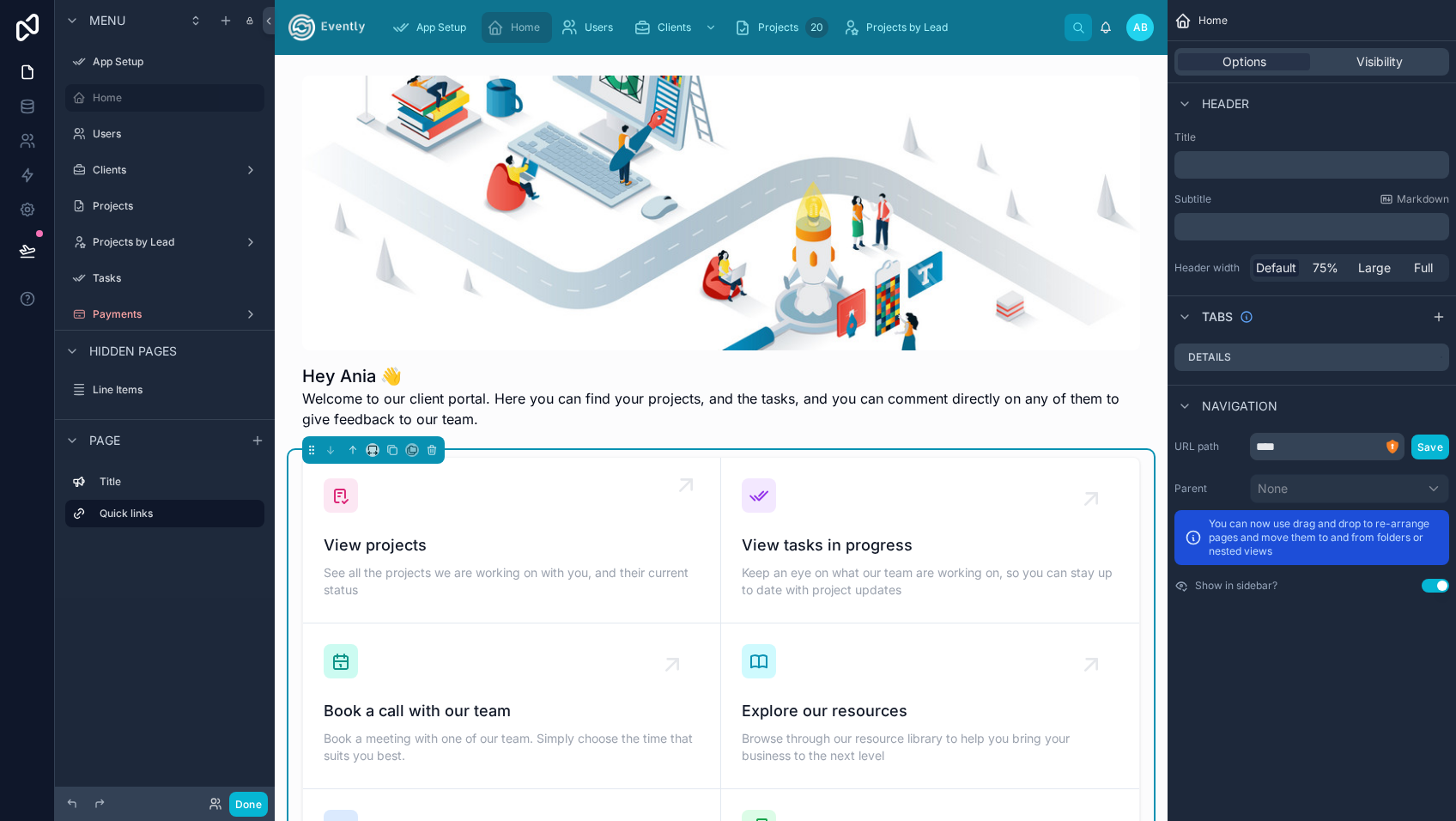
click at [480, 562] on div "View projects See all the projects we are working on with you, and their curren…" at bounding box center [511, 567] width 376 height 69
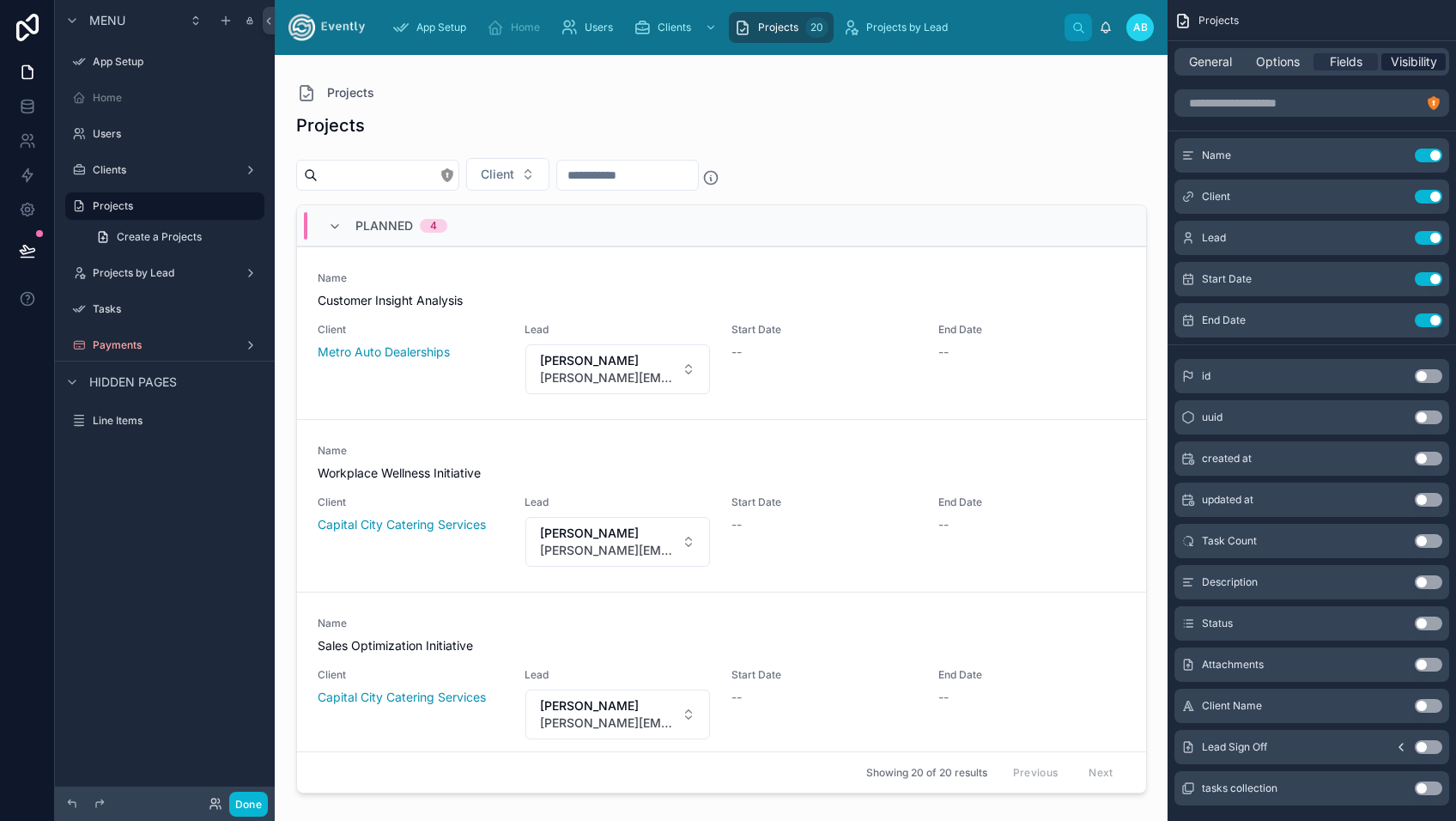
click at [1415, 65] on span "Visibility" at bounding box center [1414, 62] width 47 height 17
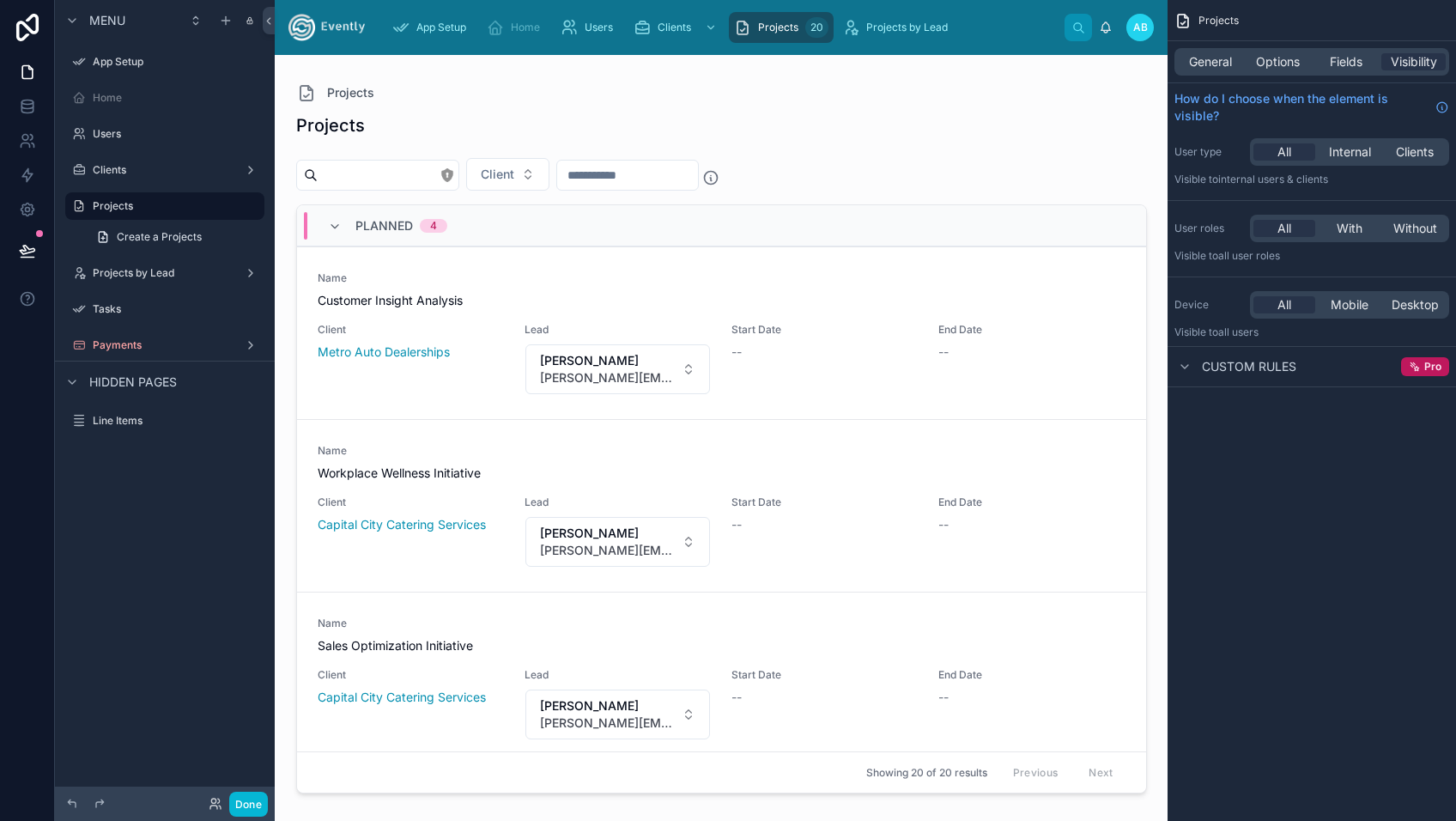
click at [1306, 511] on div "Projects General Options Fields Visibility How do I choose when the element is …" at bounding box center [1311, 410] width 289 height 821
click at [1342, 235] on span "With" at bounding box center [1349, 229] width 26 height 17
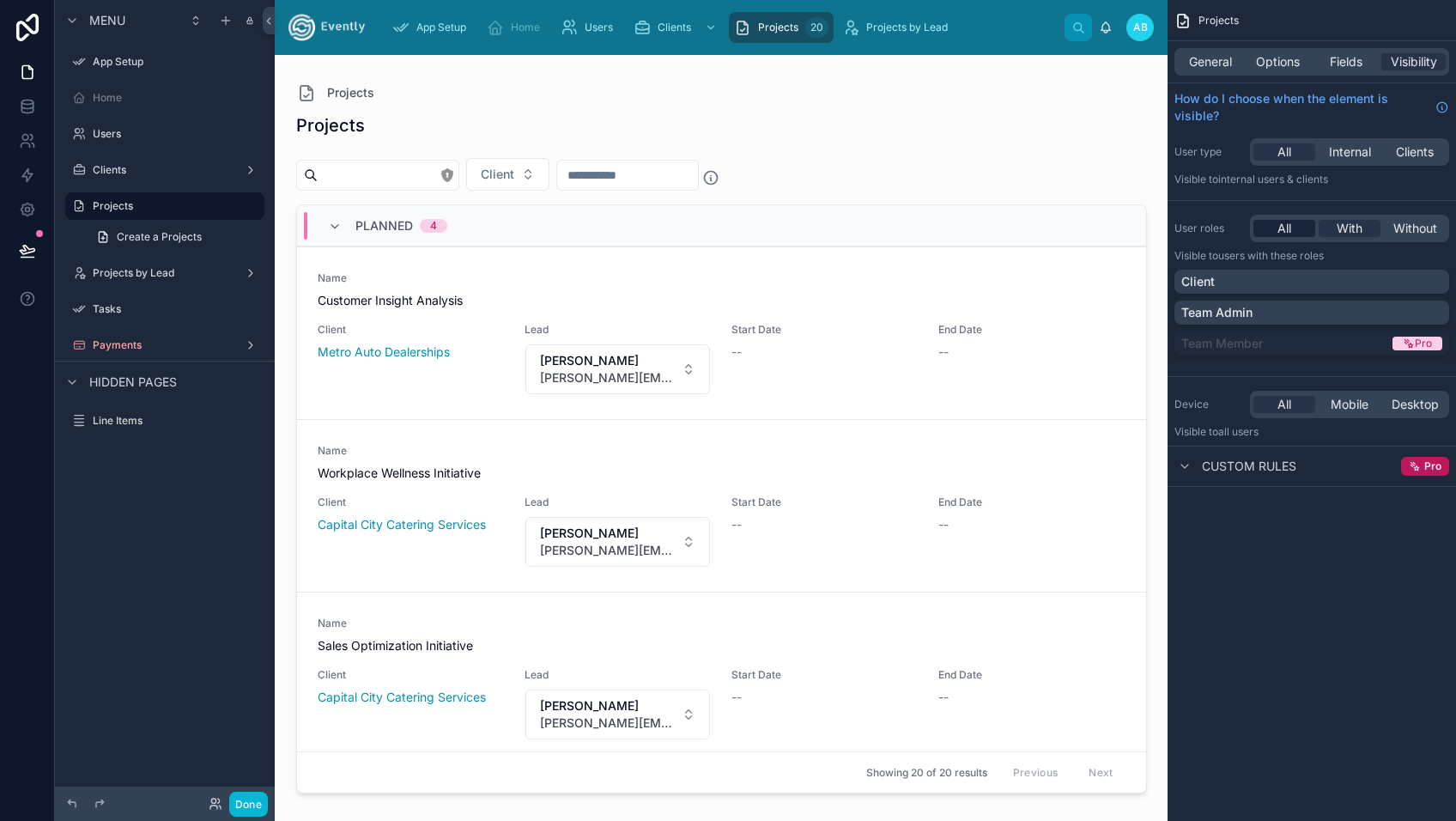
click at [1289, 235] on span "All" at bounding box center [1284, 229] width 14 height 17
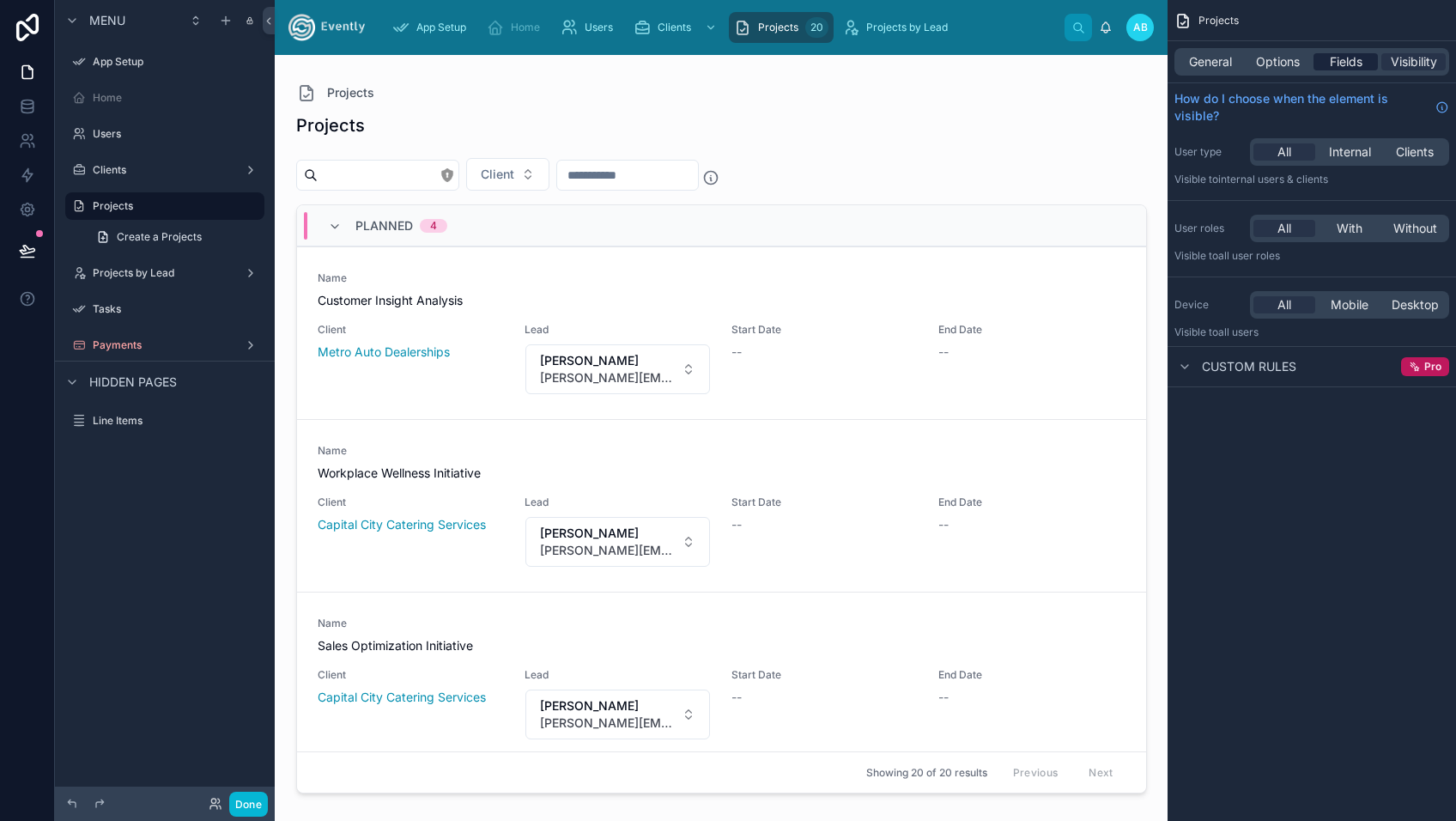
click at [1347, 60] on span "Fields" at bounding box center [1346, 62] width 33 height 17
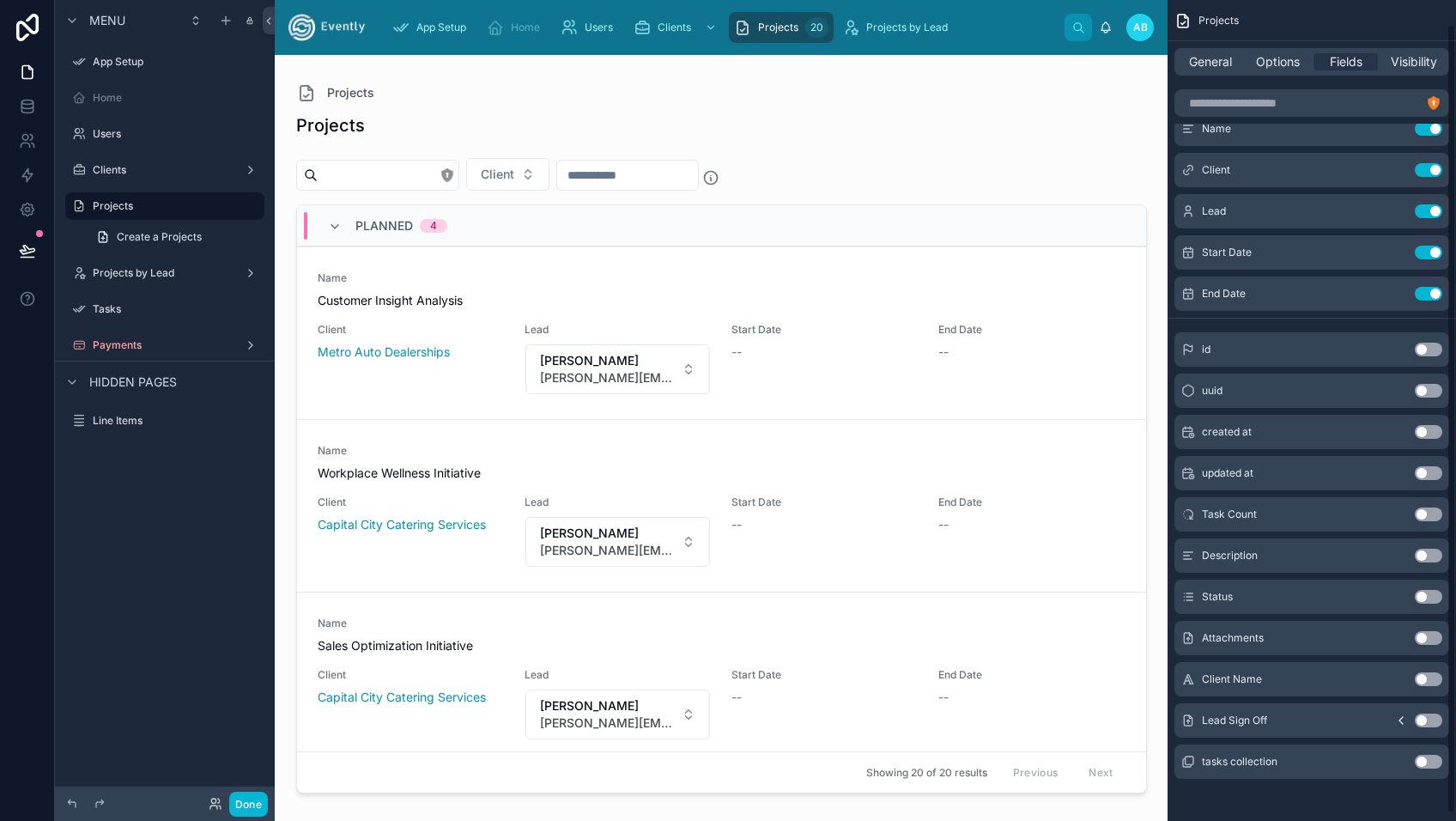
scroll to position [33, 0]
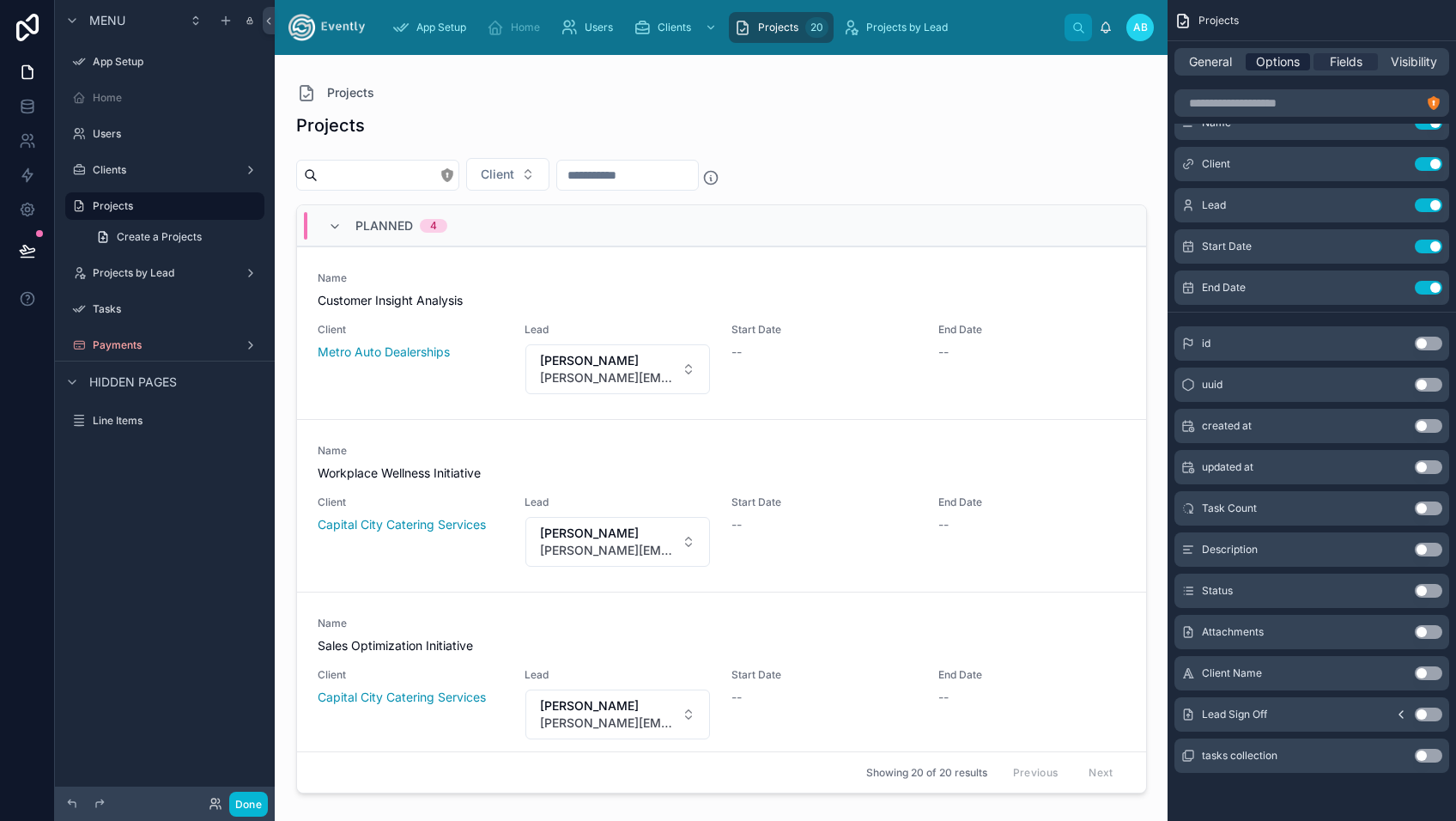
click at [1278, 58] on span "Options" at bounding box center [1278, 62] width 44 height 17
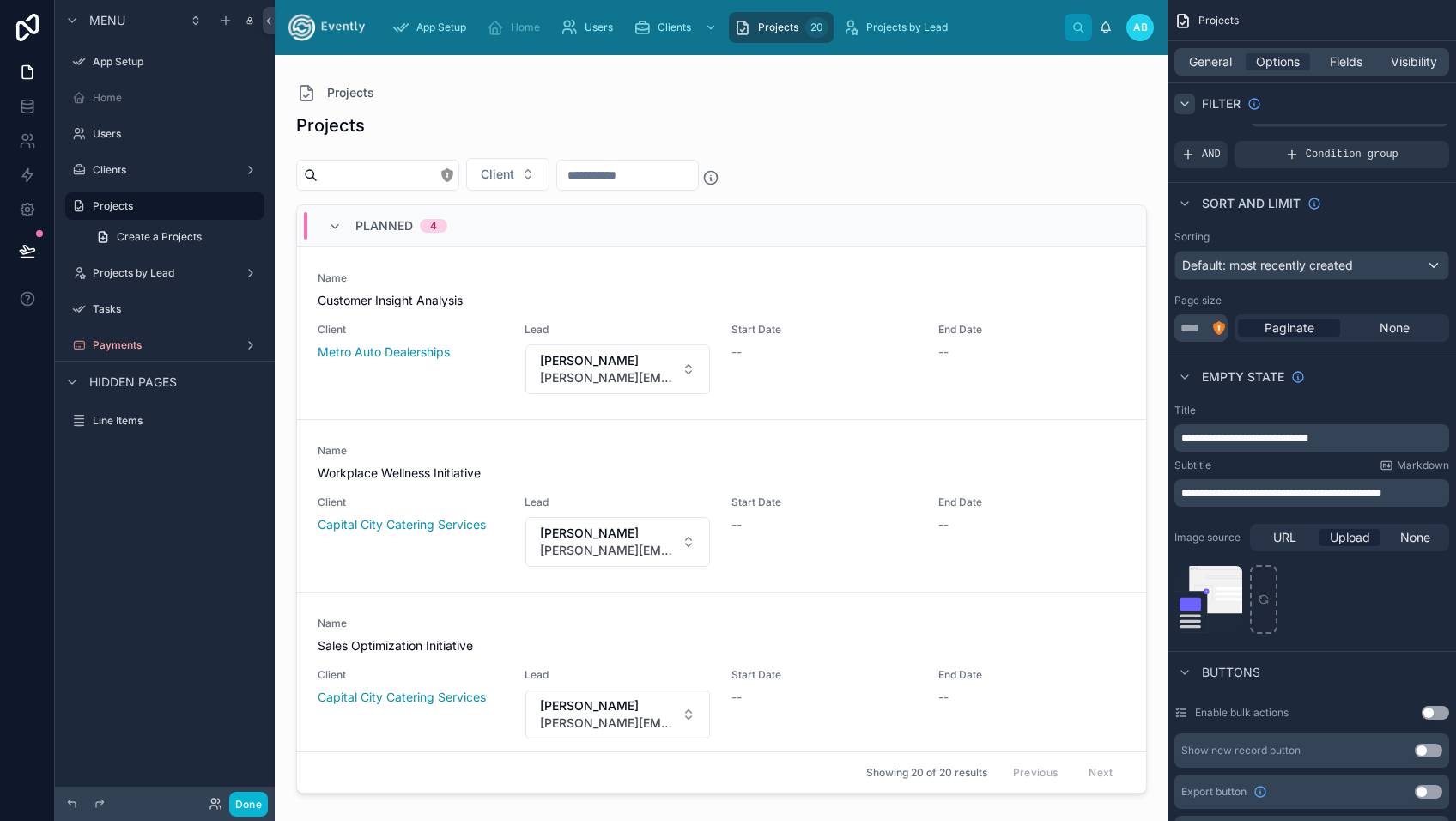
click at [1184, 103] on icon "scrollable content" at bounding box center [1184, 104] width 14 height 14
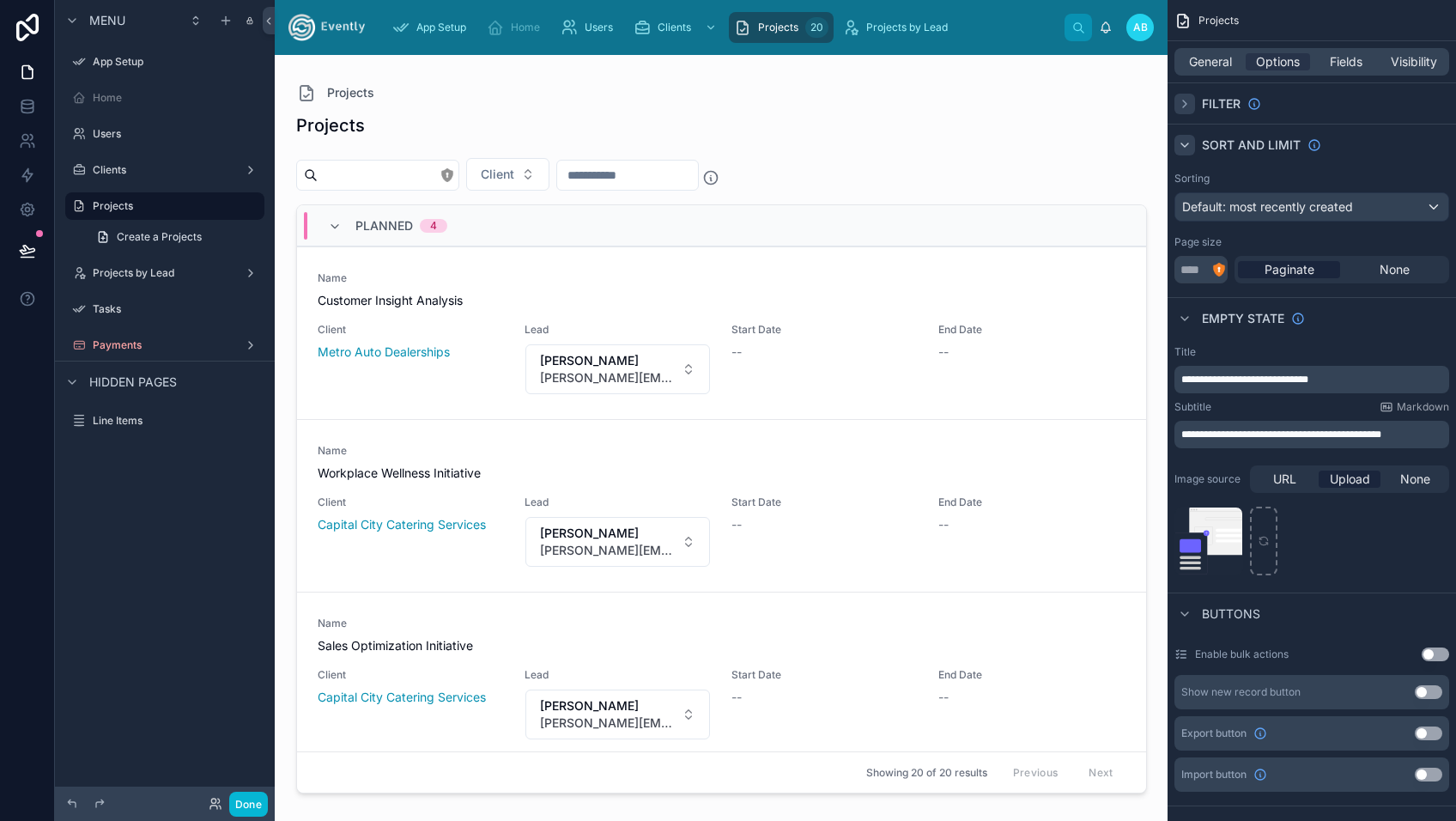
click at [1183, 147] on icon "scrollable content" at bounding box center [1184, 145] width 14 height 14
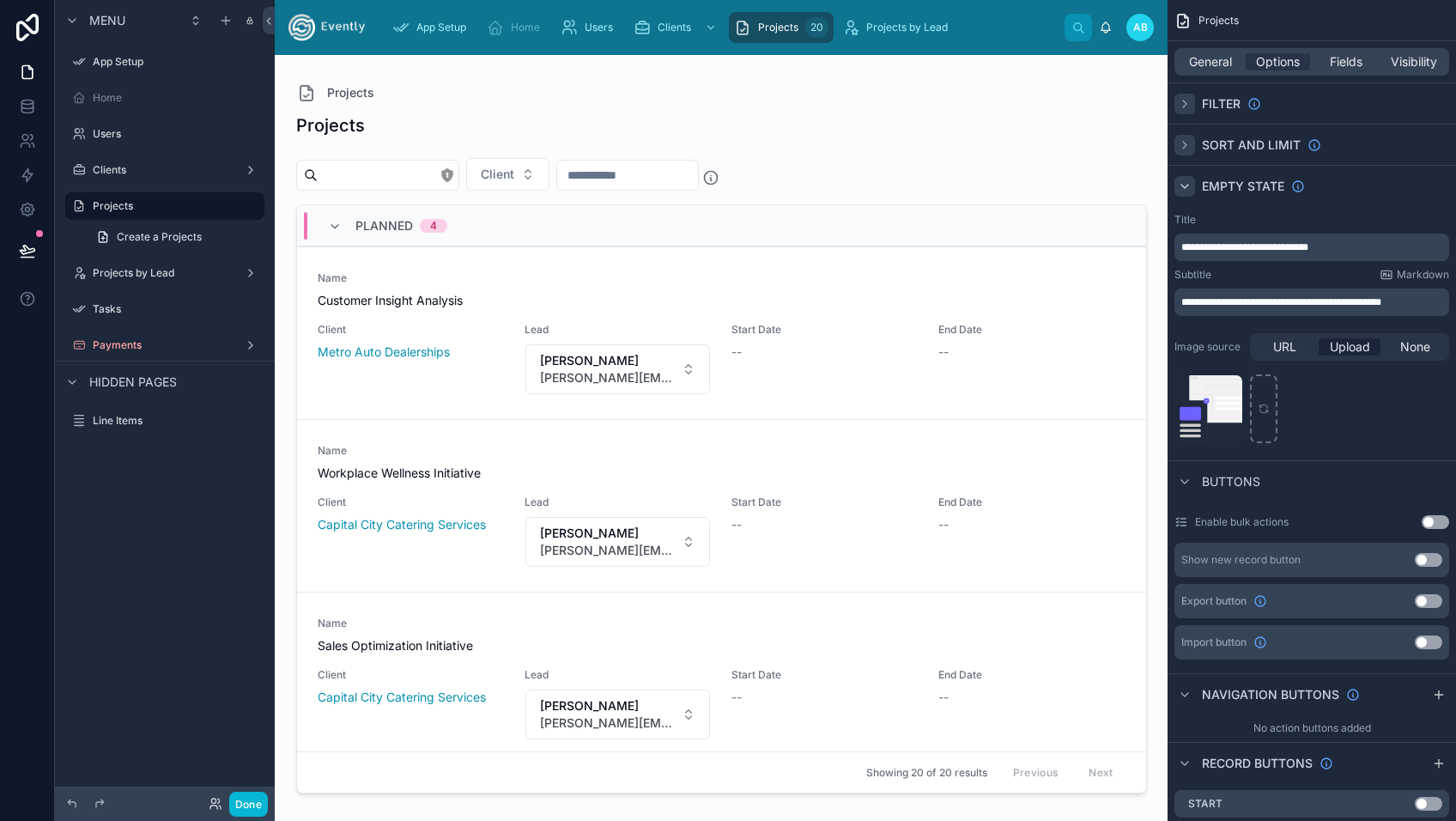
click at [1183, 183] on icon "scrollable content" at bounding box center [1184, 186] width 14 height 14
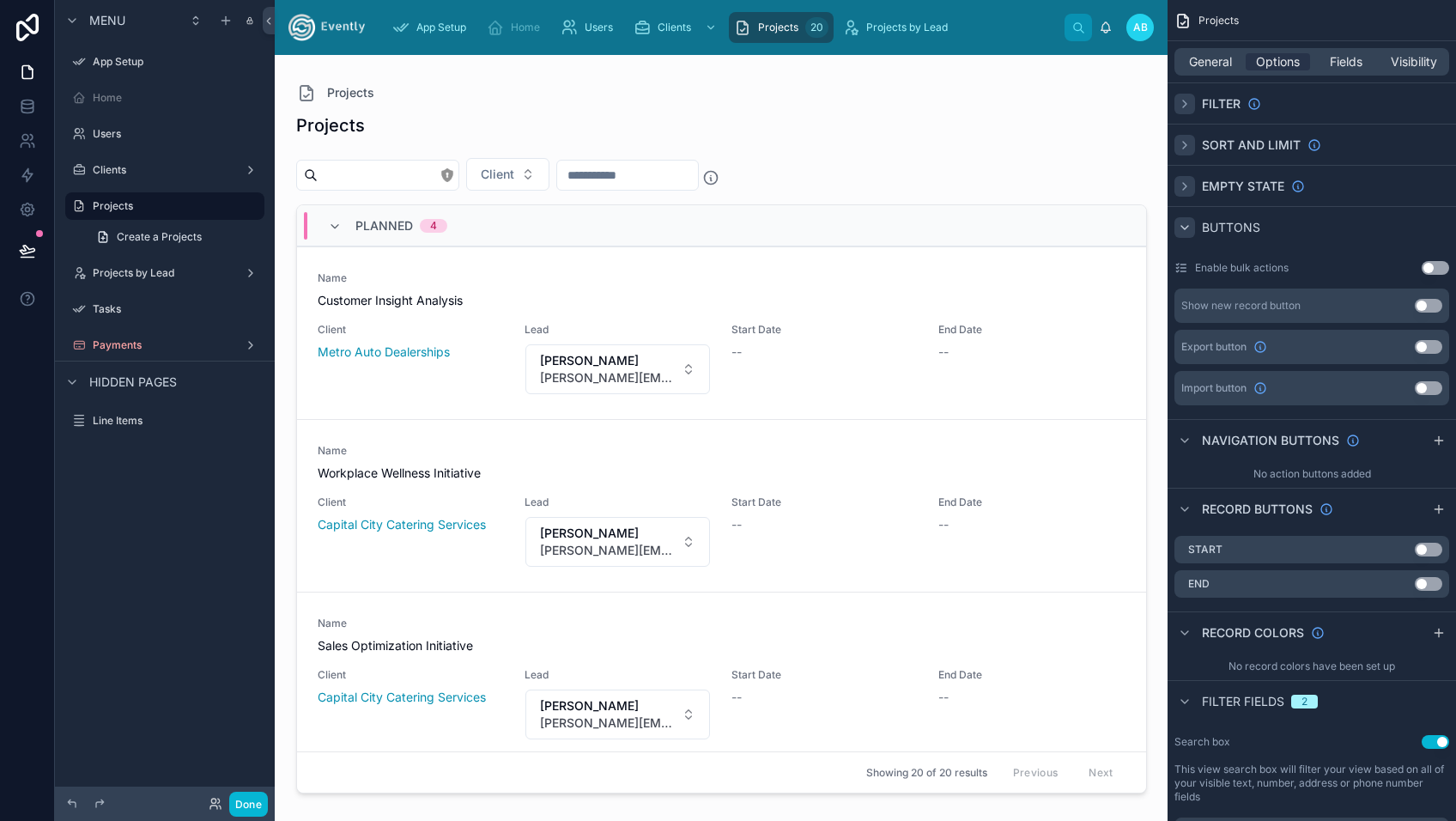
click at [1181, 229] on icon "scrollable content" at bounding box center [1184, 228] width 14 height 14
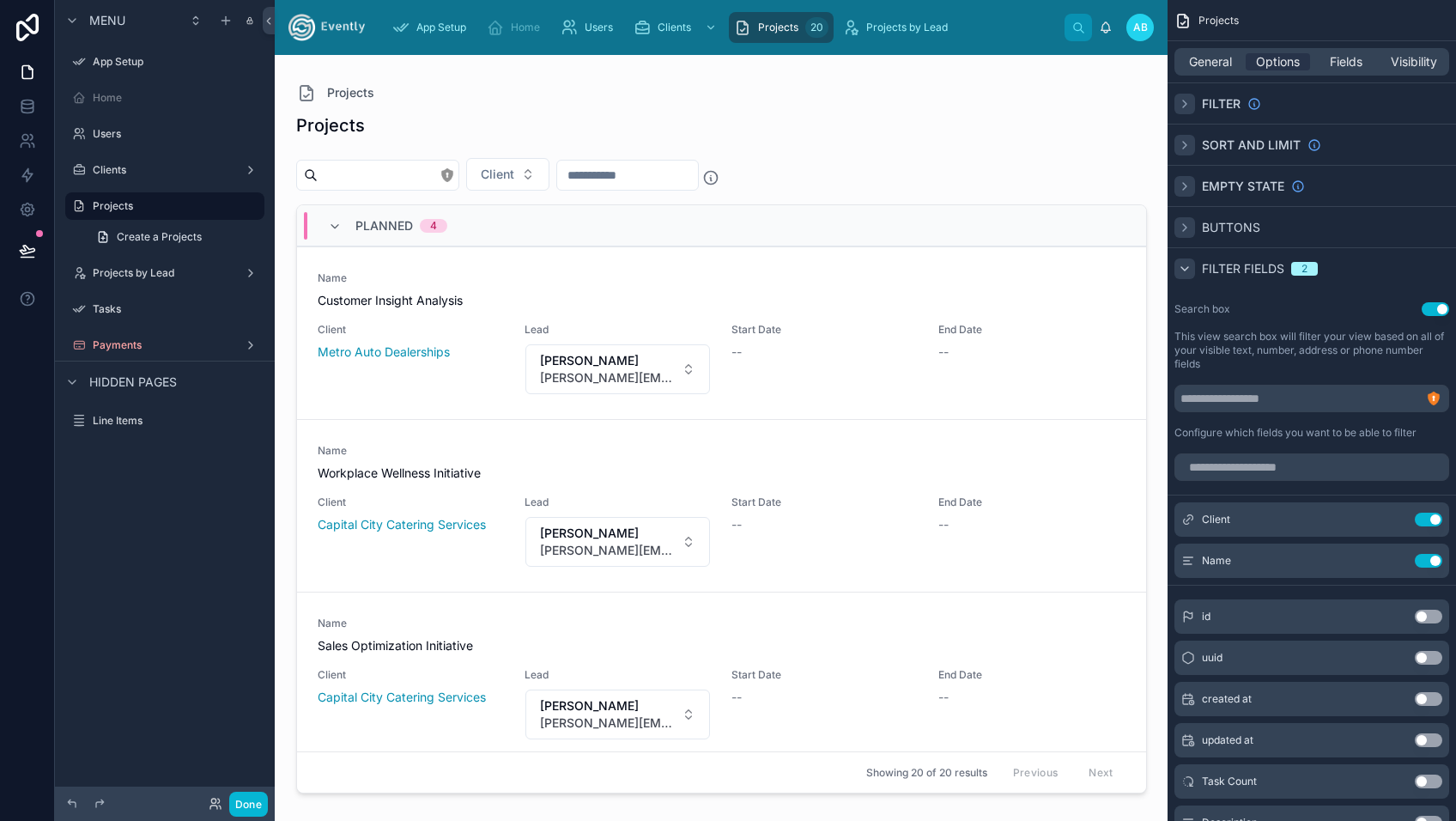
click at [1185, 269] on icon "scrollable content" at bounding box center [1184, 269] width 14 height 14
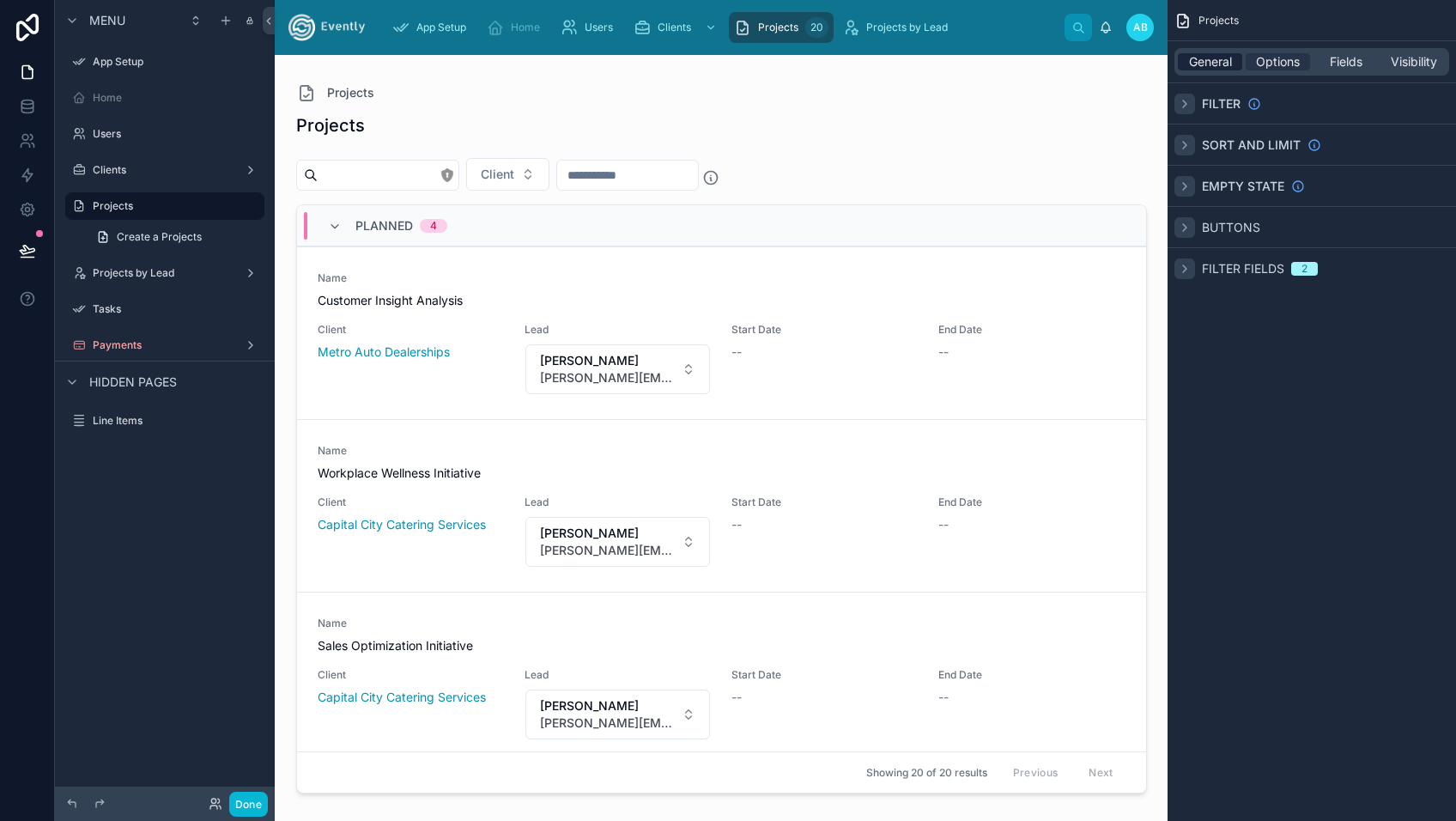
click at [1214, 61] on span "General" at bounding box center [1210, 62] width 43 height 17
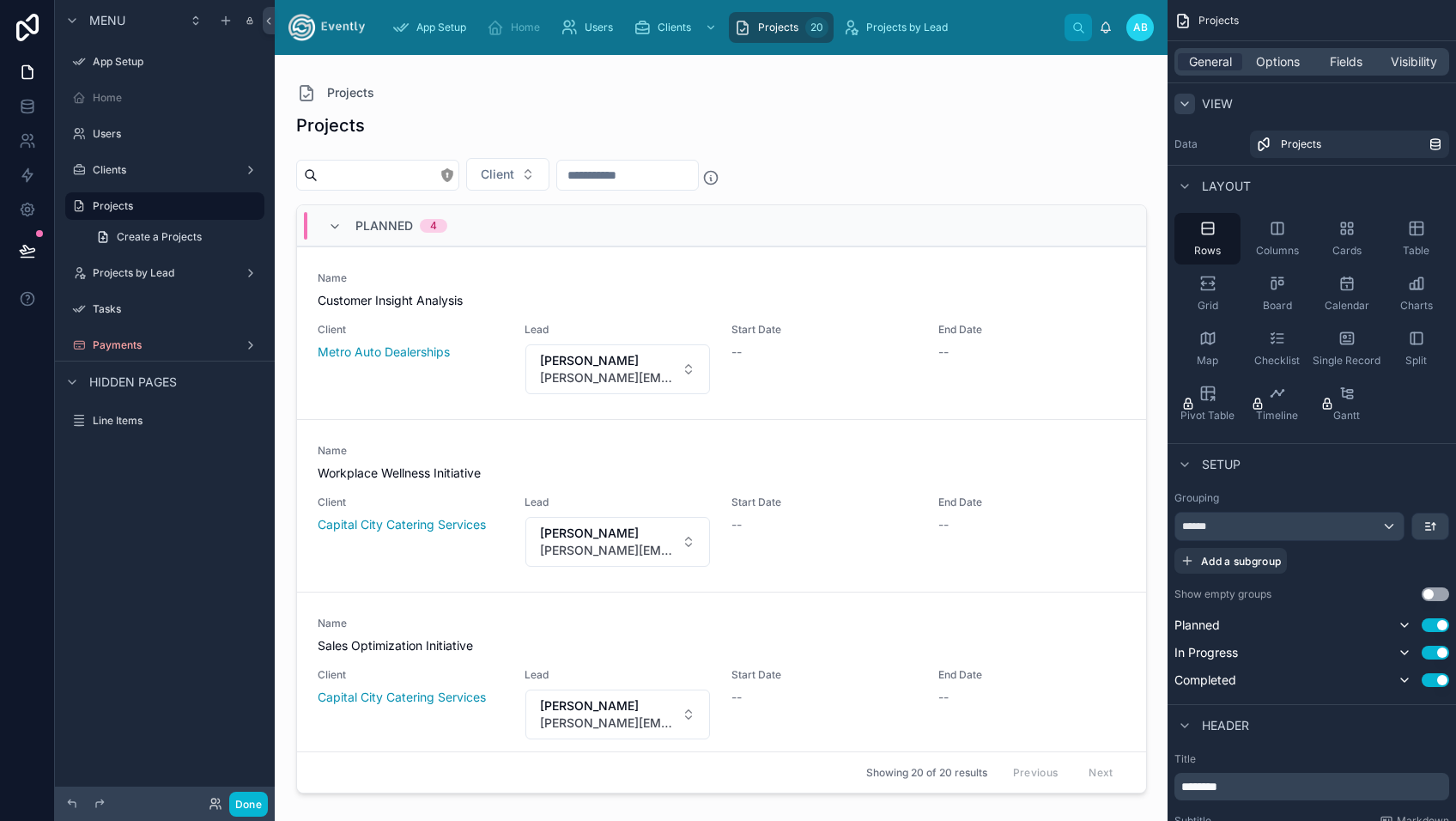
click at [1187, 104] on icon "scrollable content" at bounding box center [1184, 104] width 14 height 14
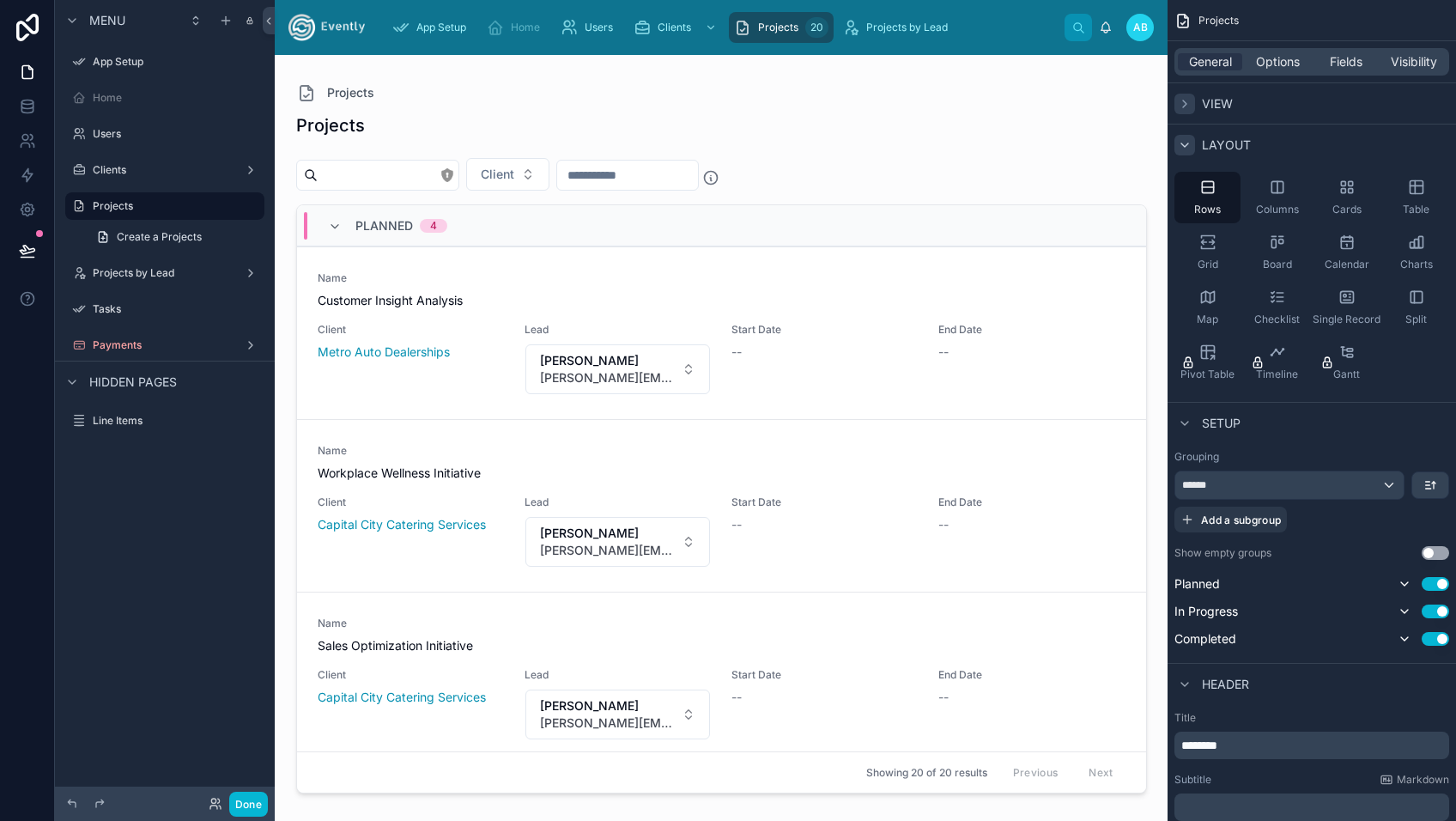
click at [1187, 144] on icon "scrollable content" at bounding box center [1184, 145] width 7 height 3
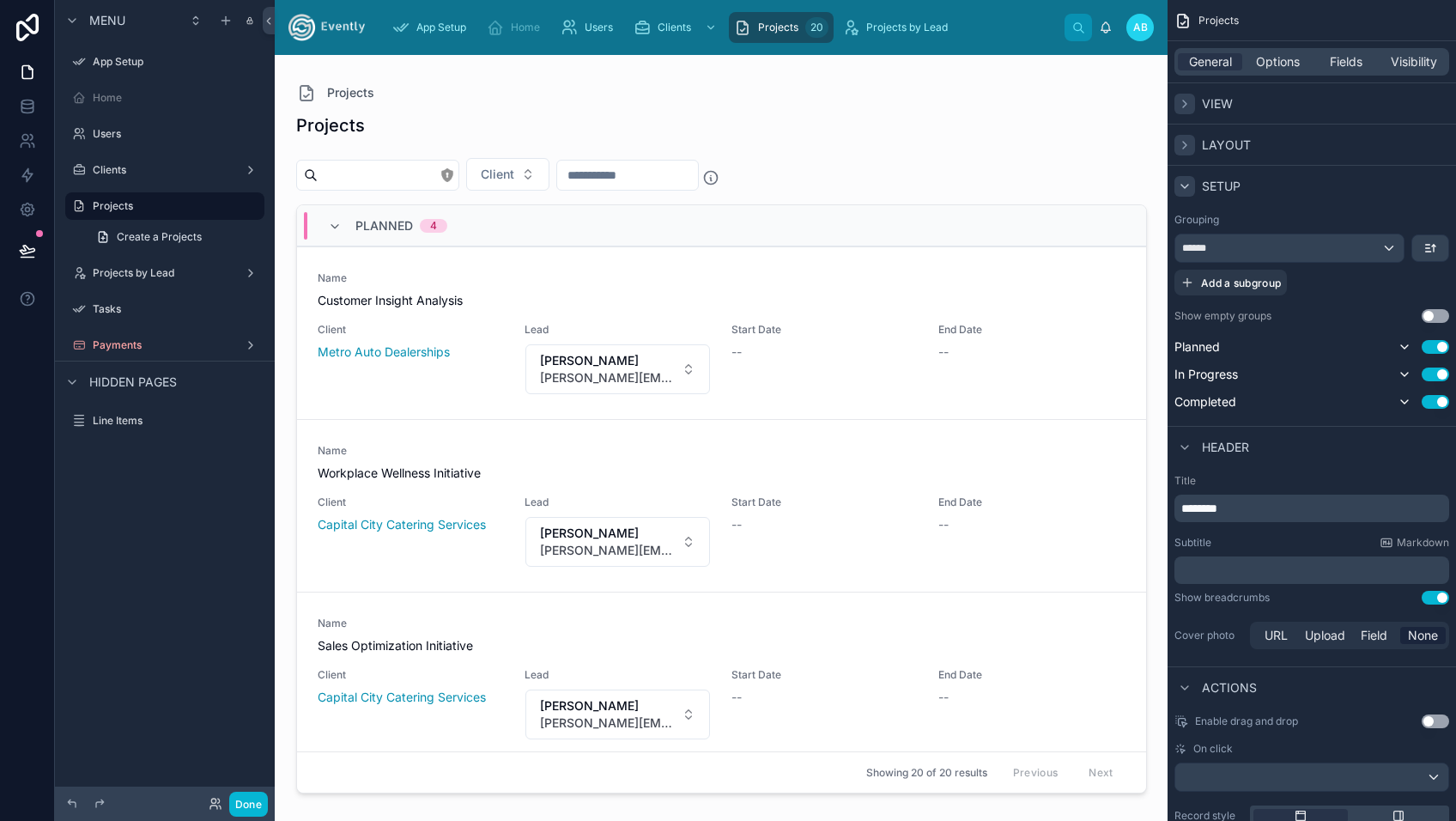
click at [1184, 189] on icon "scrollable content" at bounding box center [1184, 186] width 14 height 14
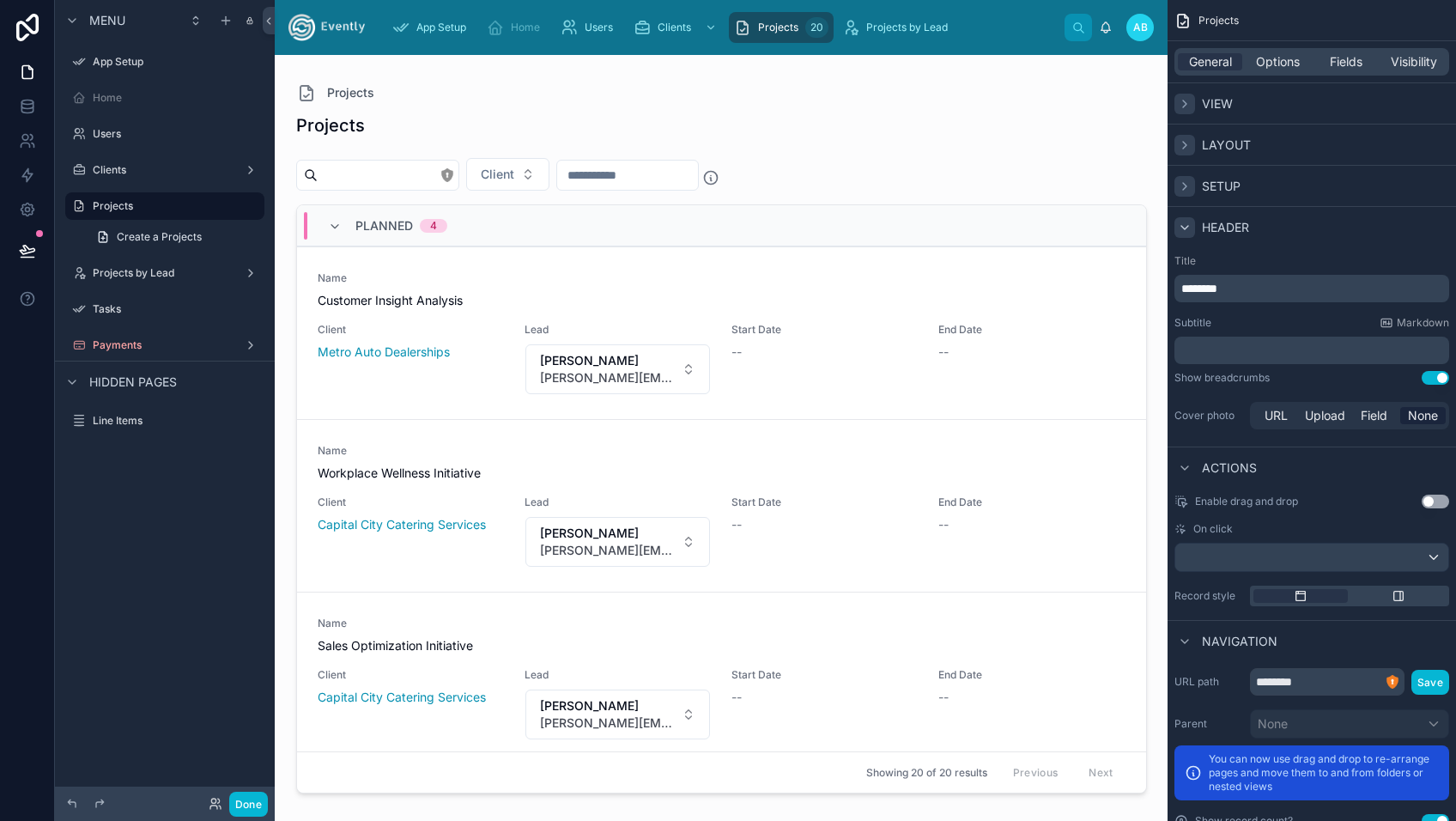
click at [1181, 220] on div "scrollable content" at bounding box center [1184, 228] width 21 height 21
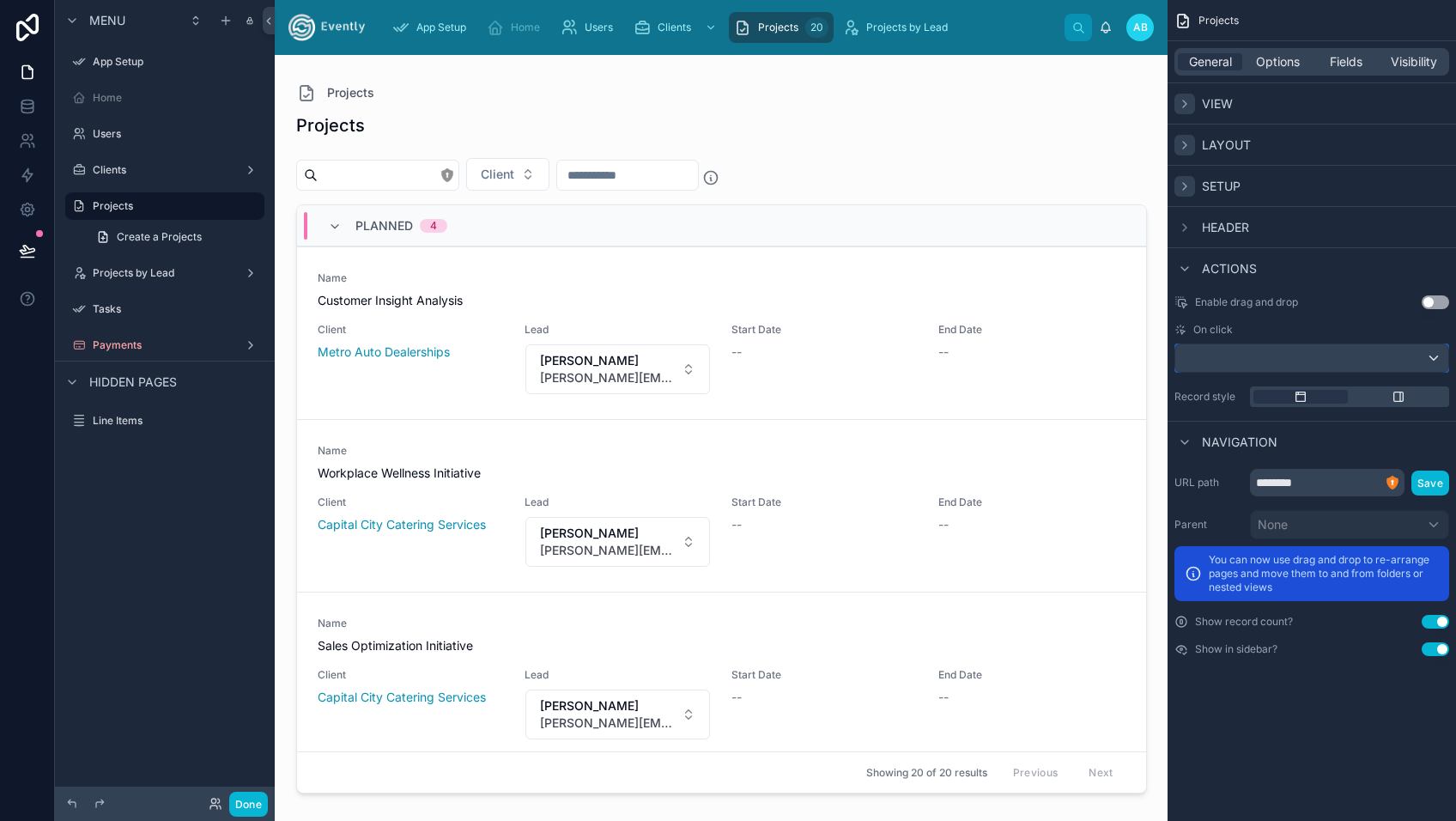
click at [1272, 357] on div "scrollable content" at bounding box center [1311, 358] width 273 height 28
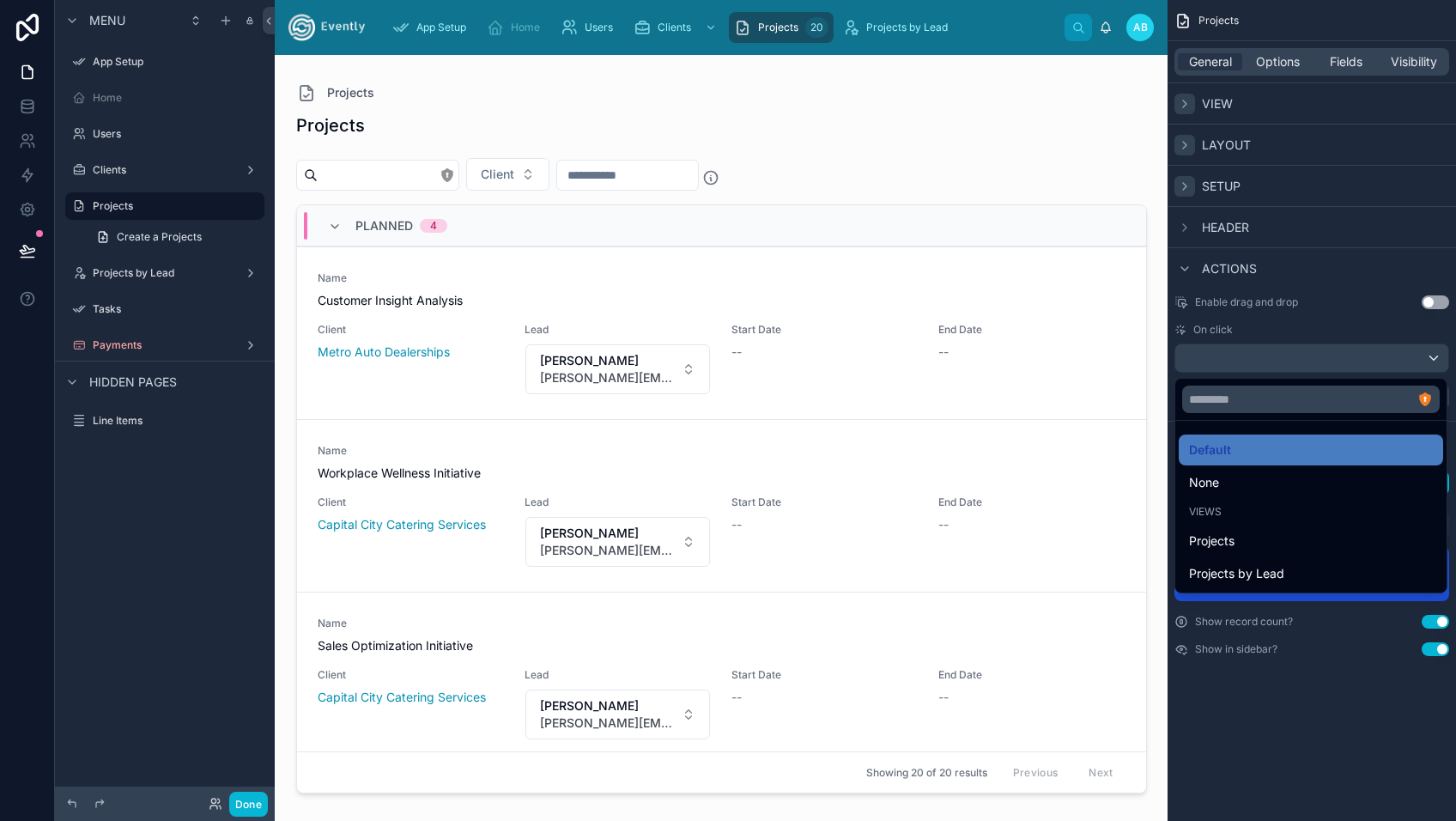
click at [1236, 728] on div "scrollable content" at bounding box center [728, 410] width 1456 height 821
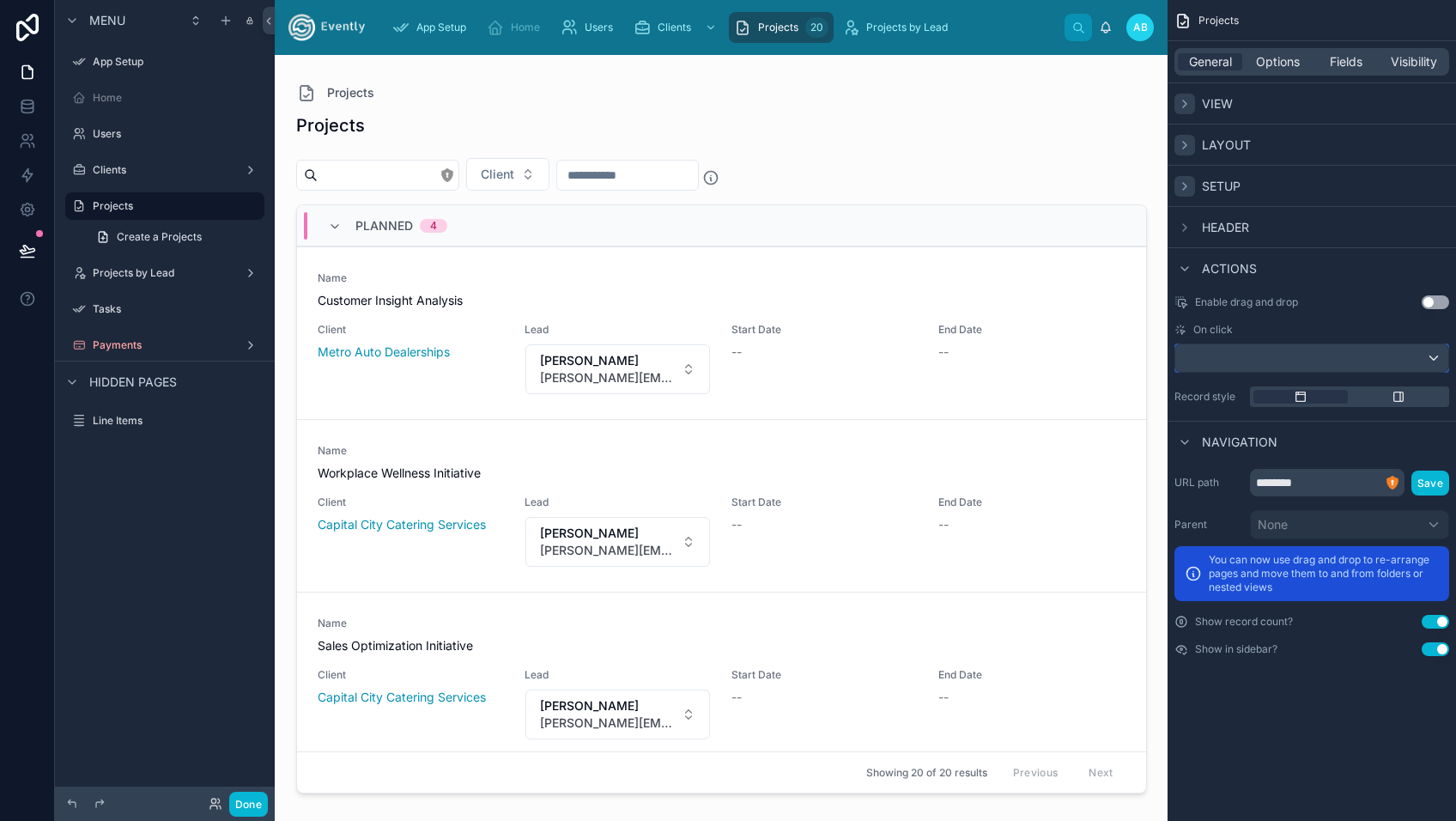
click at [1214, 353] on div "scrollable content" at bounding box center [1311, 358] width 273 height 28
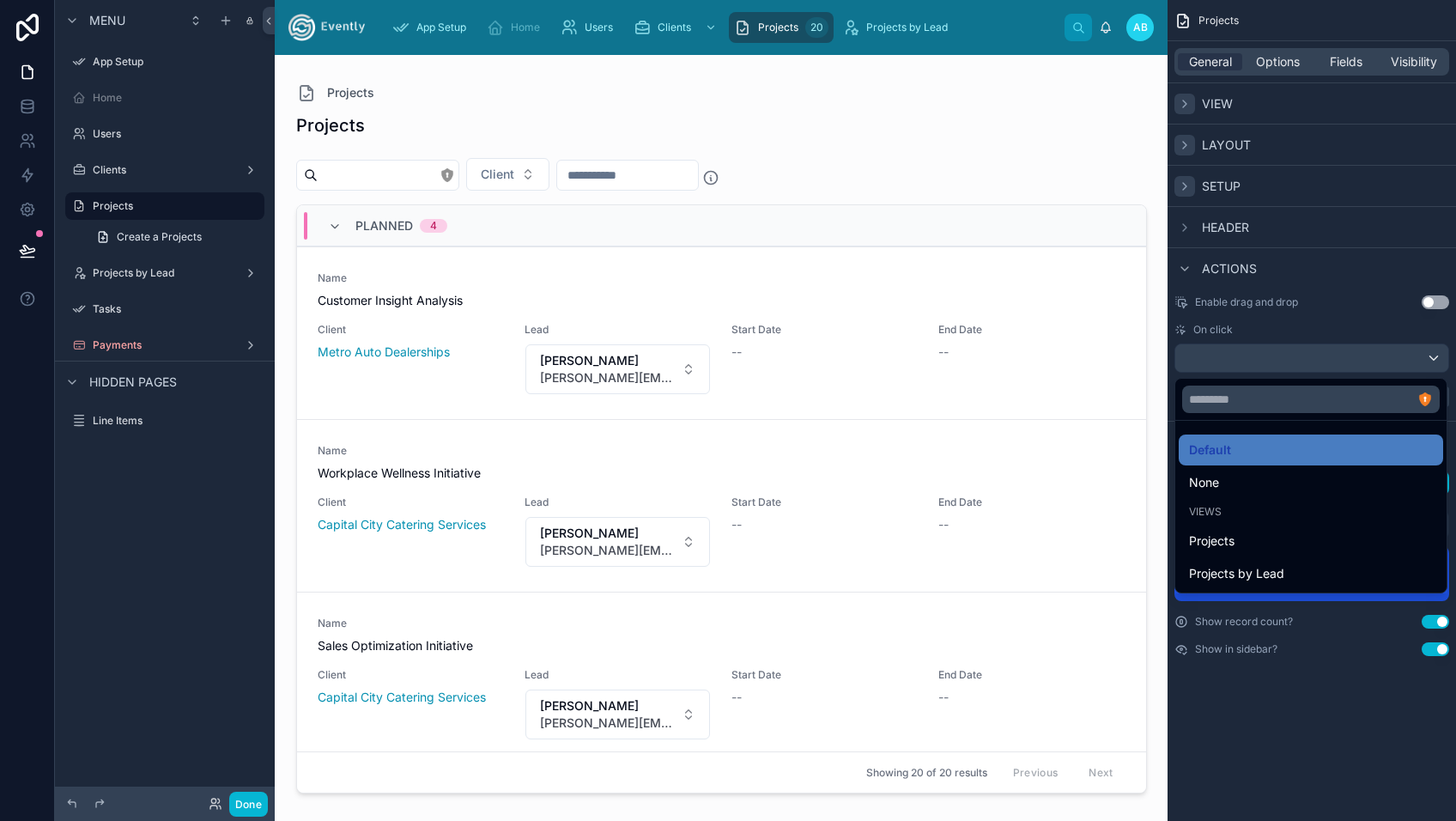
click at [1258, 730] on div "scrollable content" at bounding box center [728, 410] width 1456 height 821
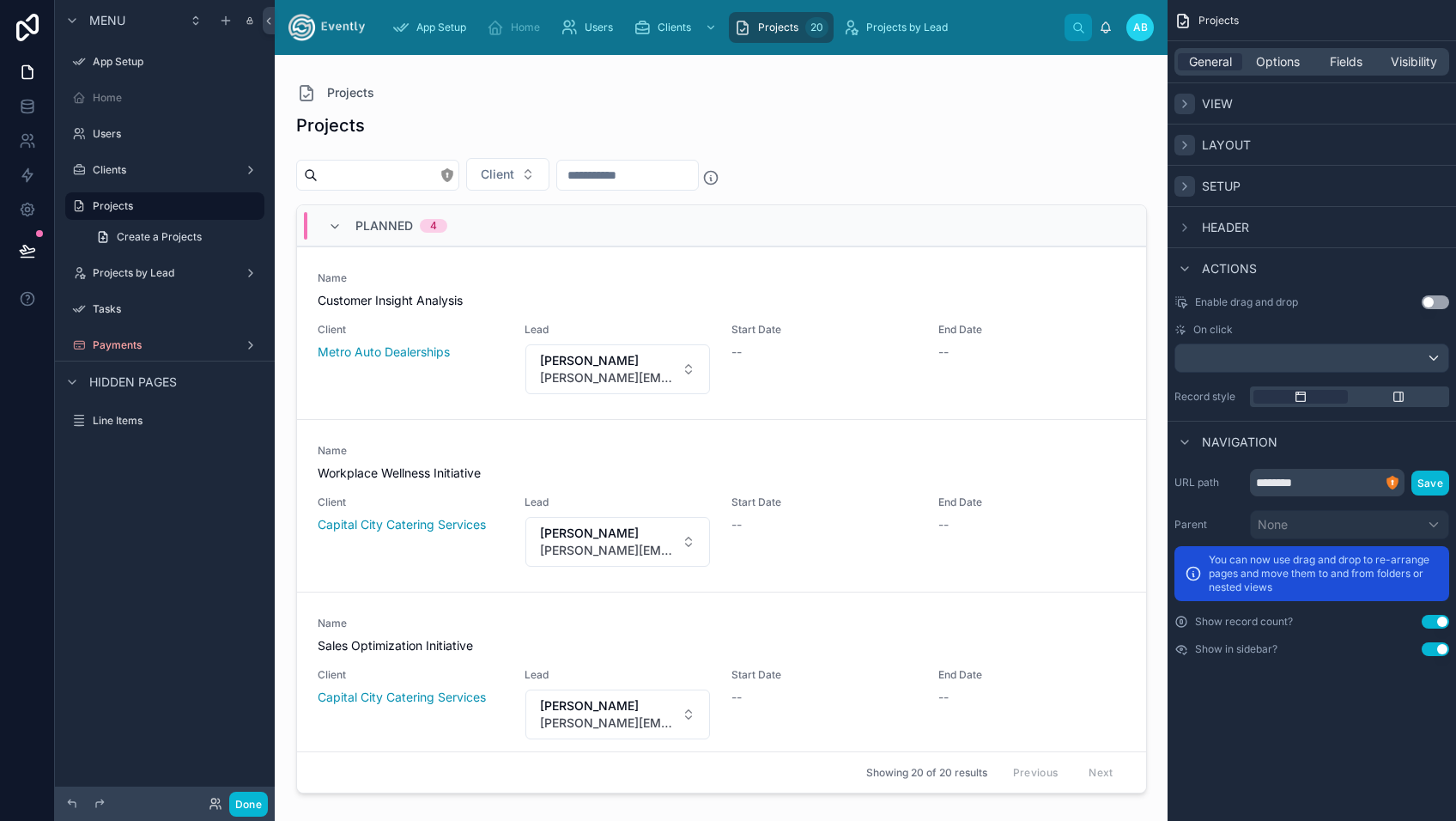
click at [403, 316] on div at bounding box center [722, 428] width 878 height 745
click at [471, 385] on div "Client Metro Auto Dealerships" at bounding box center [410, 359] width 186 height 72
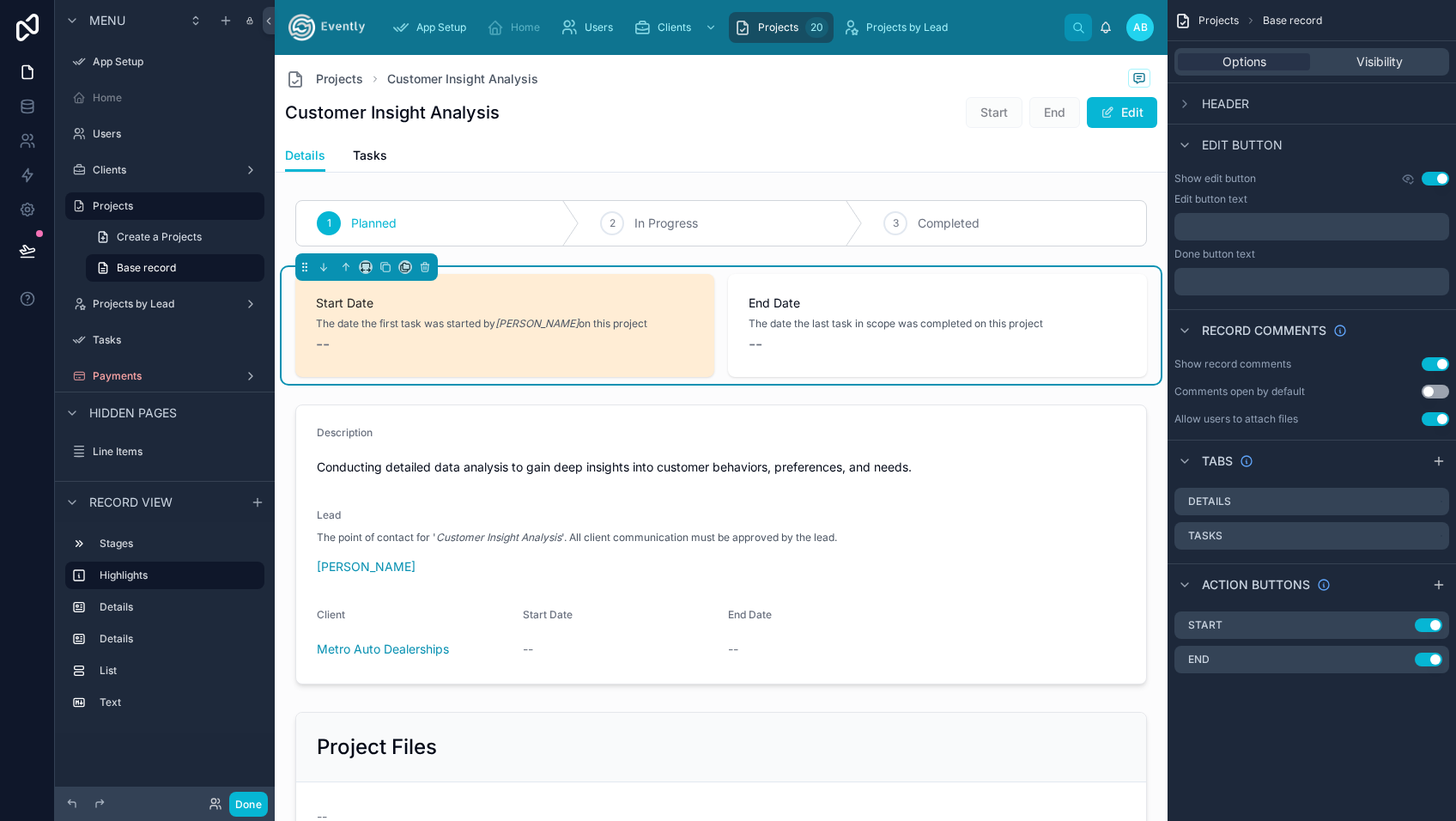
click at [674, 341] on div "--" at bounding box center [504, 344] width 378 height 24
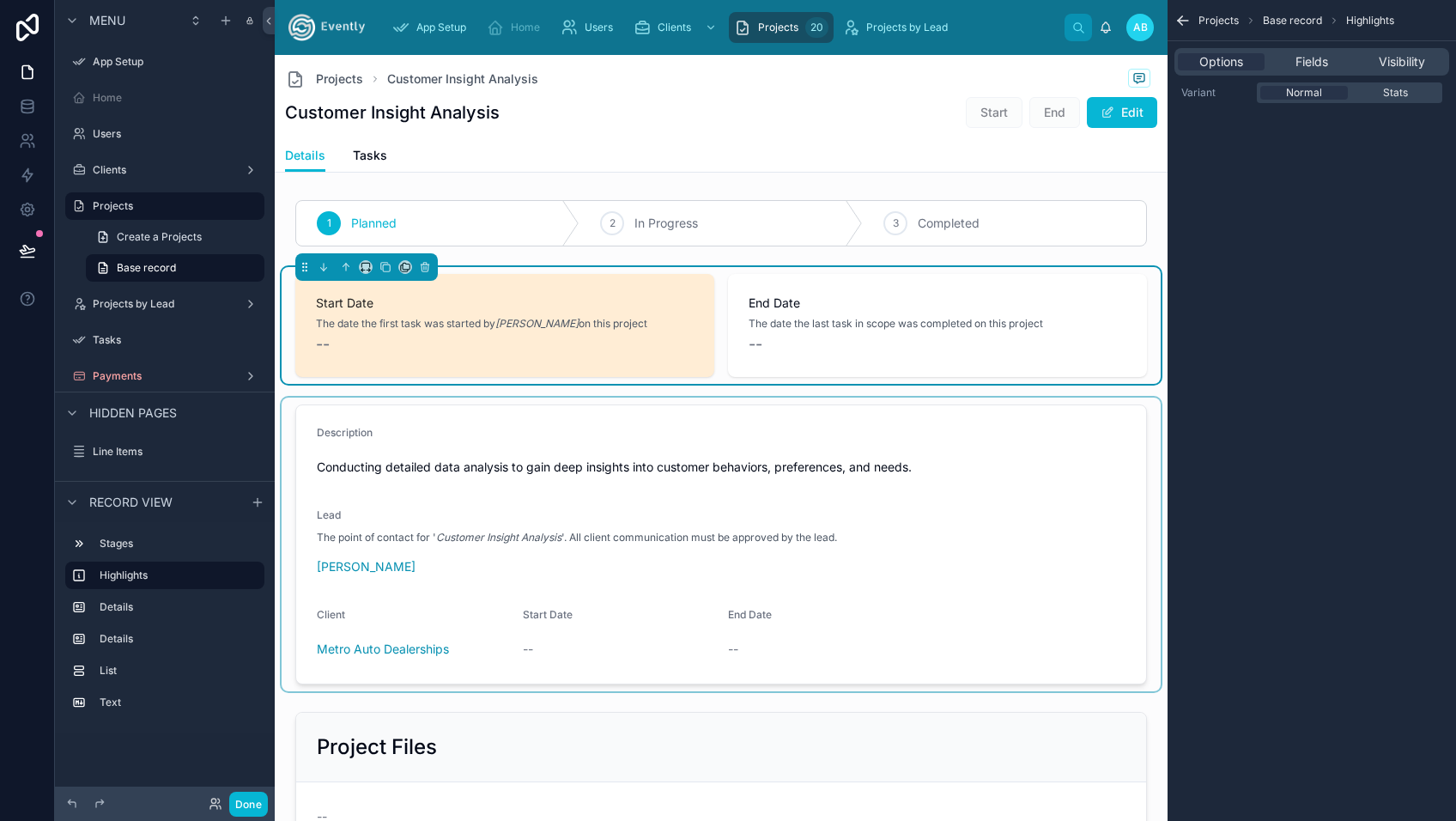
click at [951, 508] on div at bounding box center [722, 544] width 879 height 294
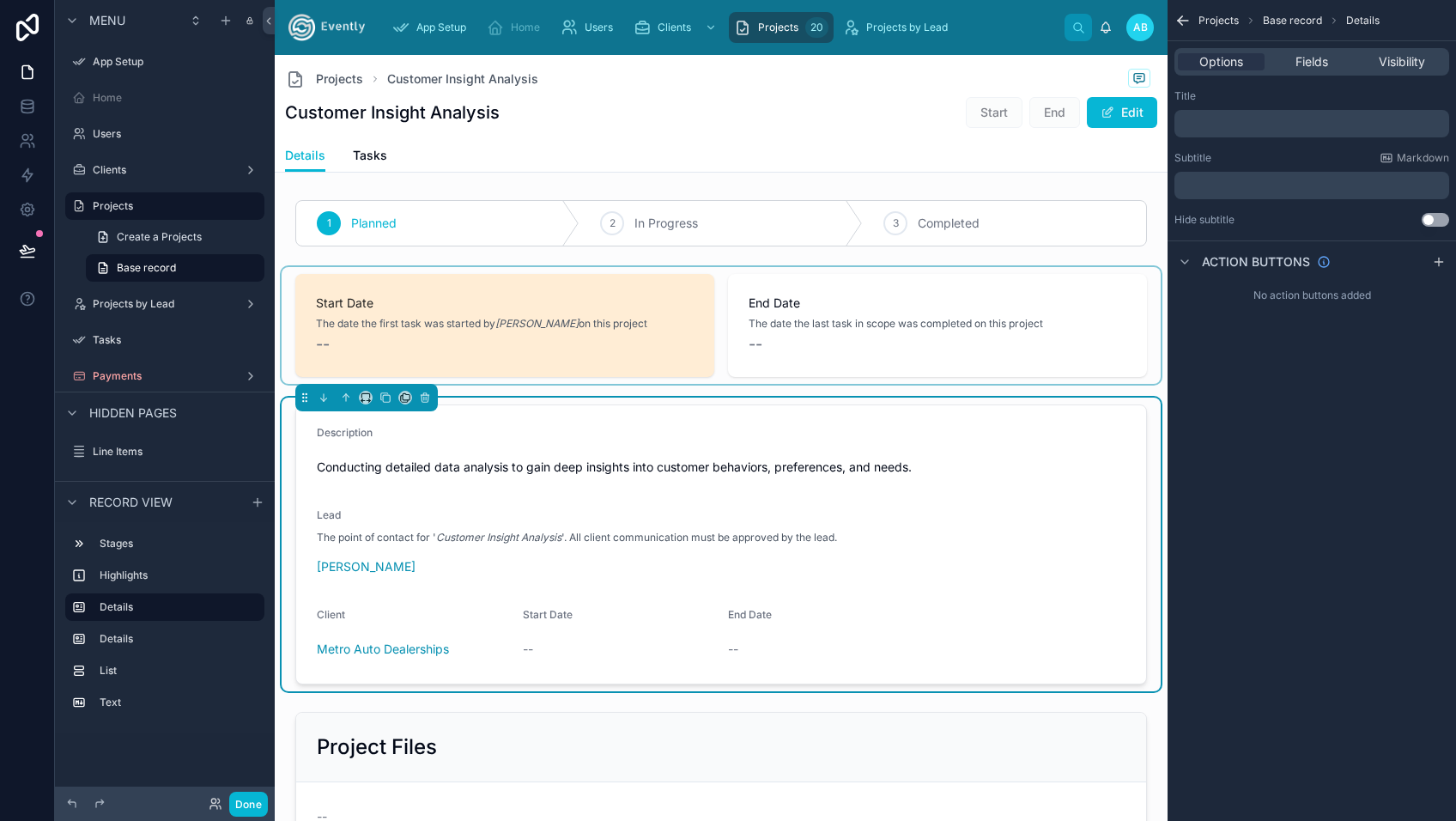
click at [838, 342] on div at bounding box center [722, 325] width 879 height 116
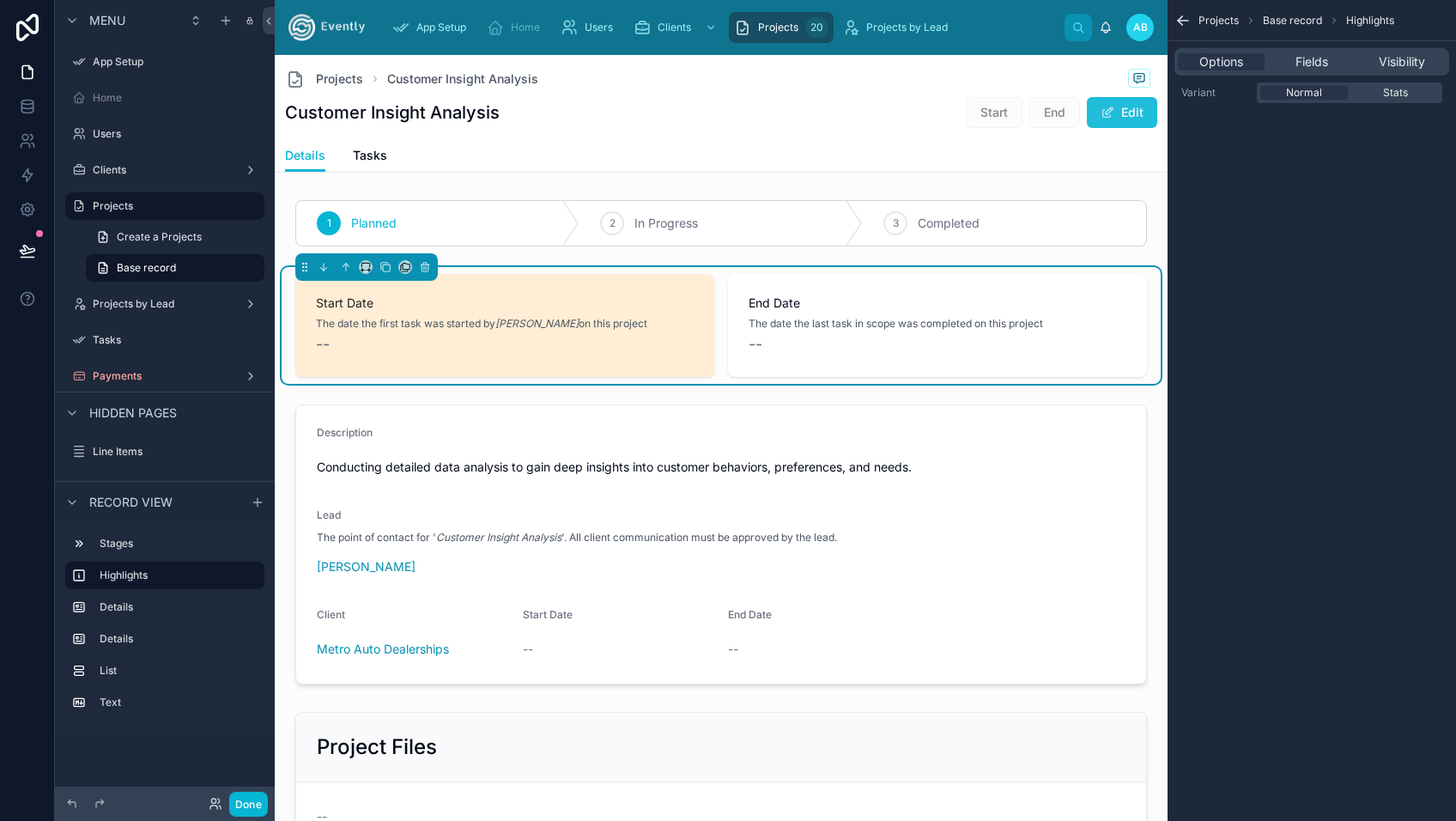
click at [1120, 102] on button "Edit" at bounding box center [1122, 113] width 71 height 31
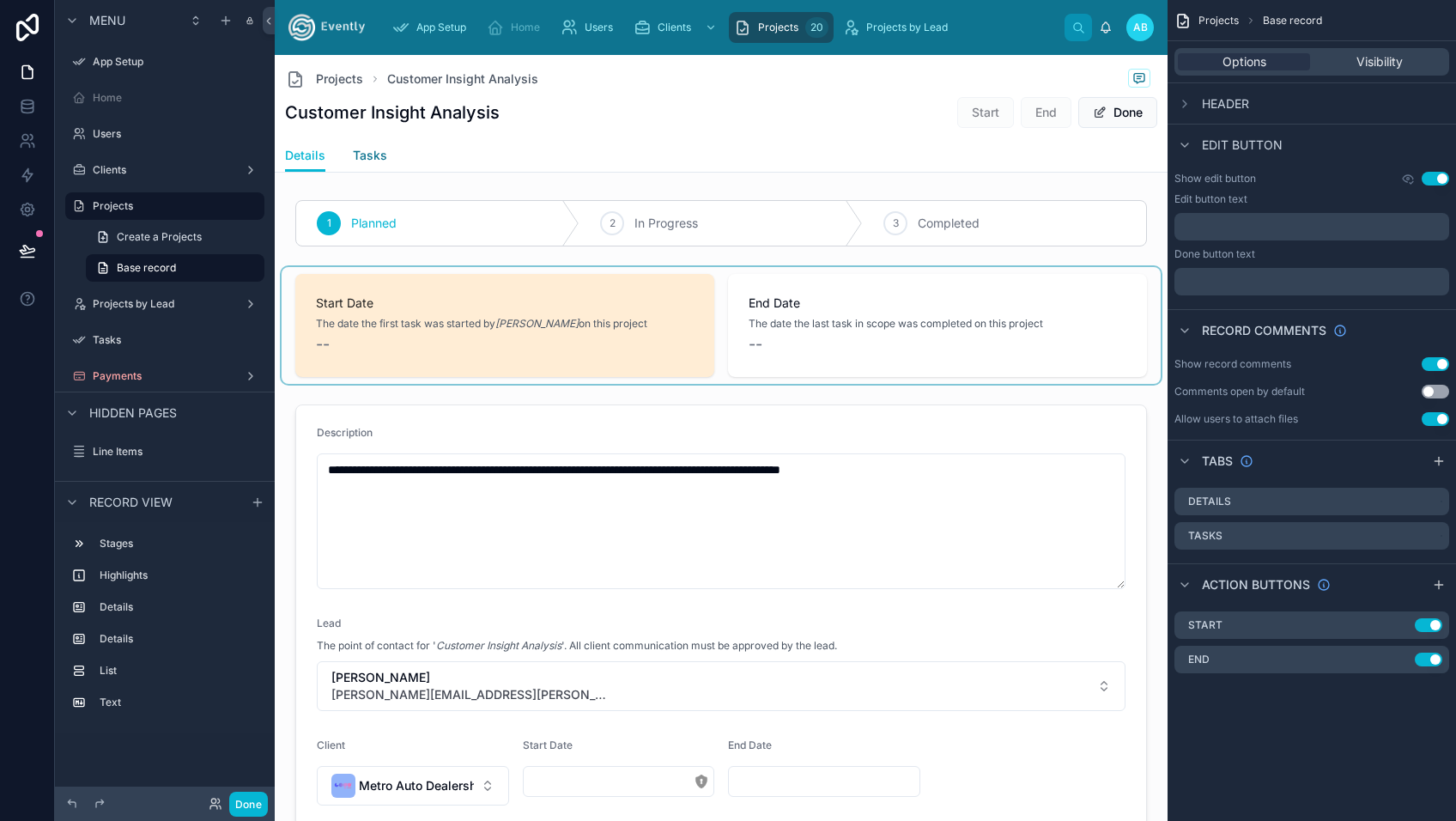
click at [366, 161] on span "Tasks" at bounding box center [370, 155] width 34 height 17
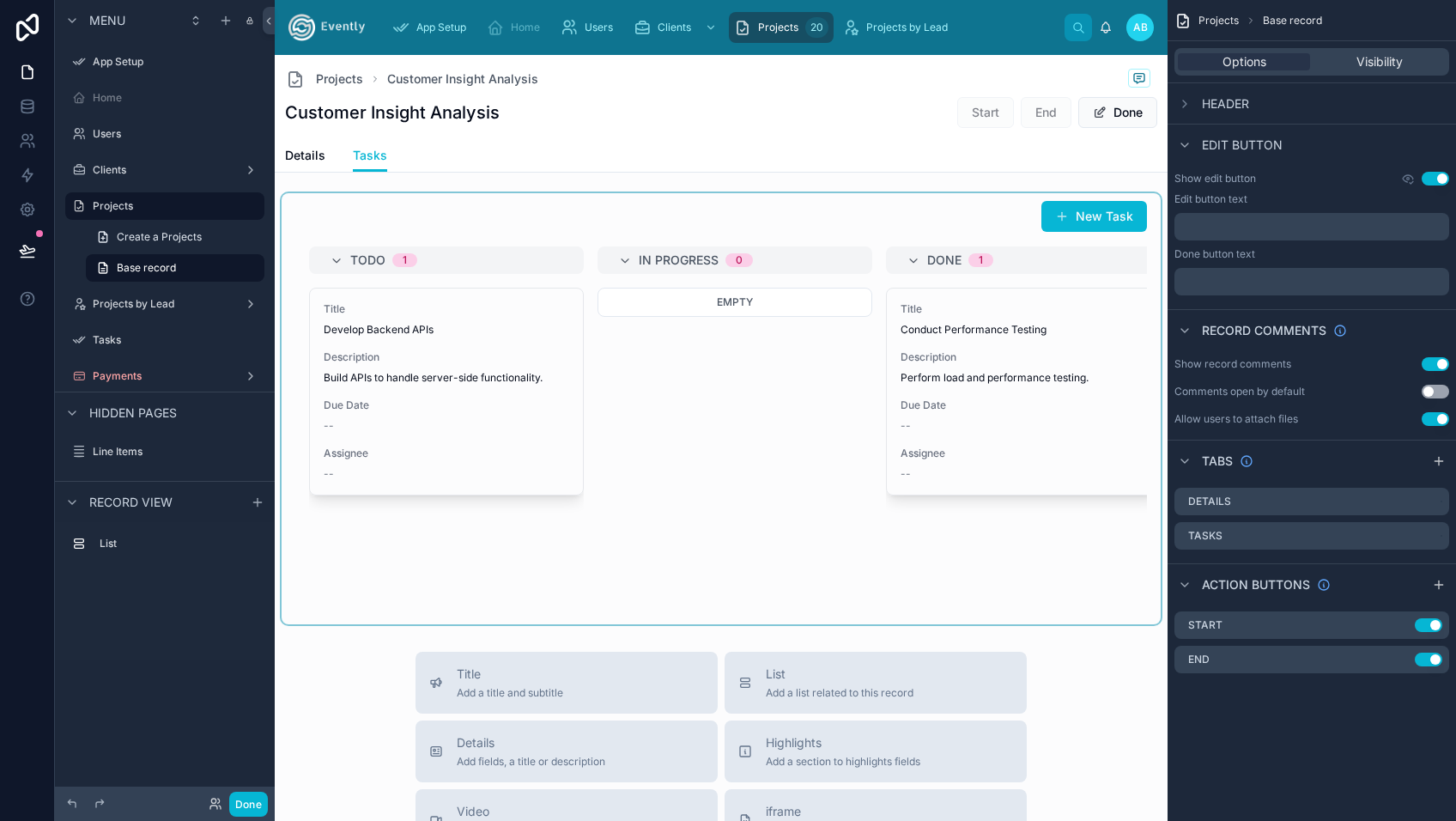
click at [365, 373] on div at bounding box center [722, 409] width 879 height 431
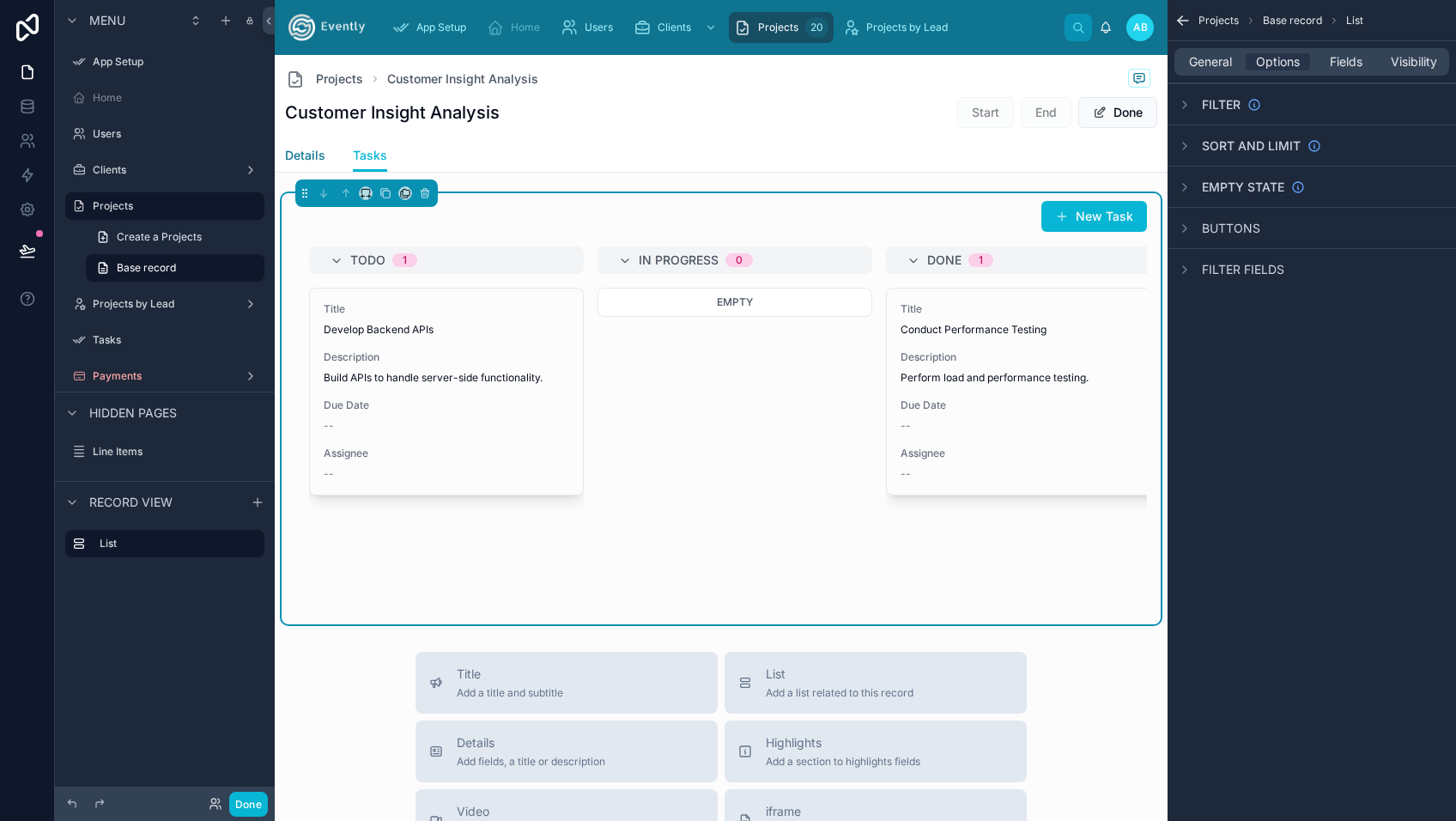
click at [299, 160] on span "Details" at bounding box center [305, 155] width 41 height 17
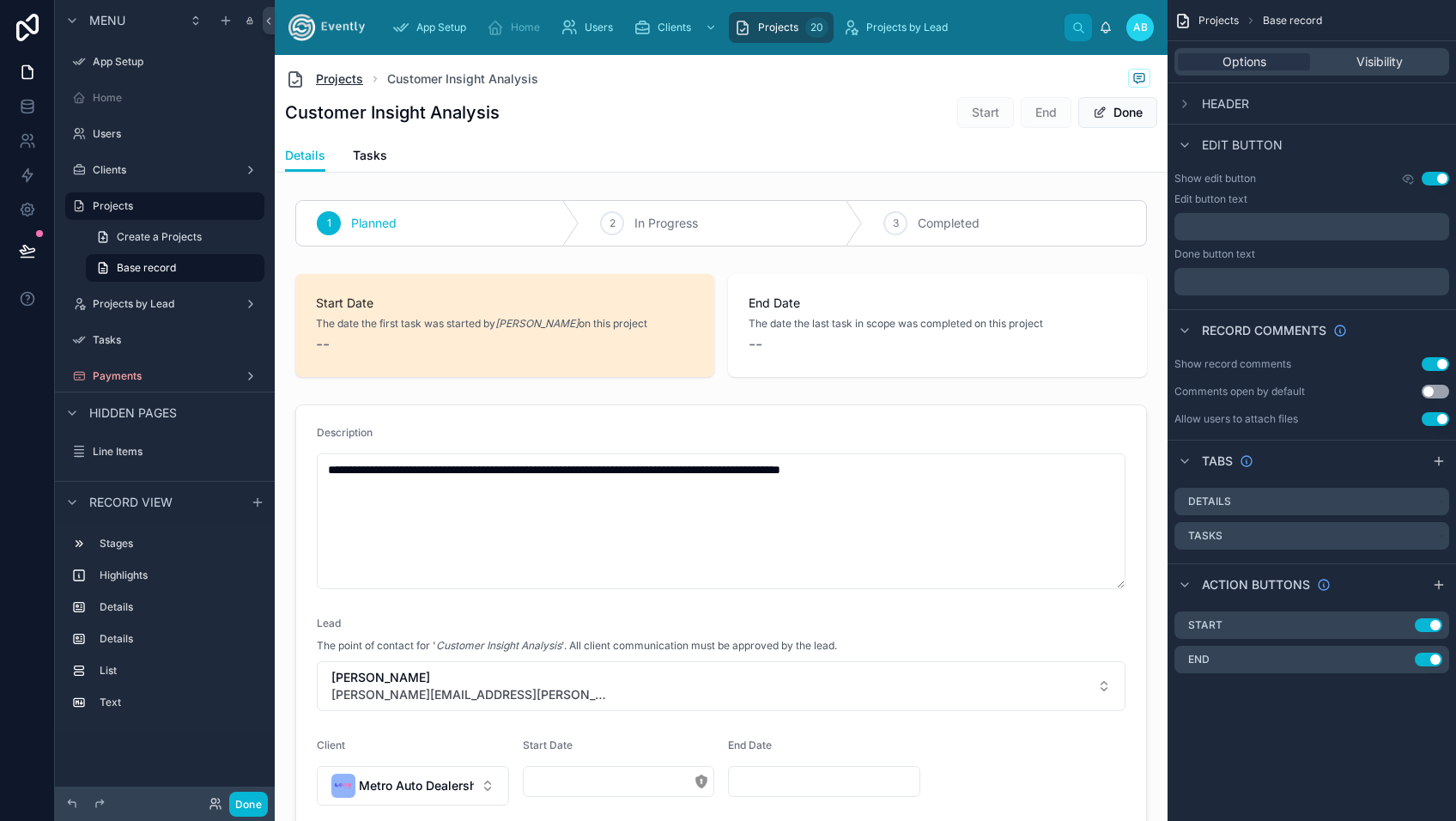
click at [338, 76] on span "Projects" at bounding box center [339, 79] width 47 height 17
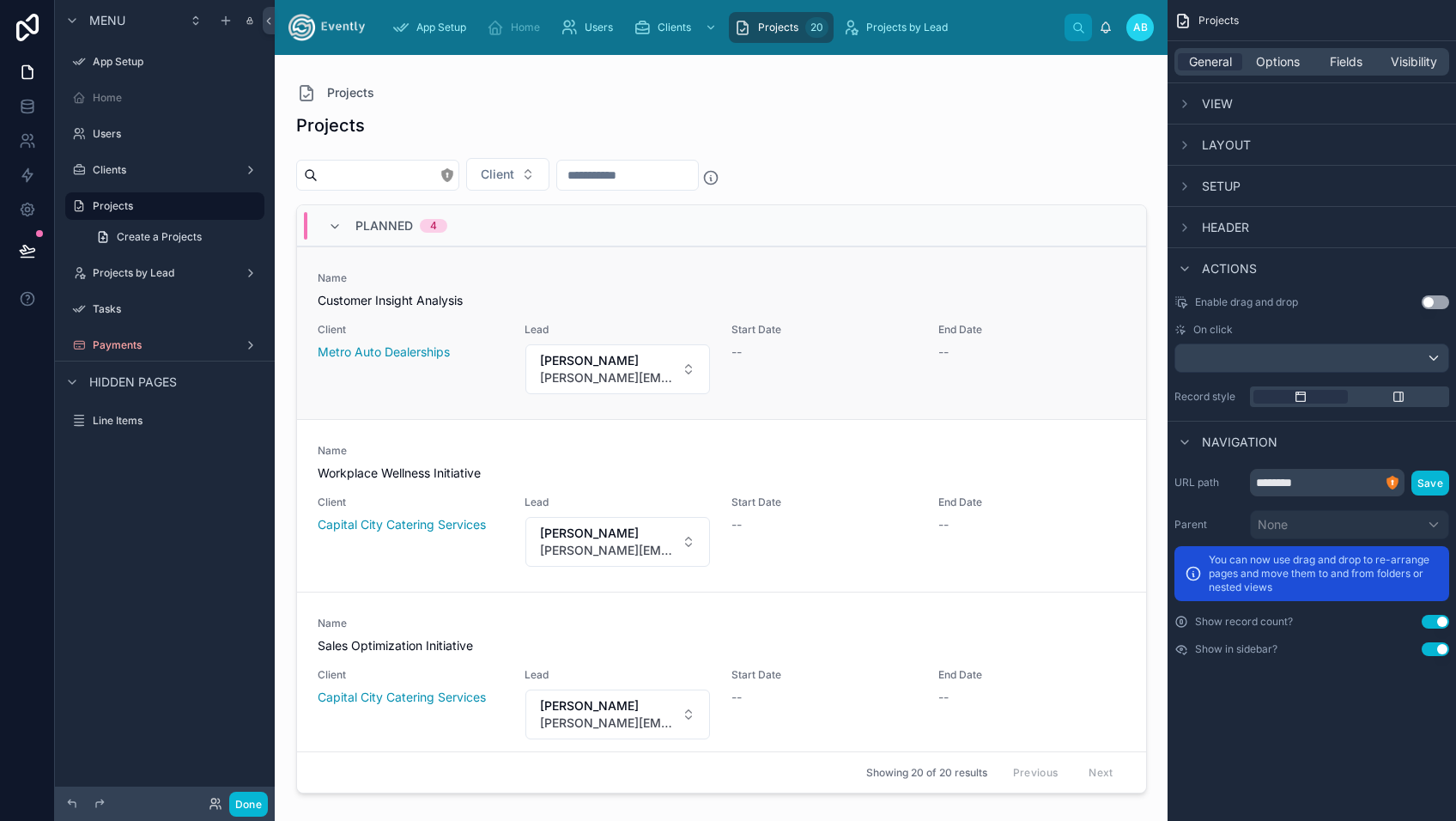
click at [564, 290] on div "Name Customer Insight Analysis" at bounding box center [721, 291] width 808 height 38
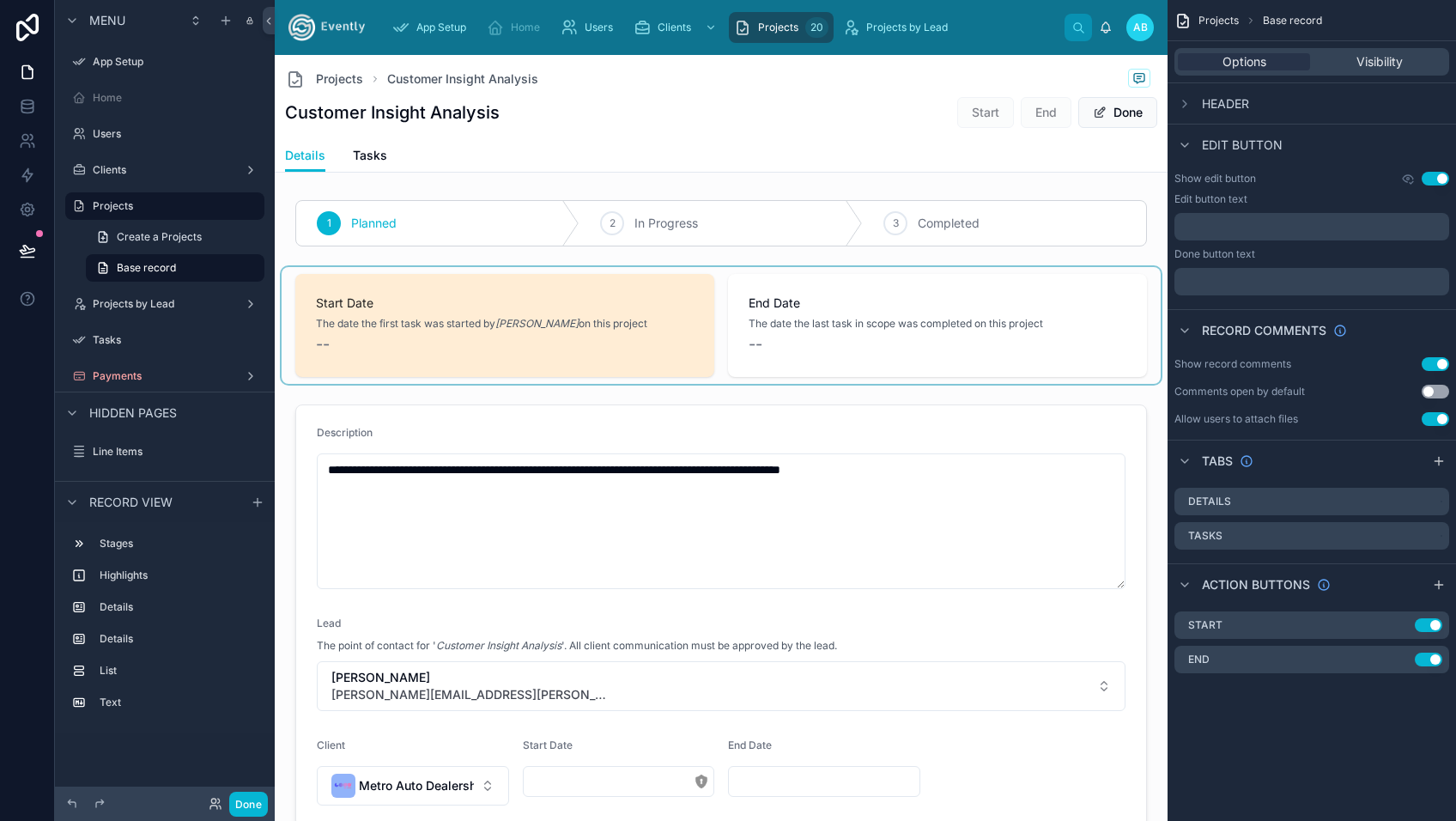
click at [833, 323] on div at bounding box center [722, 325] width 879 height 116
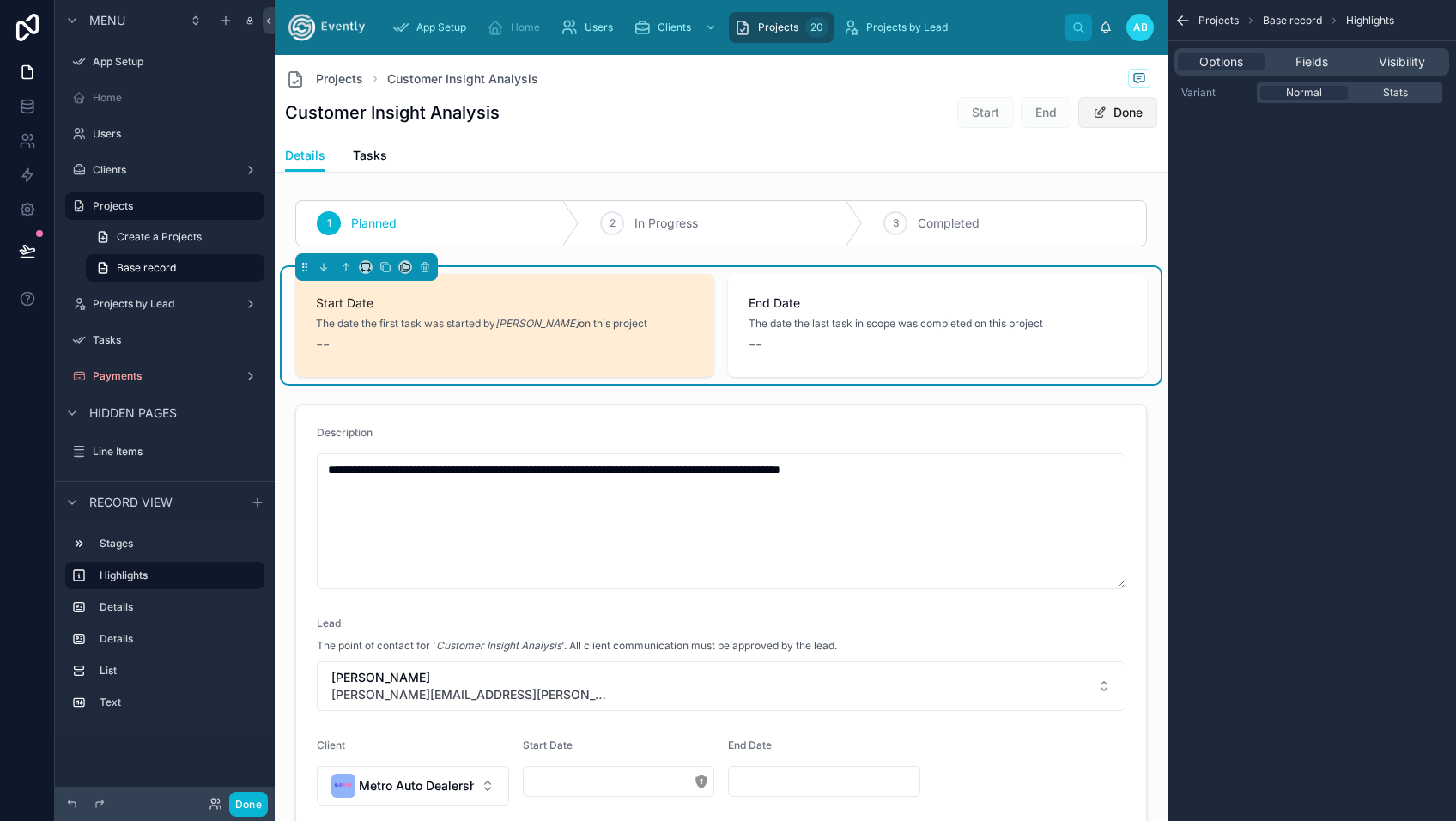
click at [1109, 114] on button "Done" at bounding box center [1118, 113] width 79 height 31
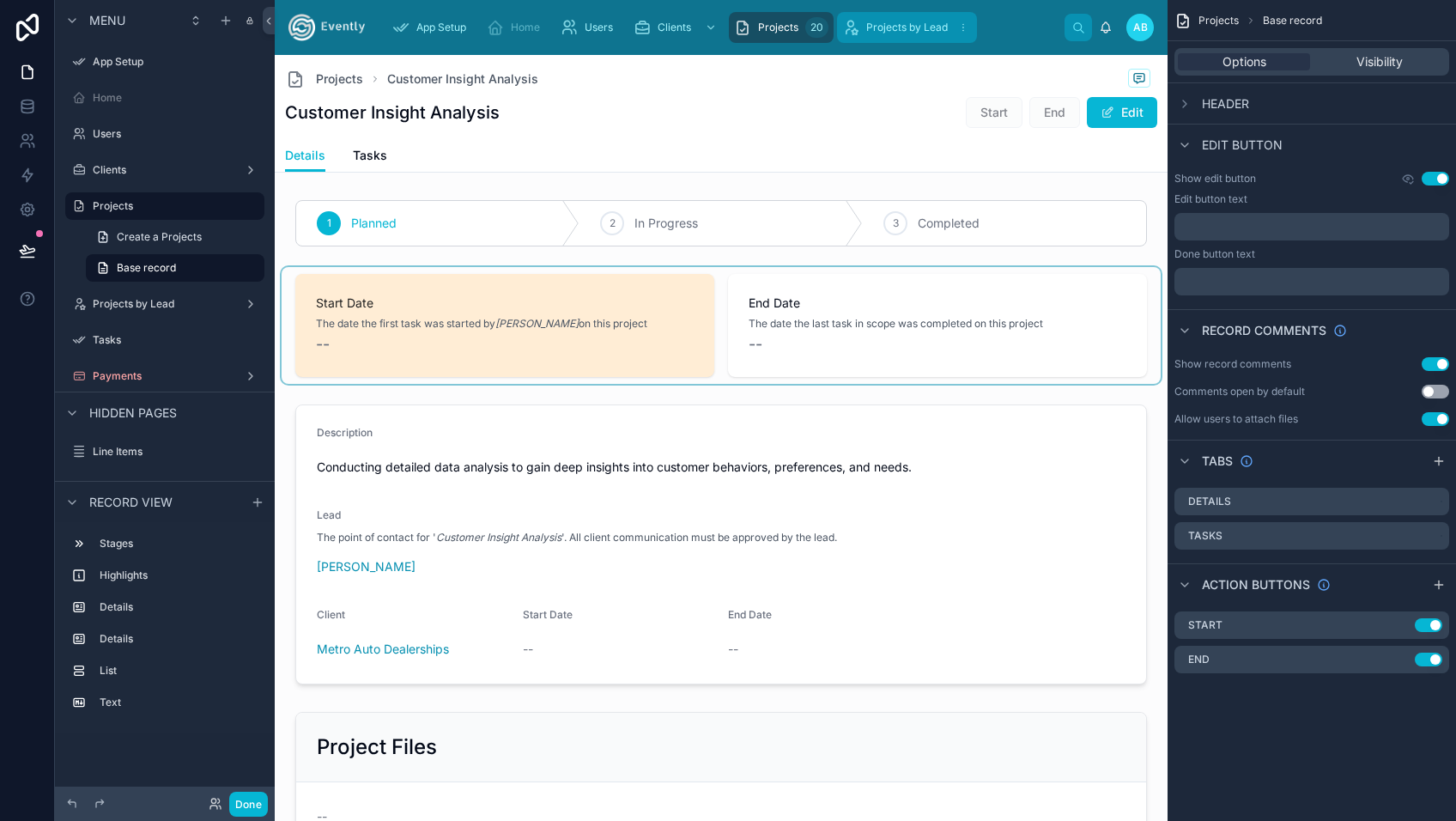
click at [899, 20] on div "Projects by Lead" at bounding box center [907, 28] width 129 height 28
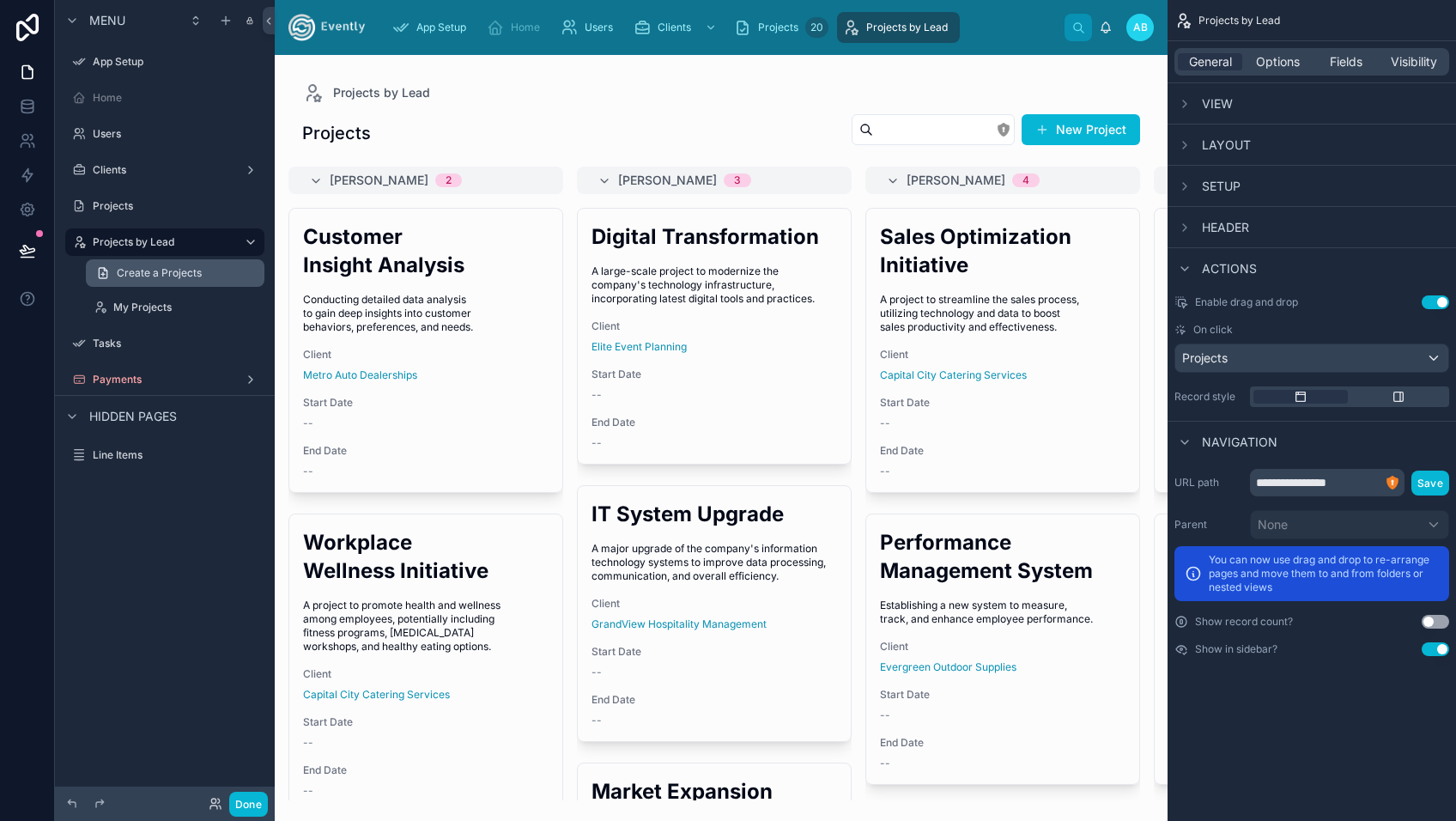
click at [150, 274] on span "Create a Projects" at bounding box center [159, 273] width 85 height 14
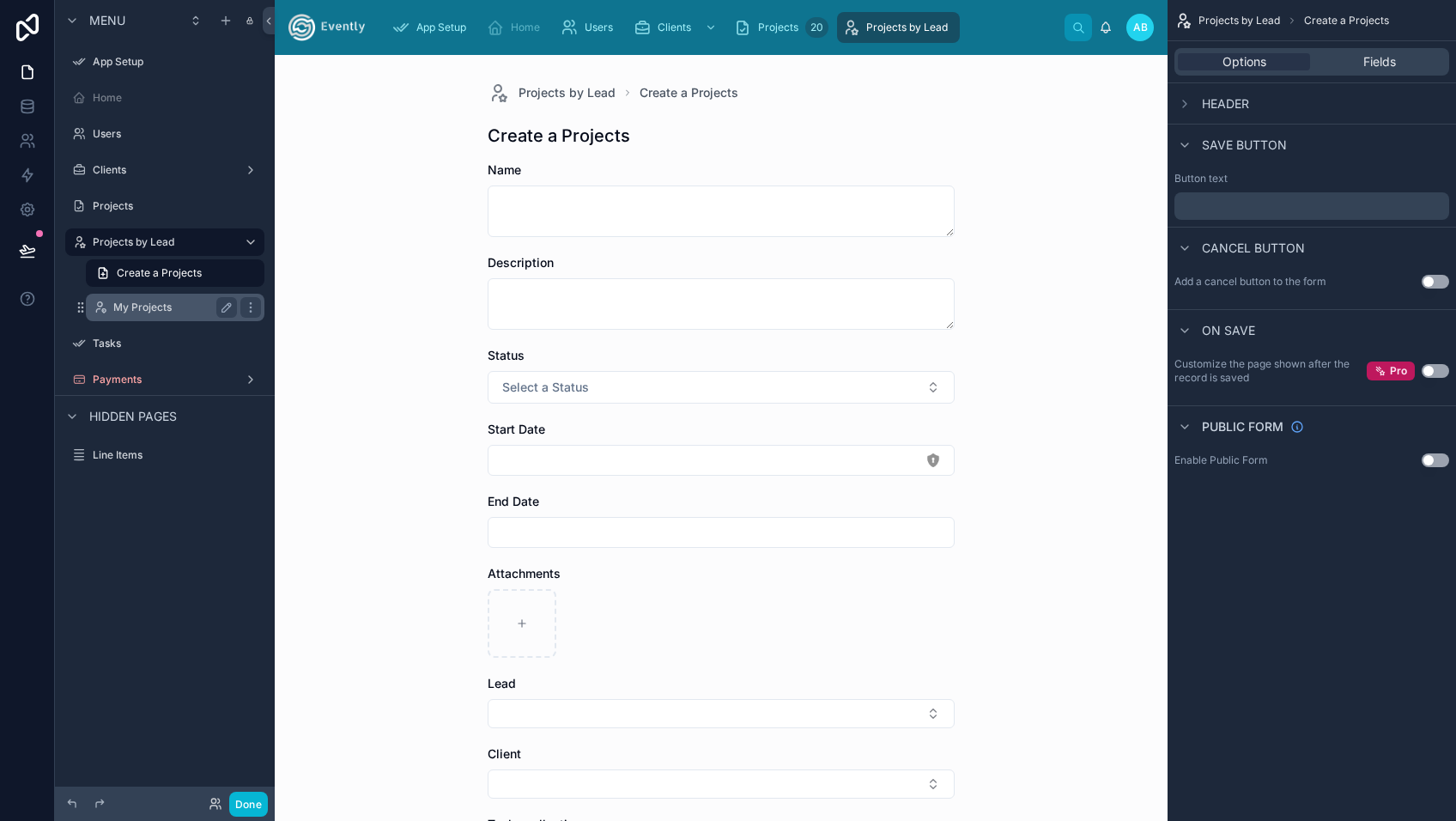
click at [146, 303] on label "My Projects" at bounding box center [171, 307] width 116 height 14
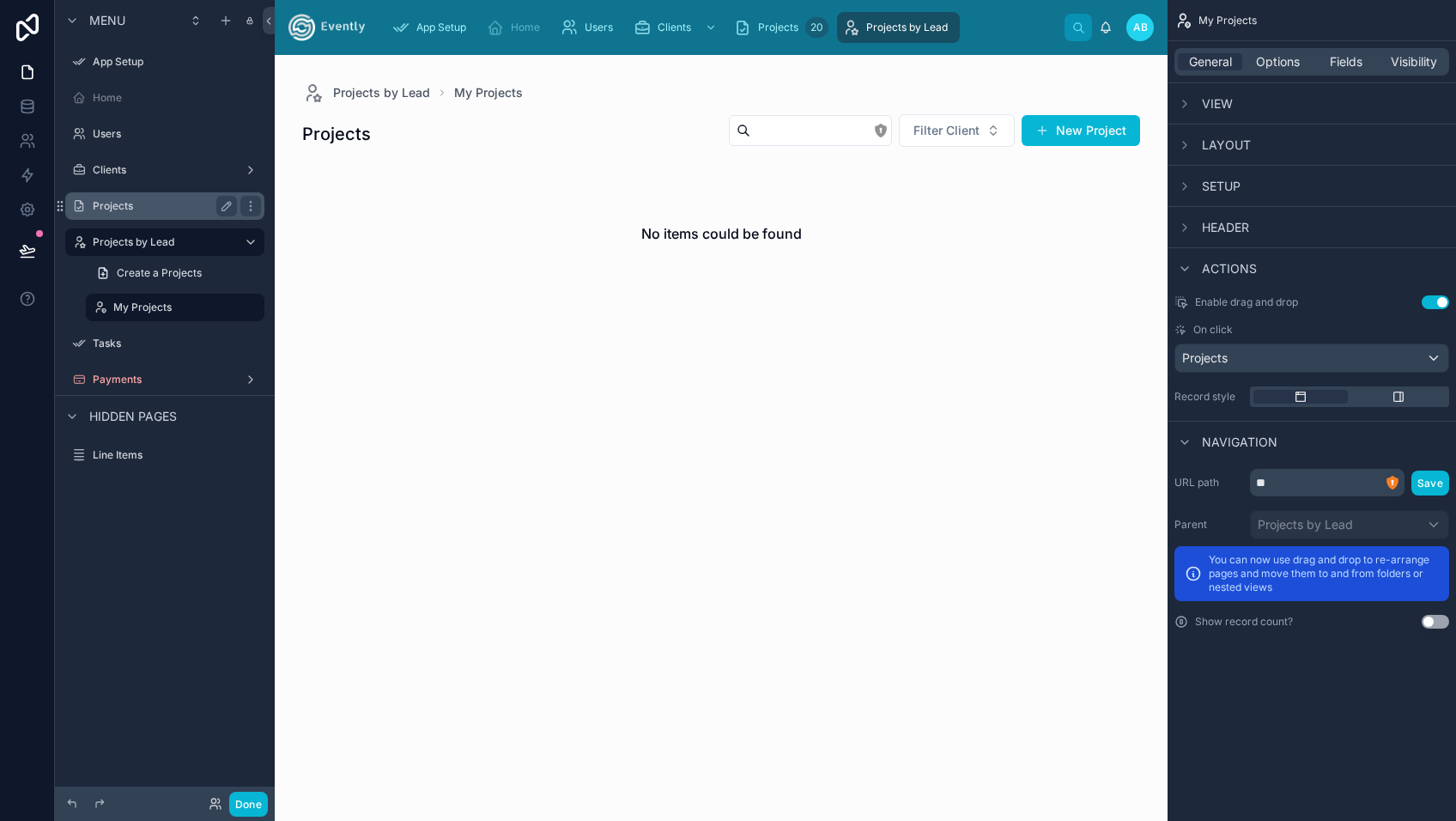
click at [128, 211] on label "Projects" at bounding box center [161, 206] width 137 height 14
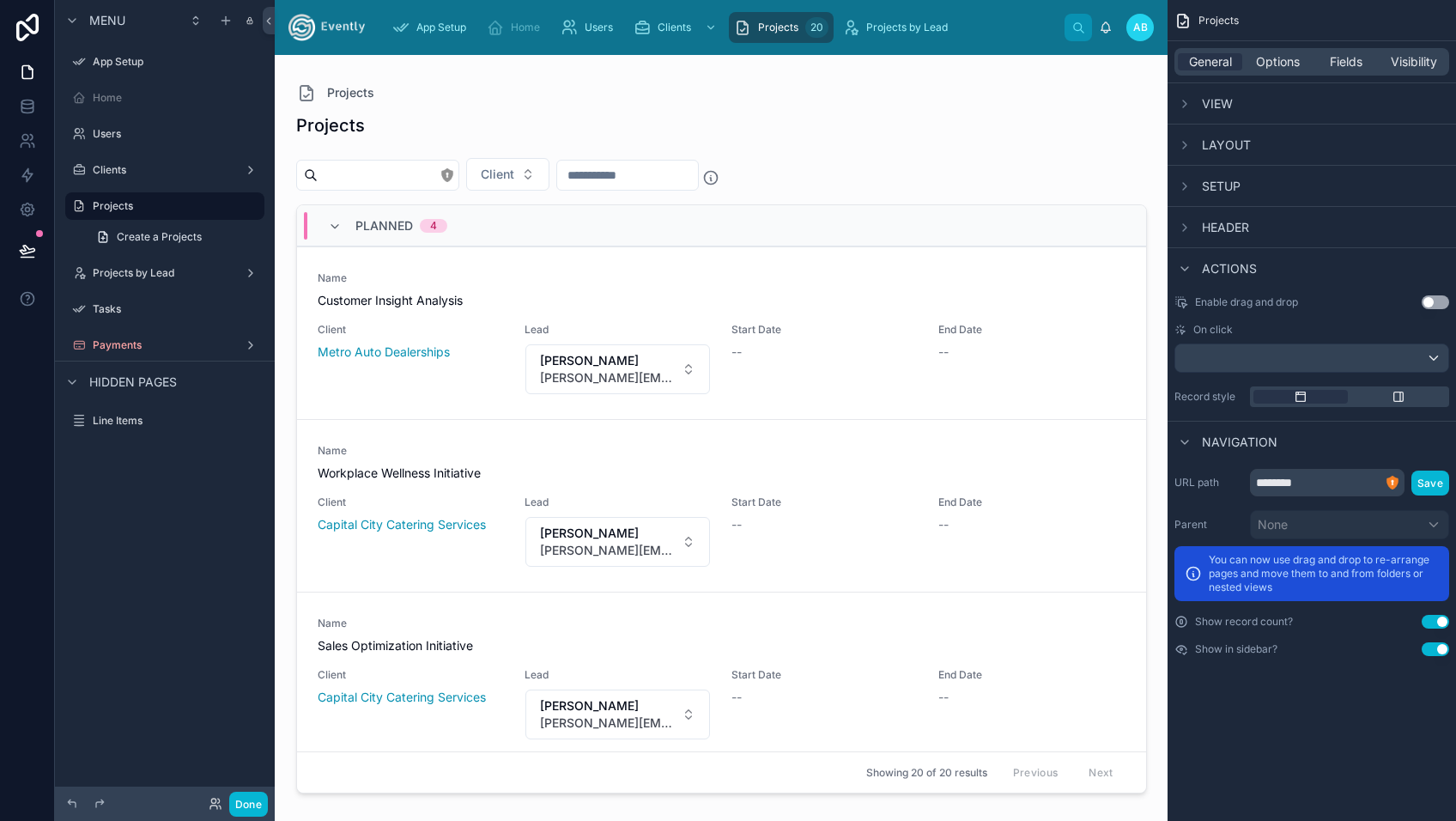
scroll to position [618, 0]
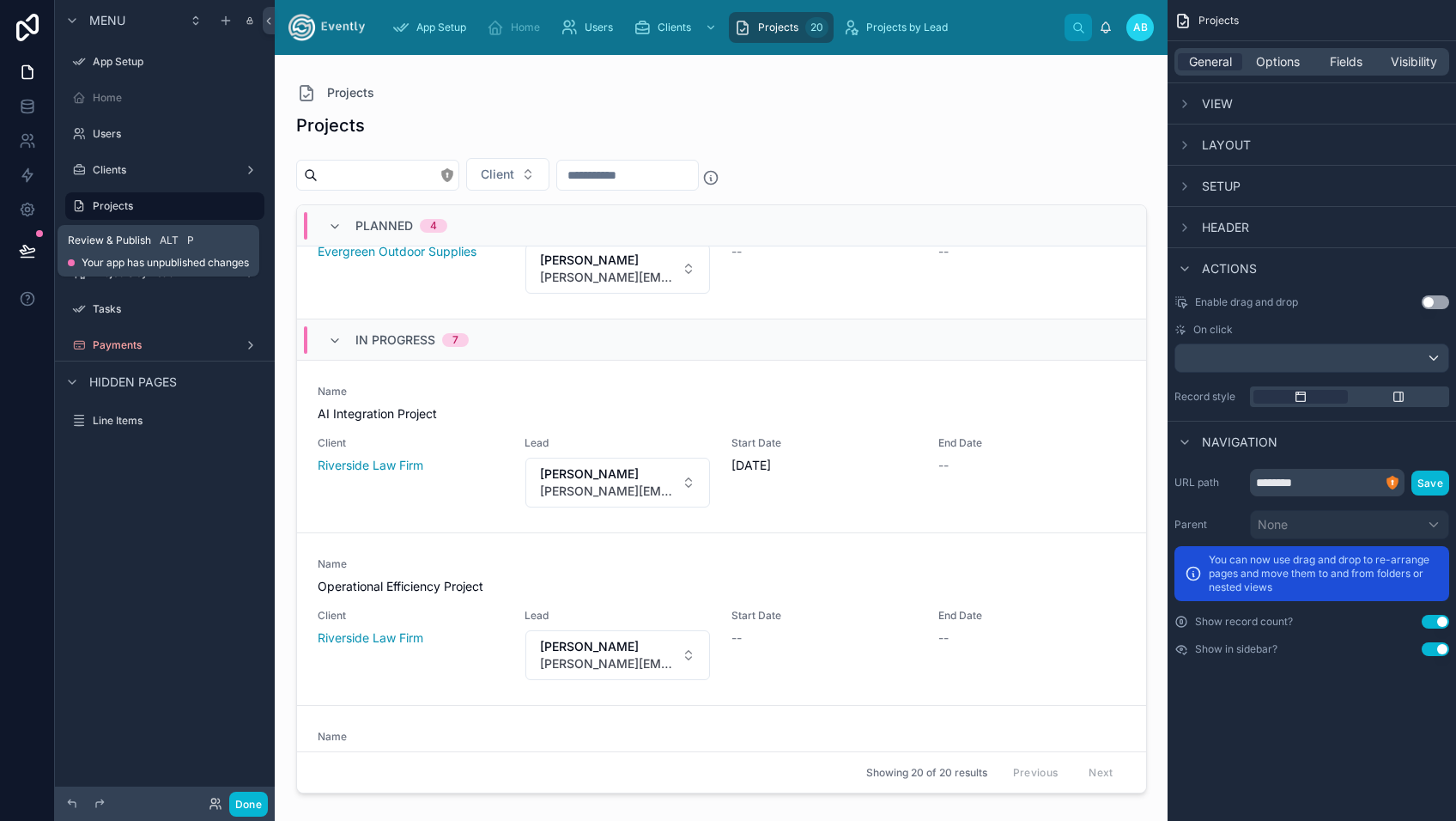
click at [28, 244] on icon at bounding box center [28, 251] width 17 height 17
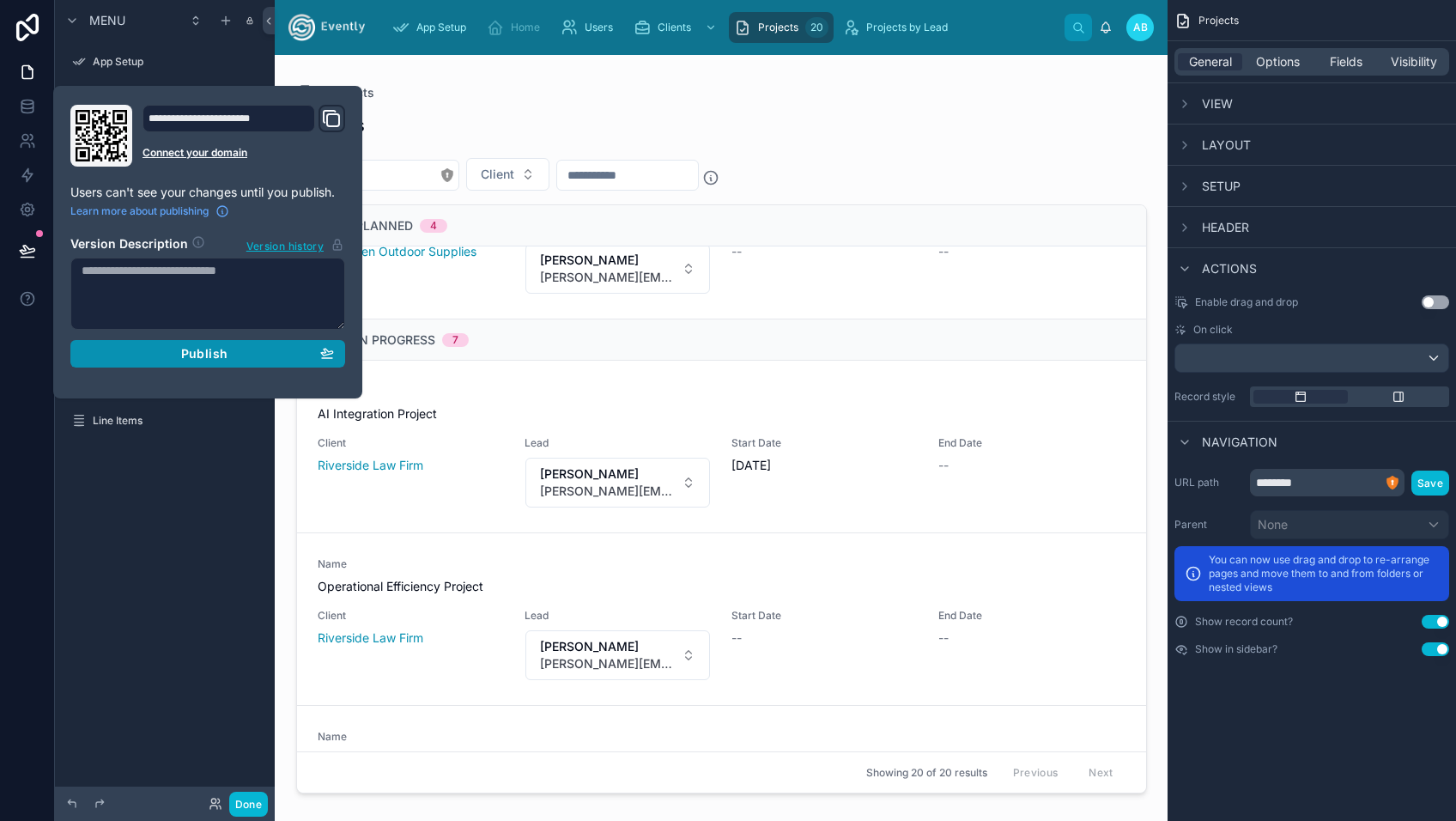
click at [208, 354] on span "Publish" at bounding box center [204, 354] width 47 height 16
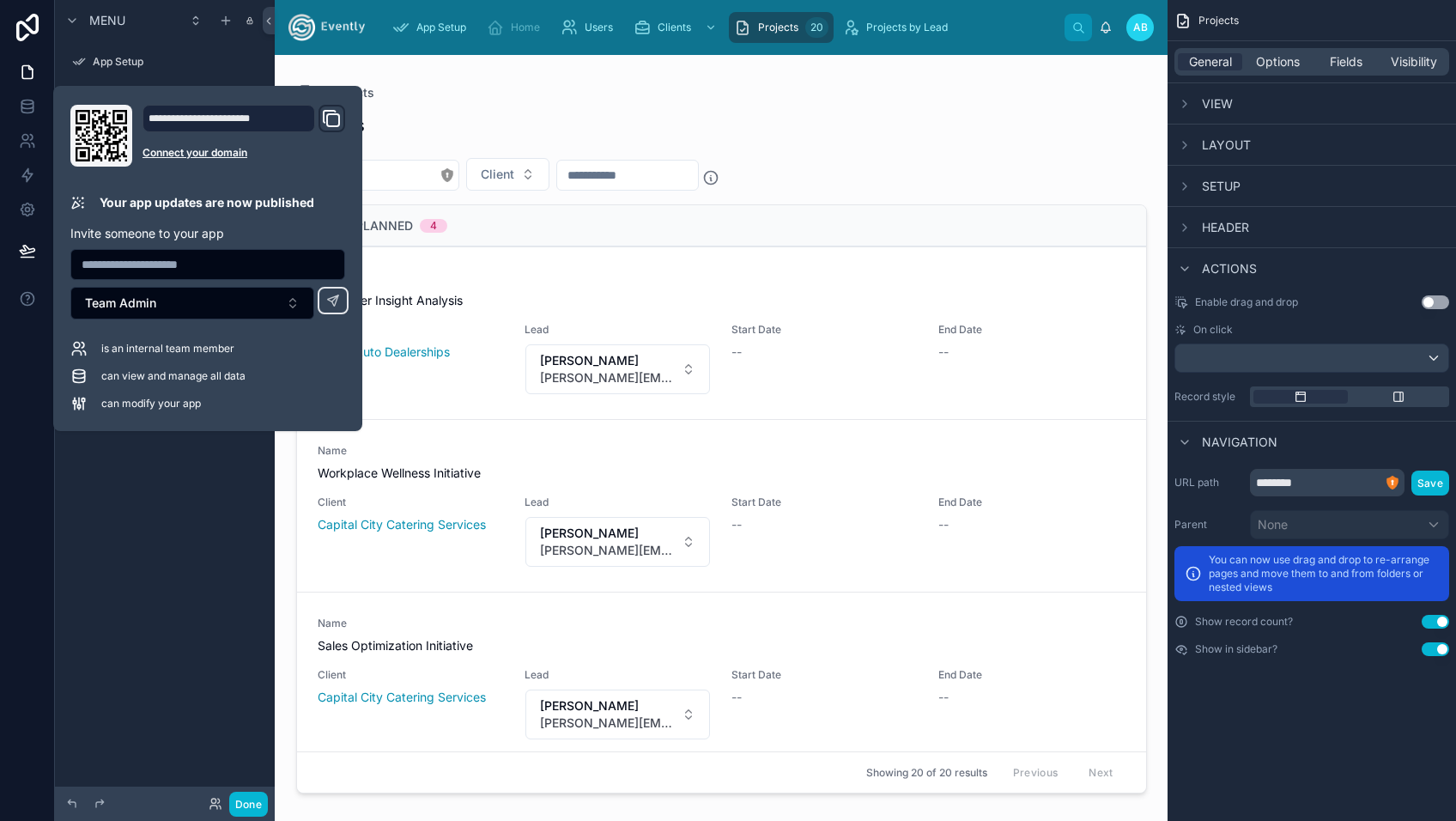
click at [328, 116] on div "**********" at bounding box center [243, 135] width 203 height 62
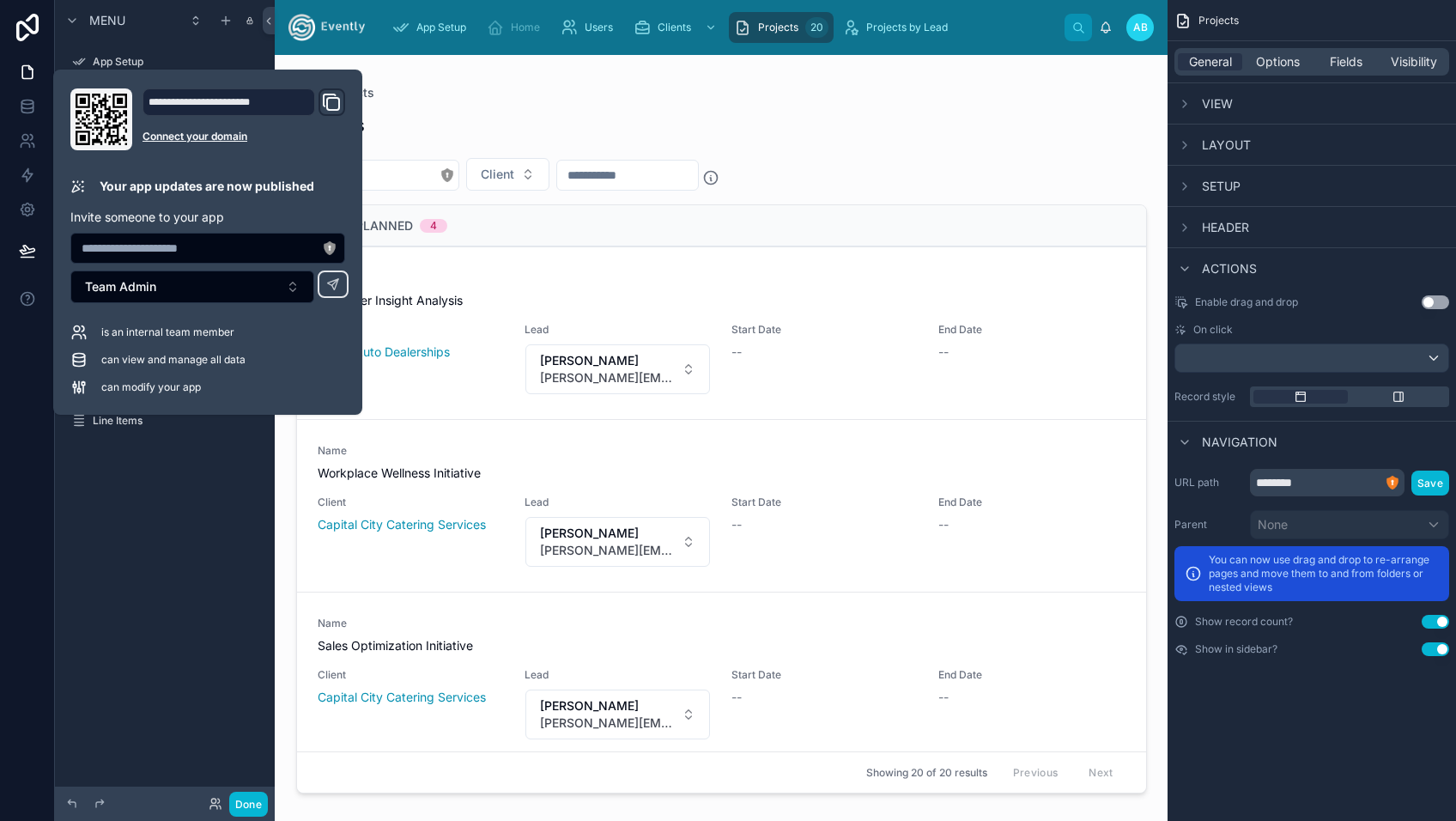
click at [333, 100] on icon "Domain and Custom Link" at bounding box center [331, 103] width 21 height 21
click at [269, 103] on div "**********" at bounding box center [228, 103] width 172 height 28
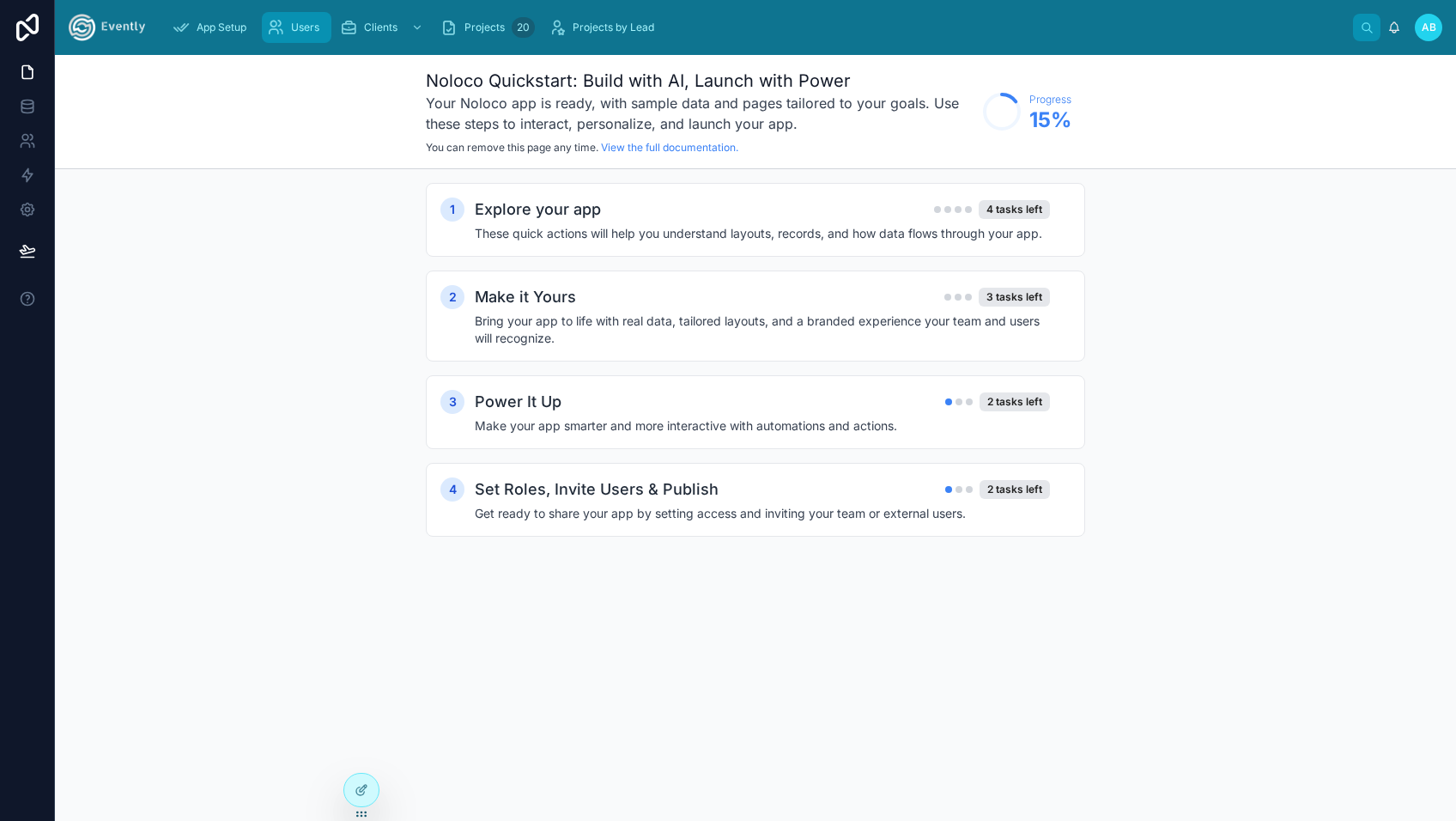
click at [297, 28] on span "Users" at bounding box center [305, 28] width 28 height 14
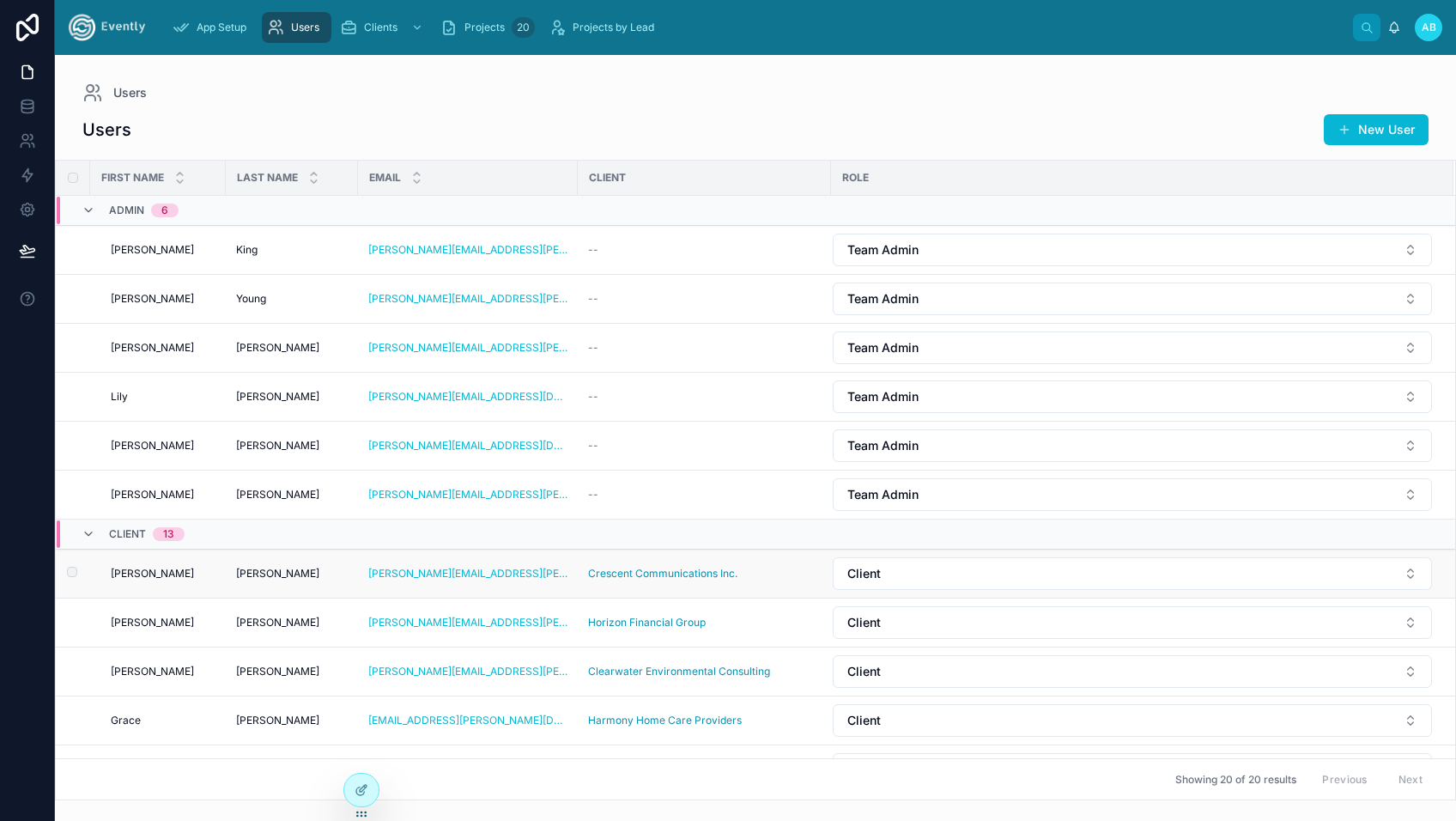
click at [138, 572] on span "Michael" at bounding box center [152, 573] width 84 height 14
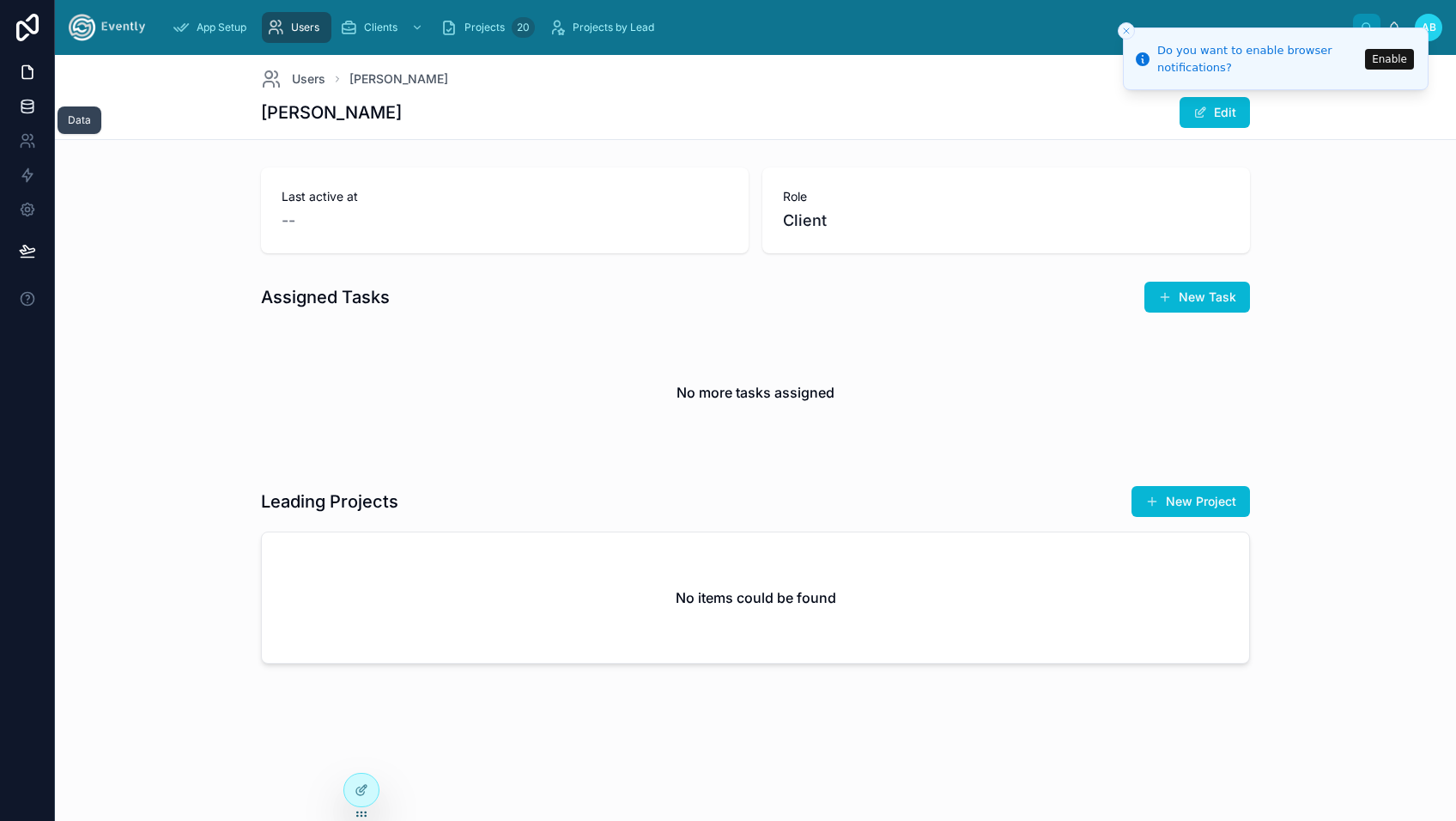
click at [26, 103] on icon at bounding box center [28, 107] width 17 height 17
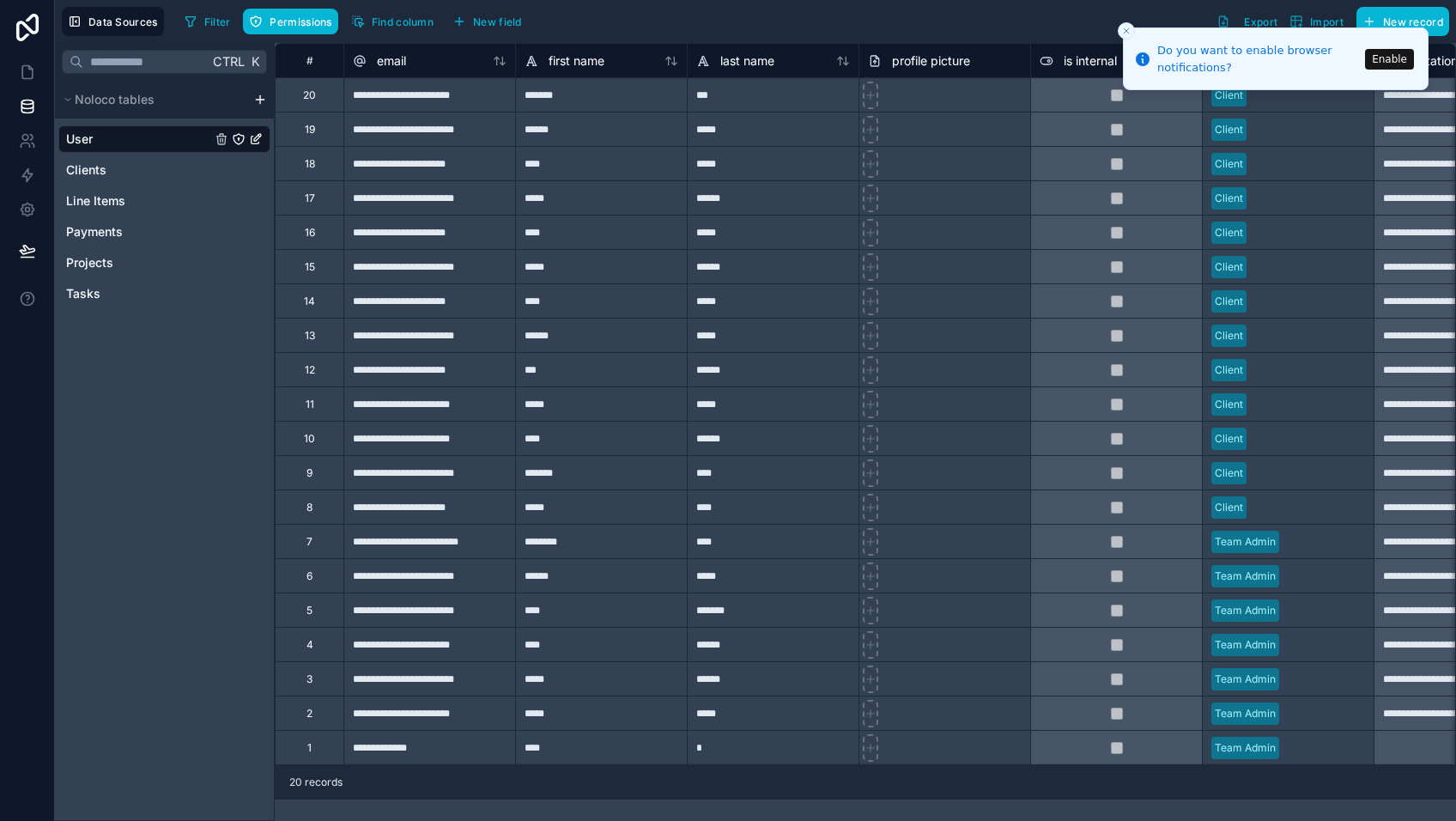
click at [232, 406] on div "Ctrl K Noloco tables User Clients Line Items Payments Projects Tasks" at bounding box center [165, 432] width 220 height 778
click at [29, 146] on icon at bounding box center [25, 145] width 9 height 4
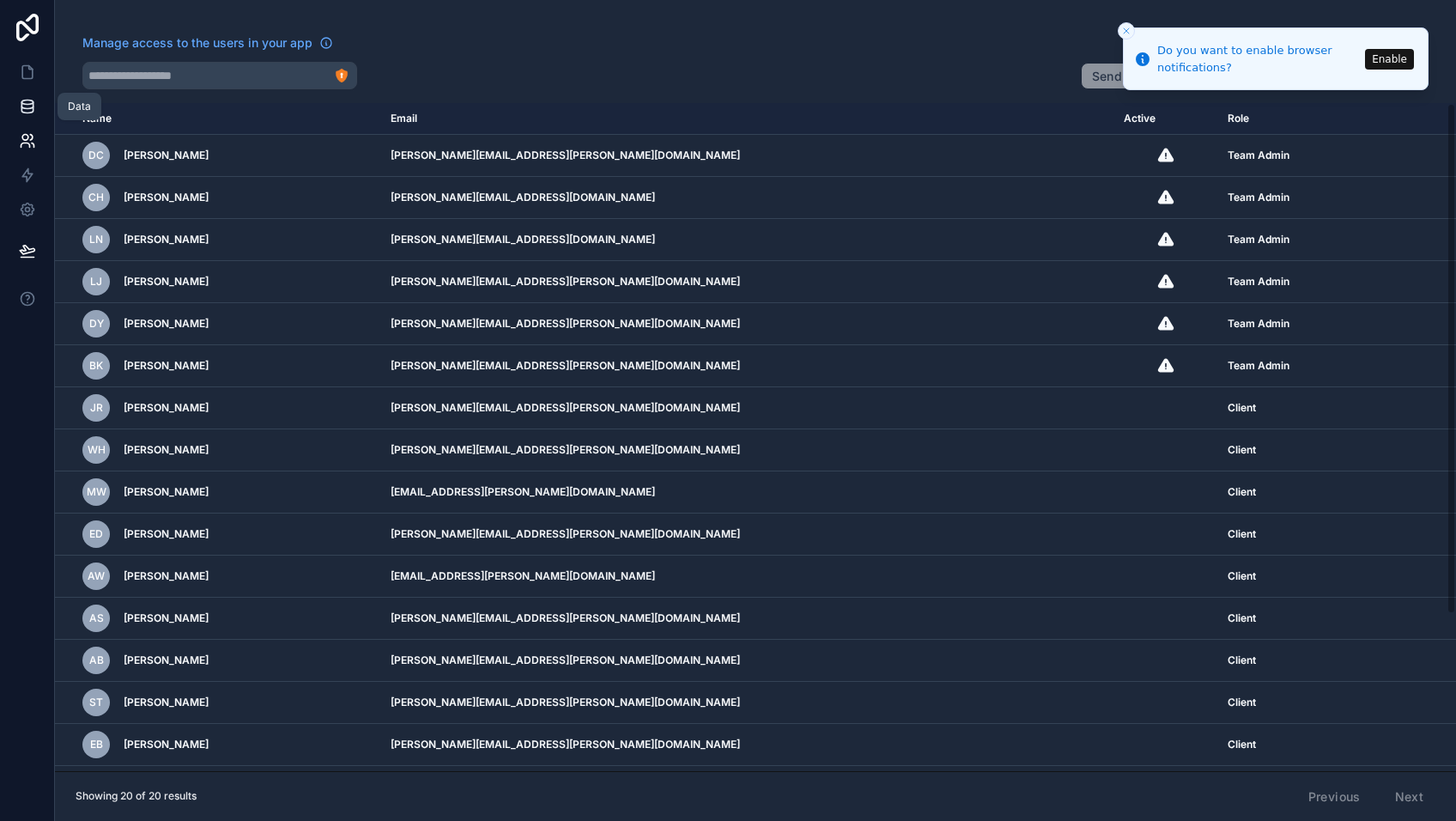
click at [26, 107] on icon at bounding box center [28, 107] width 17 height 17
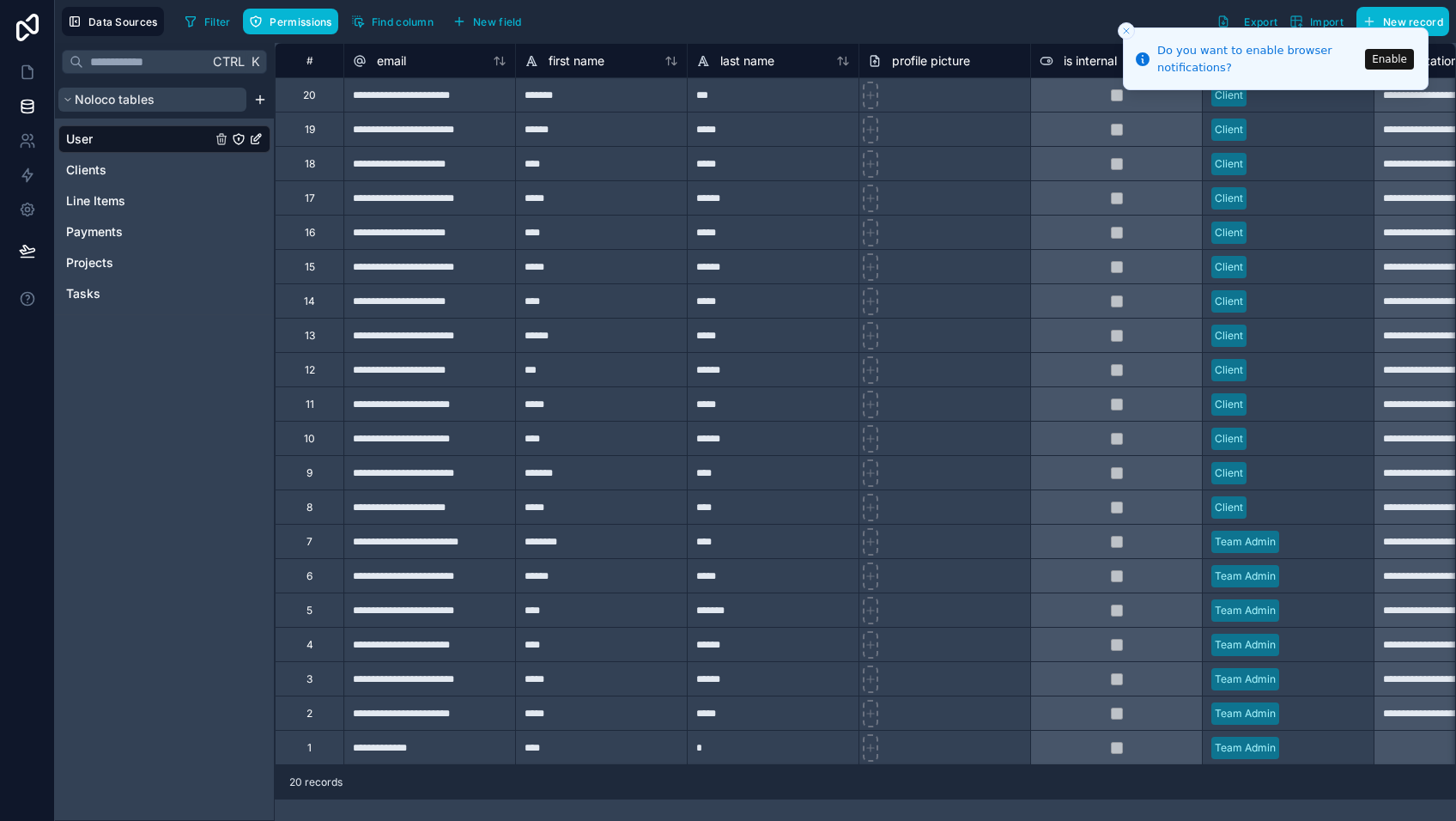
click at [146, 104] on span "Noloco tables" at bounding box center [115, 100] width 80 height 17
click at [81, 394] on div "Ctrl K Noloco tables User Clients Line Items Payments Projects Tasks" at bounding box center [165, 432] width 220 height 778
click at [259, 102] on html "**********" at bounding box center [728, 410] width 1456 height 821
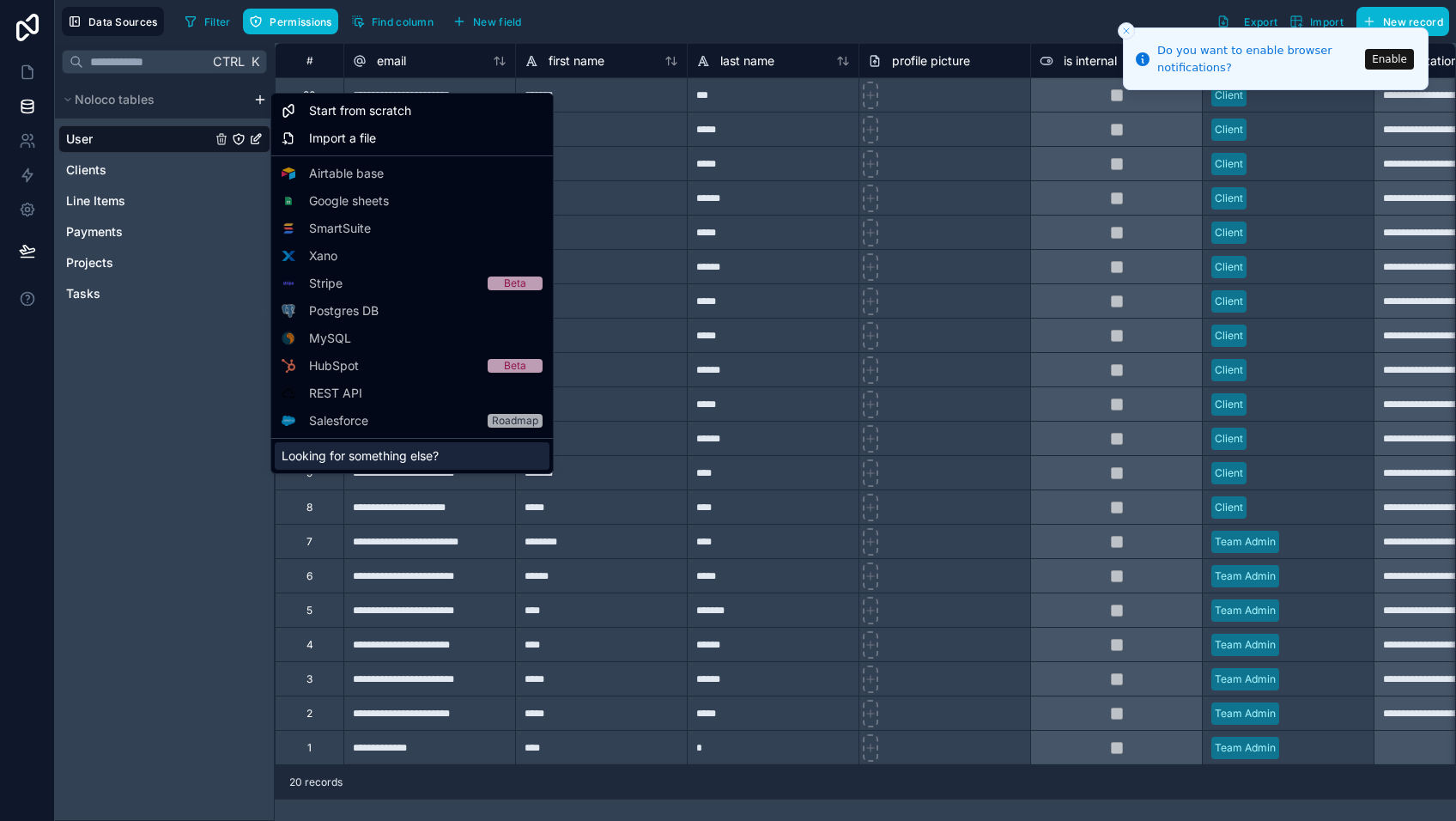
click at [350, 462] on div "Looking for something else?" at bounding box center [412, 456] width 275 height 28
